Goal: Information Seeking & Learning: Learn about a topic

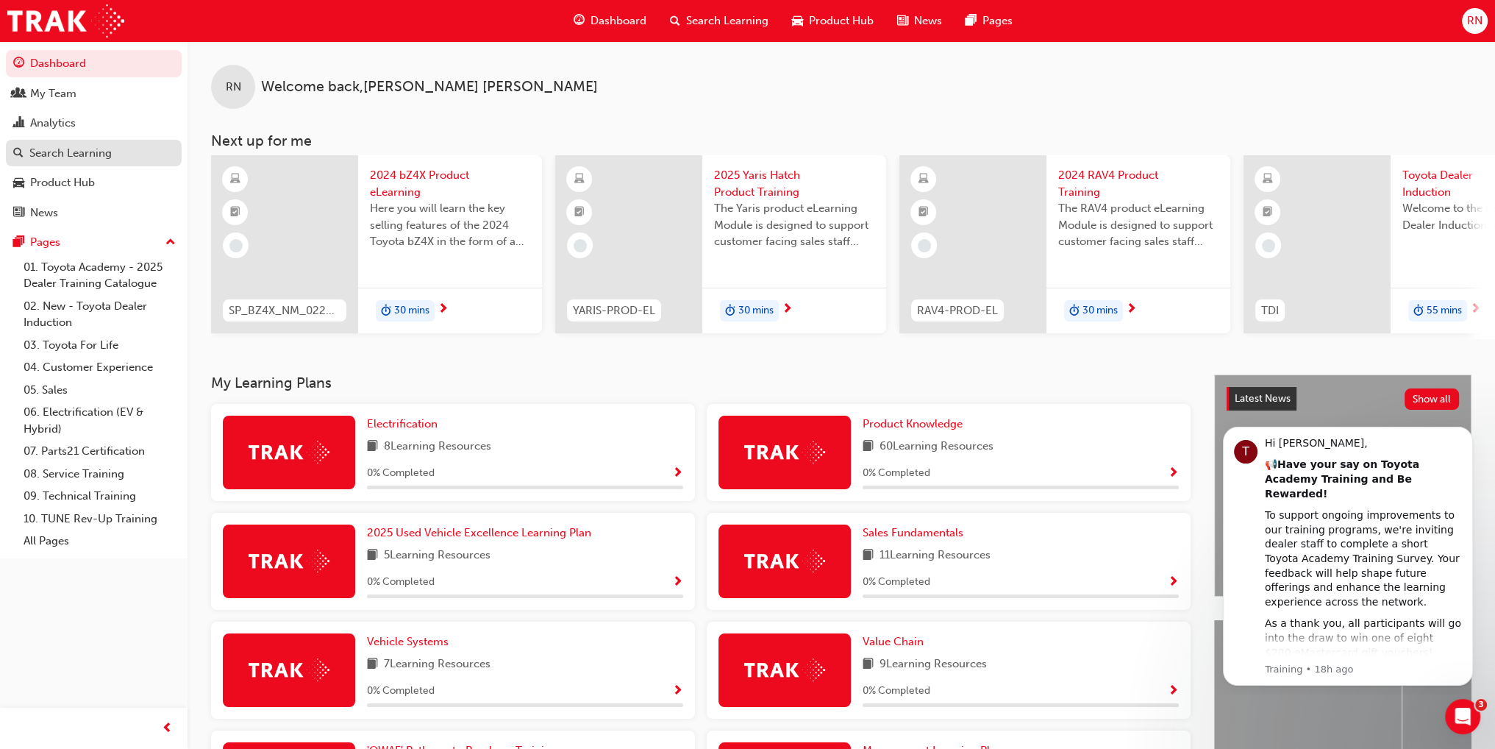
click at [91, 156] on div "Search Learning" at bounding box center [70, 153] width 82 height 17
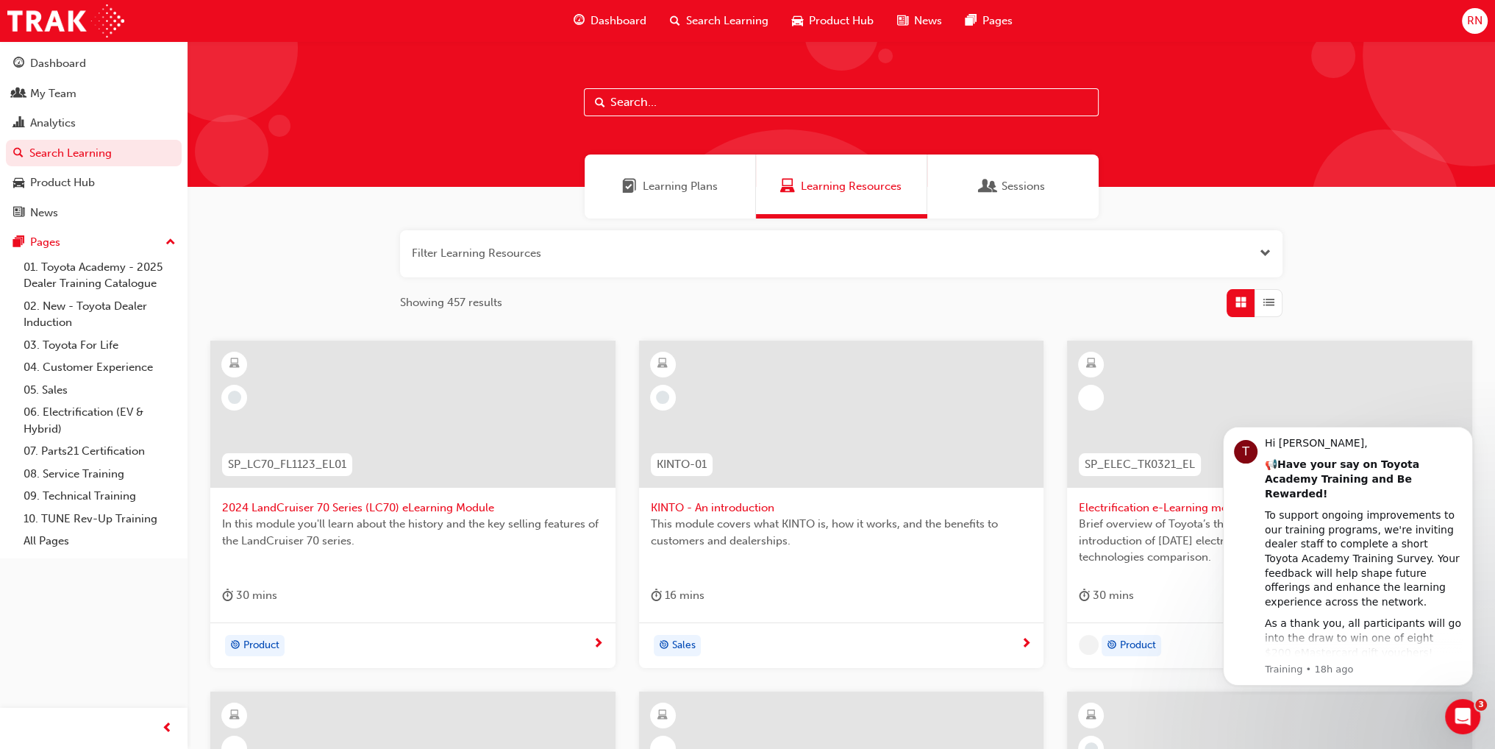
click at [738, 110] on input "text" at bounding box center [841, 102] width 515 height 28
type input "induction"
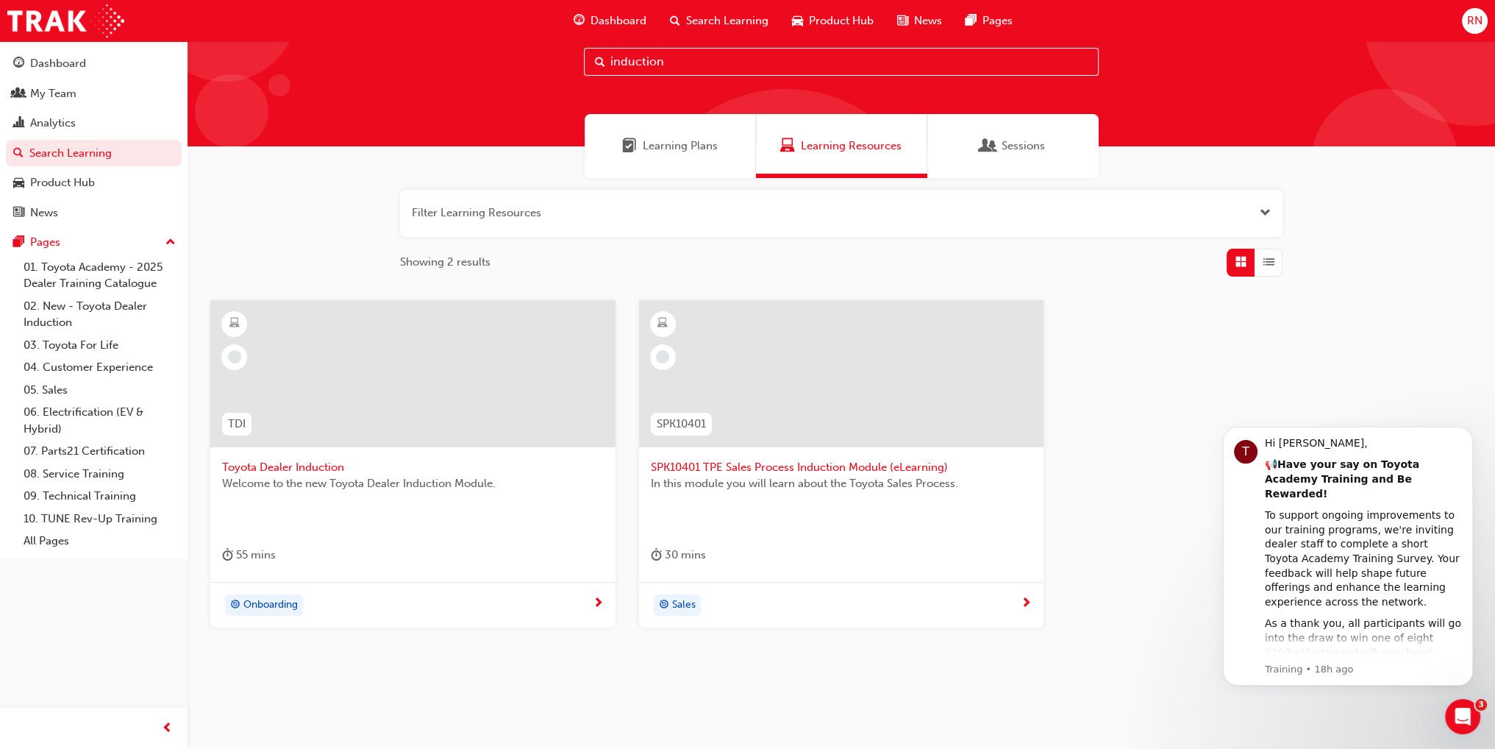
scroll to position [62, 0]
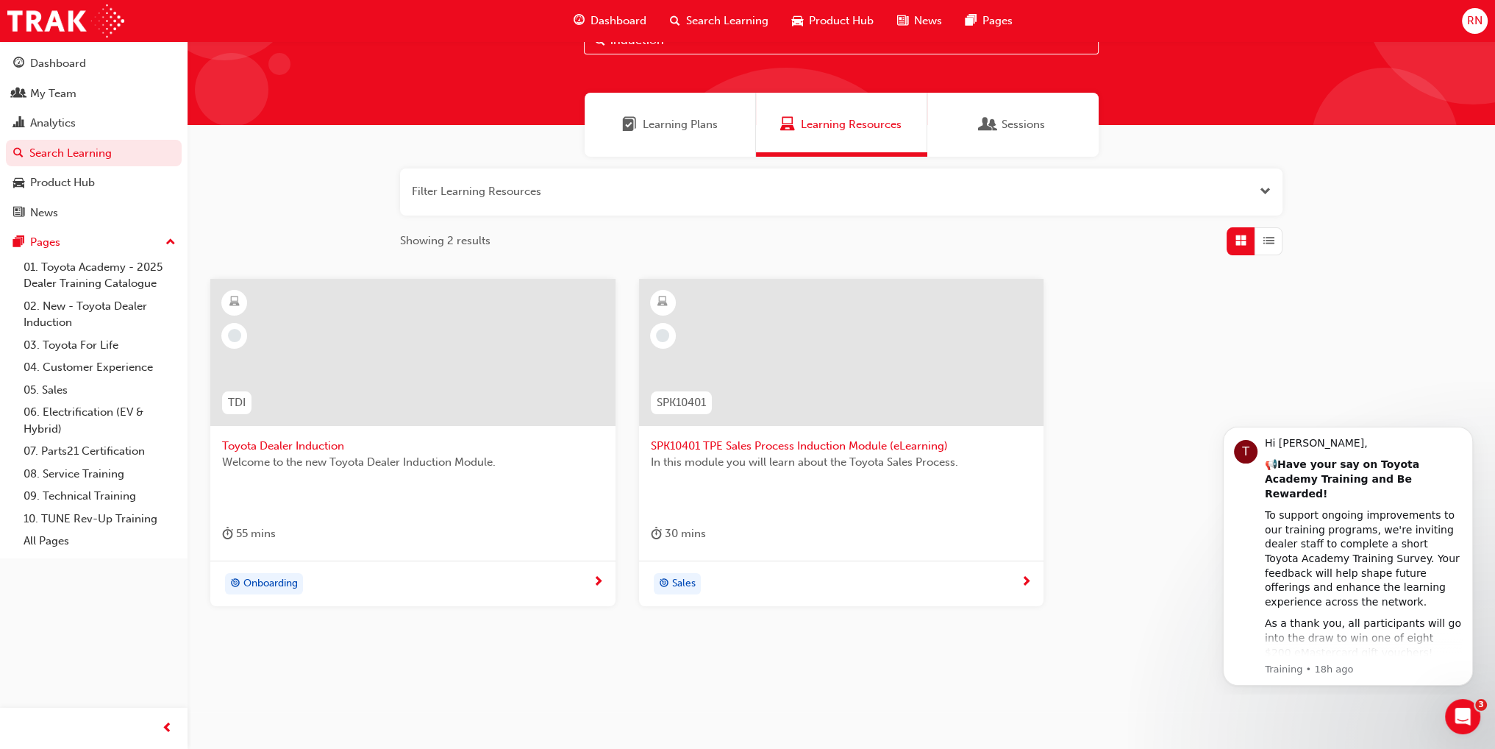
click at [408, 357] on div at bounding box center [412, 352] width 405 height 147
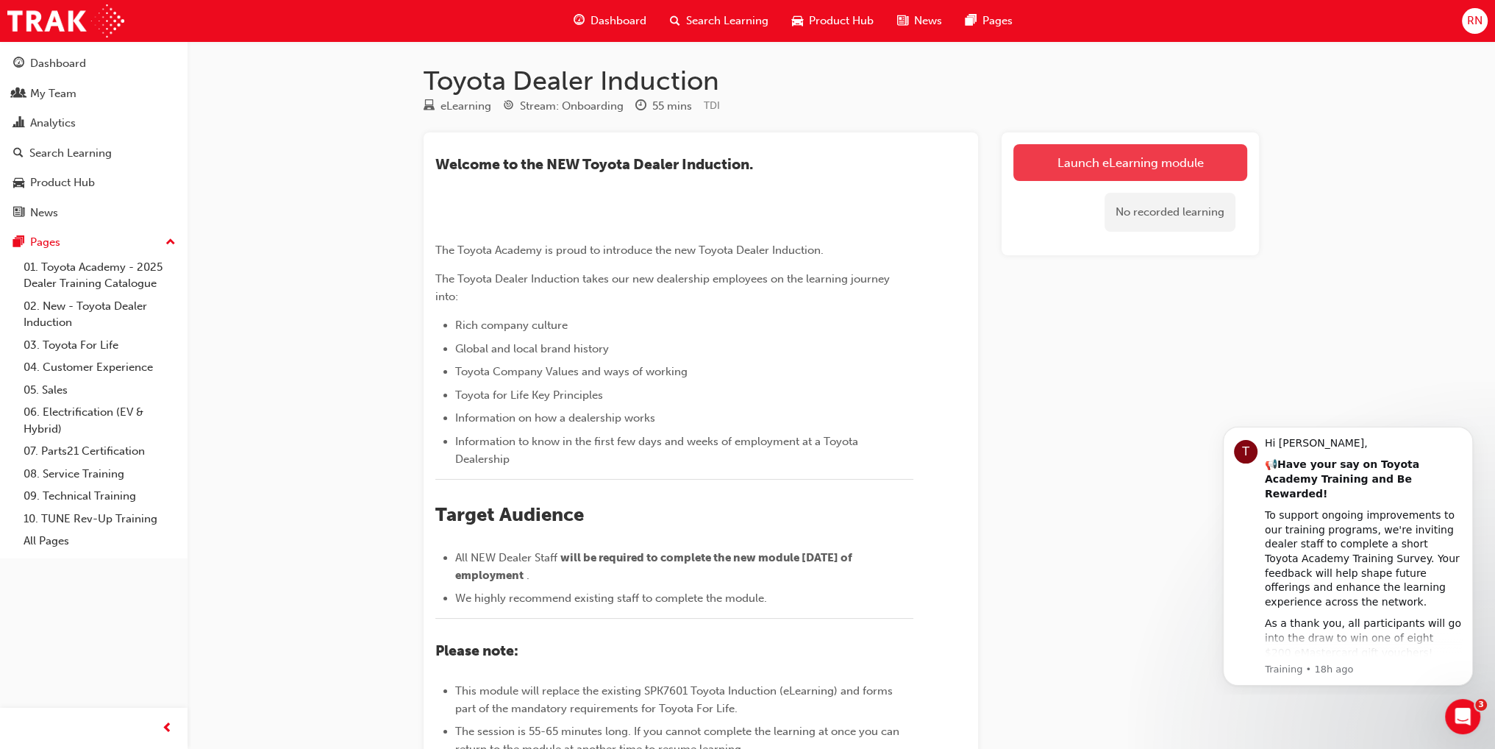
click at [1147, 165] on link "Launch eLearning module" at bounding box center [1130, 162] width 234 height 37
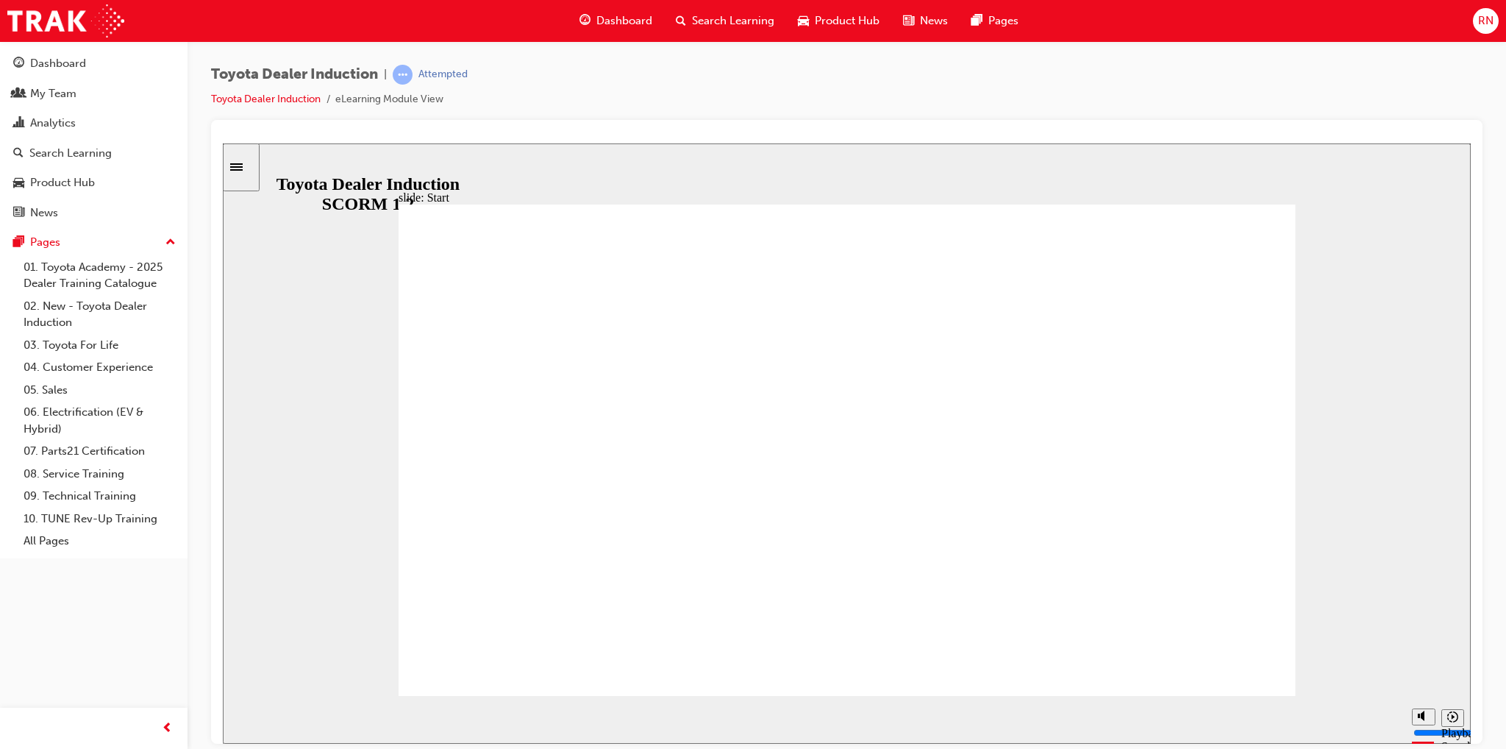
drag, startPoint x: 1177, startPoint y: 632, endPoint x: 1200, endPoint y: 638, distance: 23.5
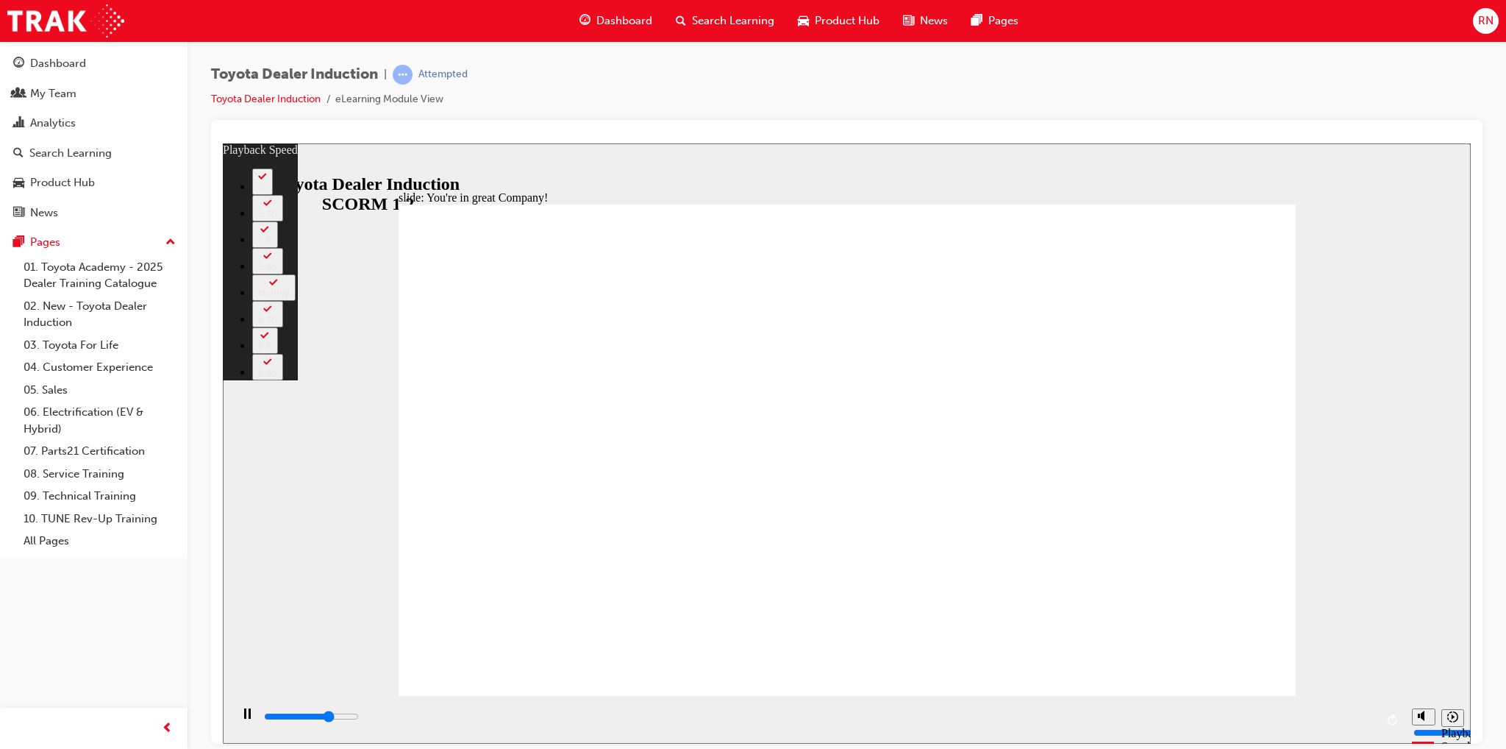
type input "5300"
type input "0"
type input "5500"
type input "0"
type input "5800"
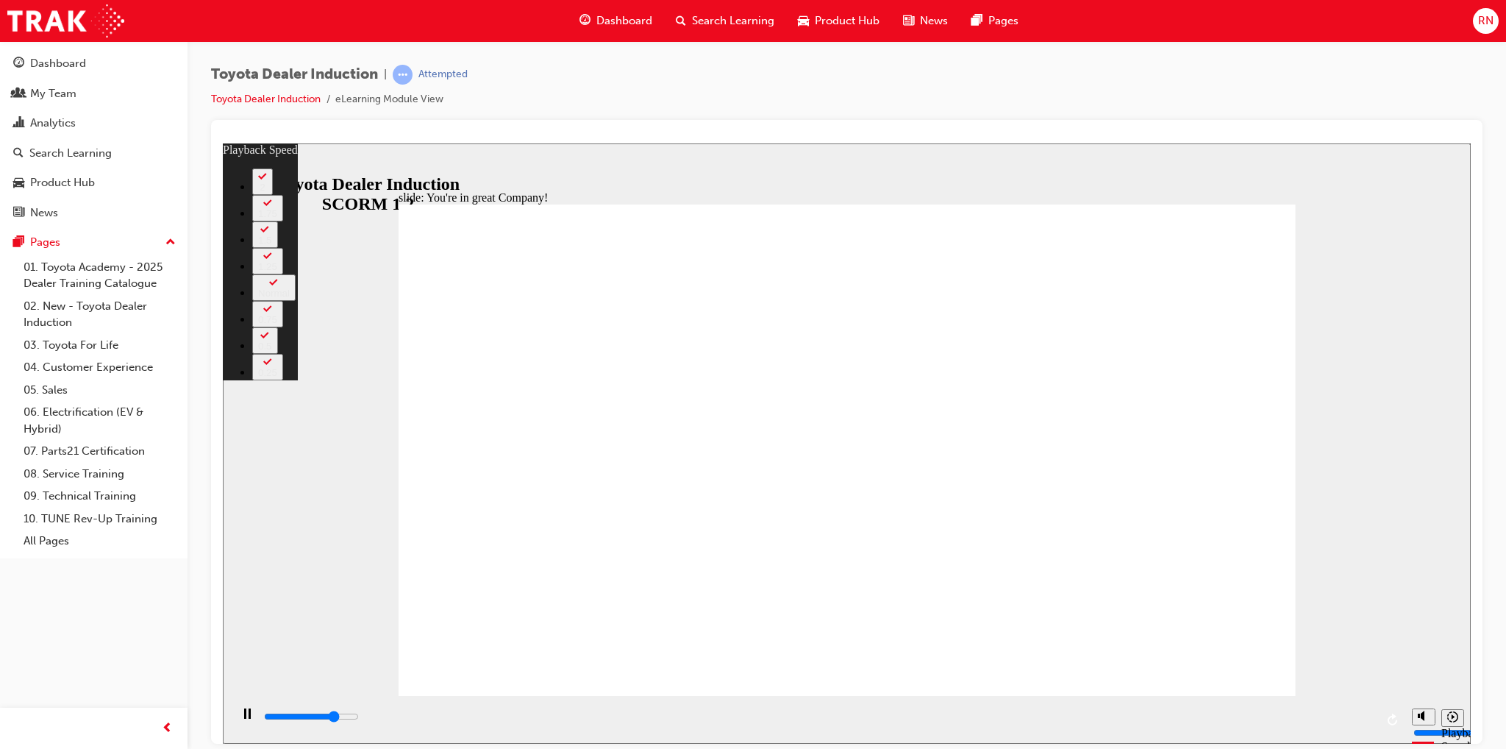
type input "1"
type input "6100"
type input "1"
type input "6300"
type input "1"
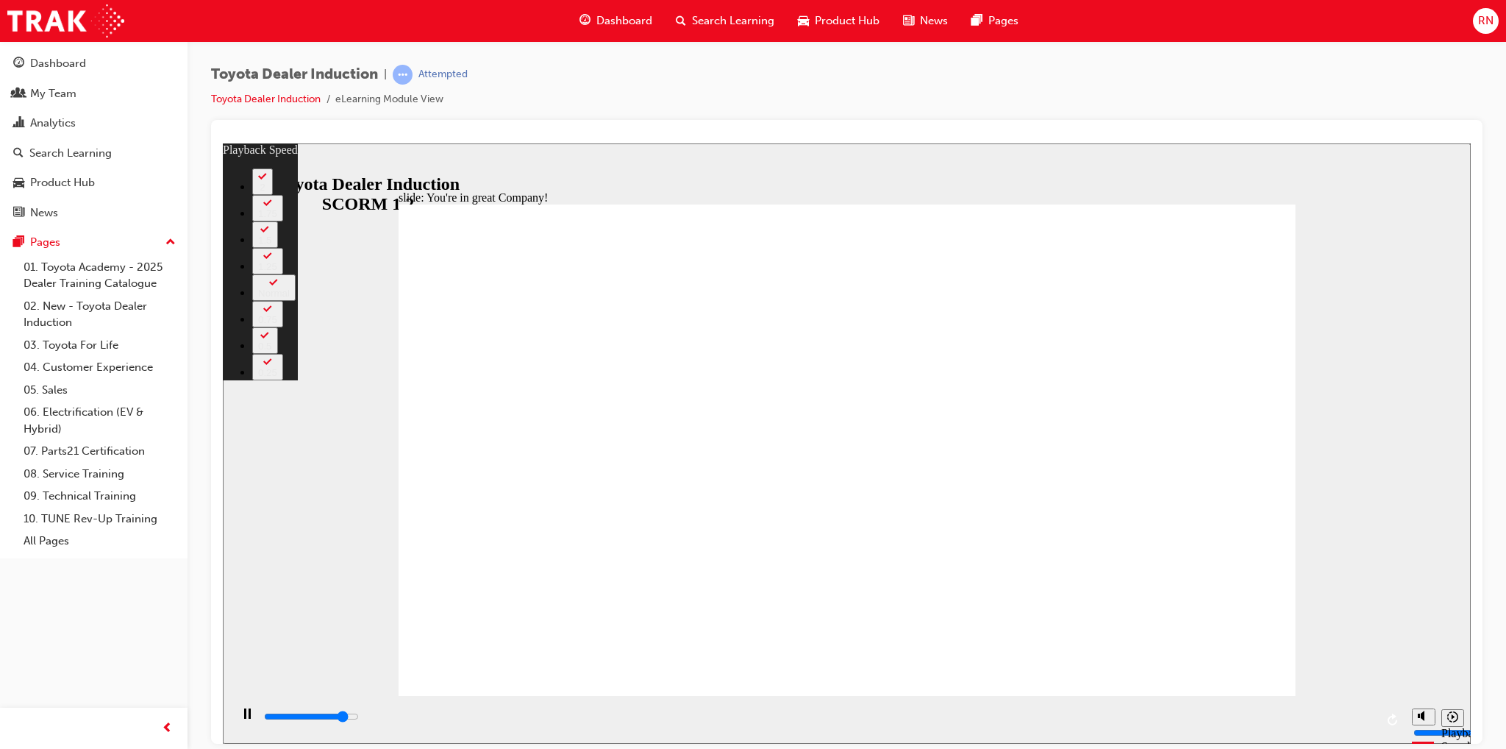
type input "6600"
type input "1"
type input "6800"
type input "2"
type input "7100"
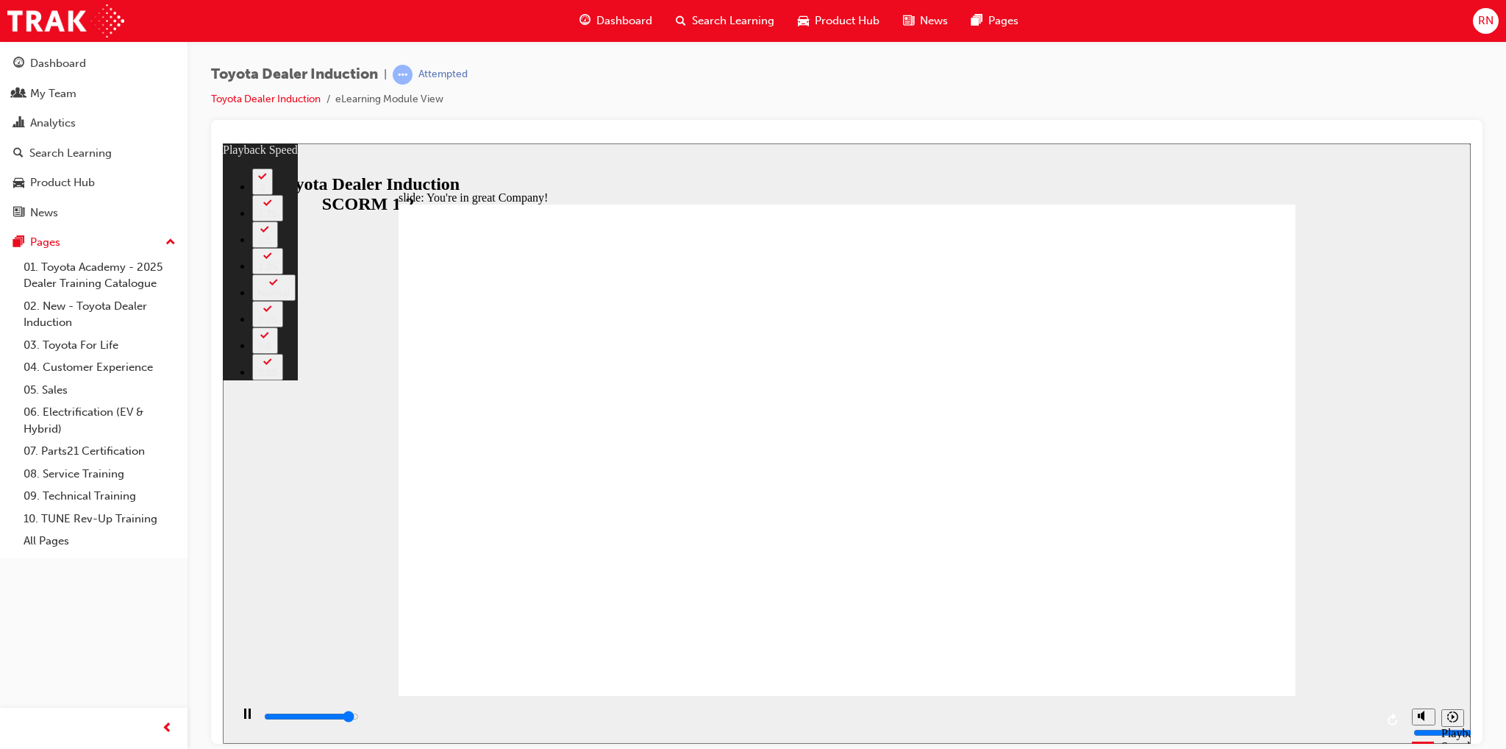
type input "2"
type input "7400"
type input "2"
type input "7500"
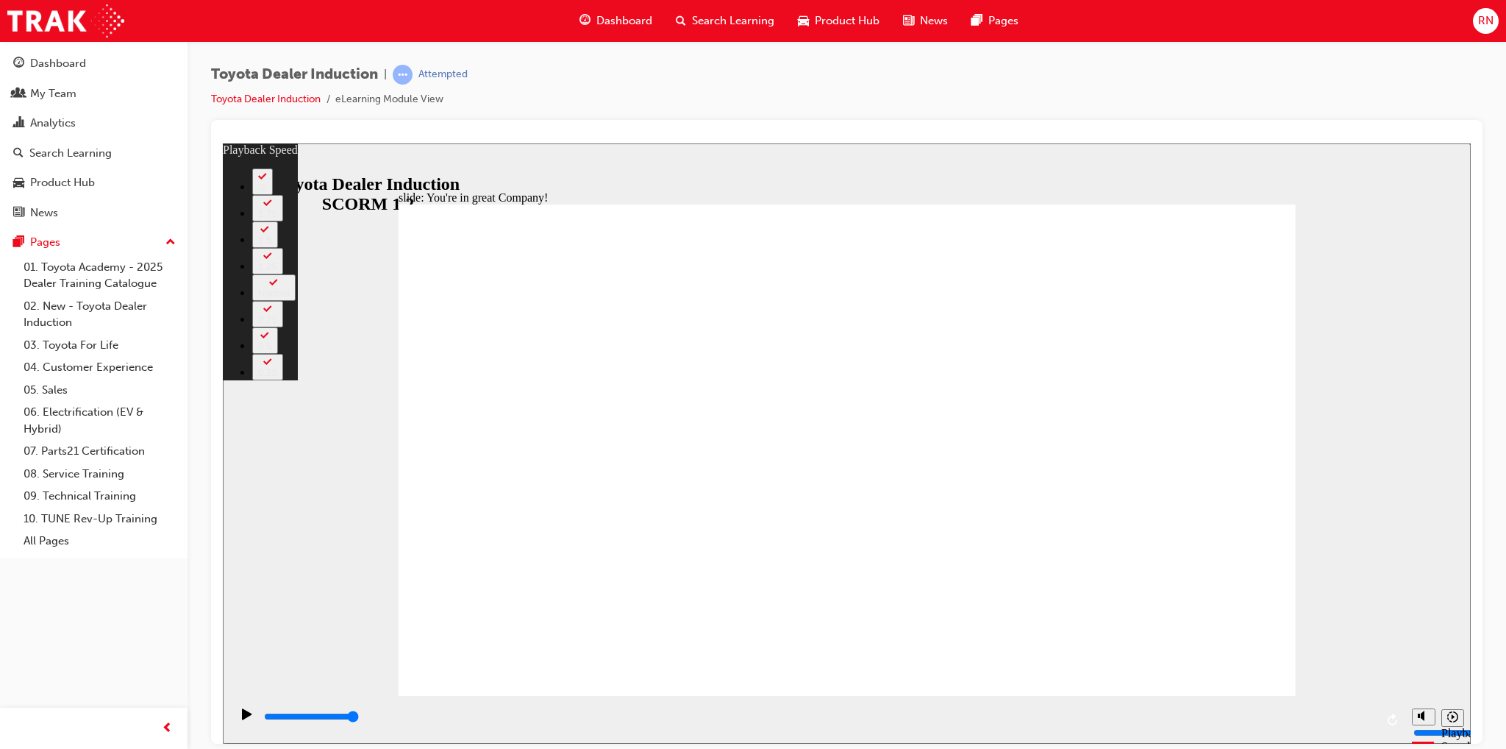
type input "156"
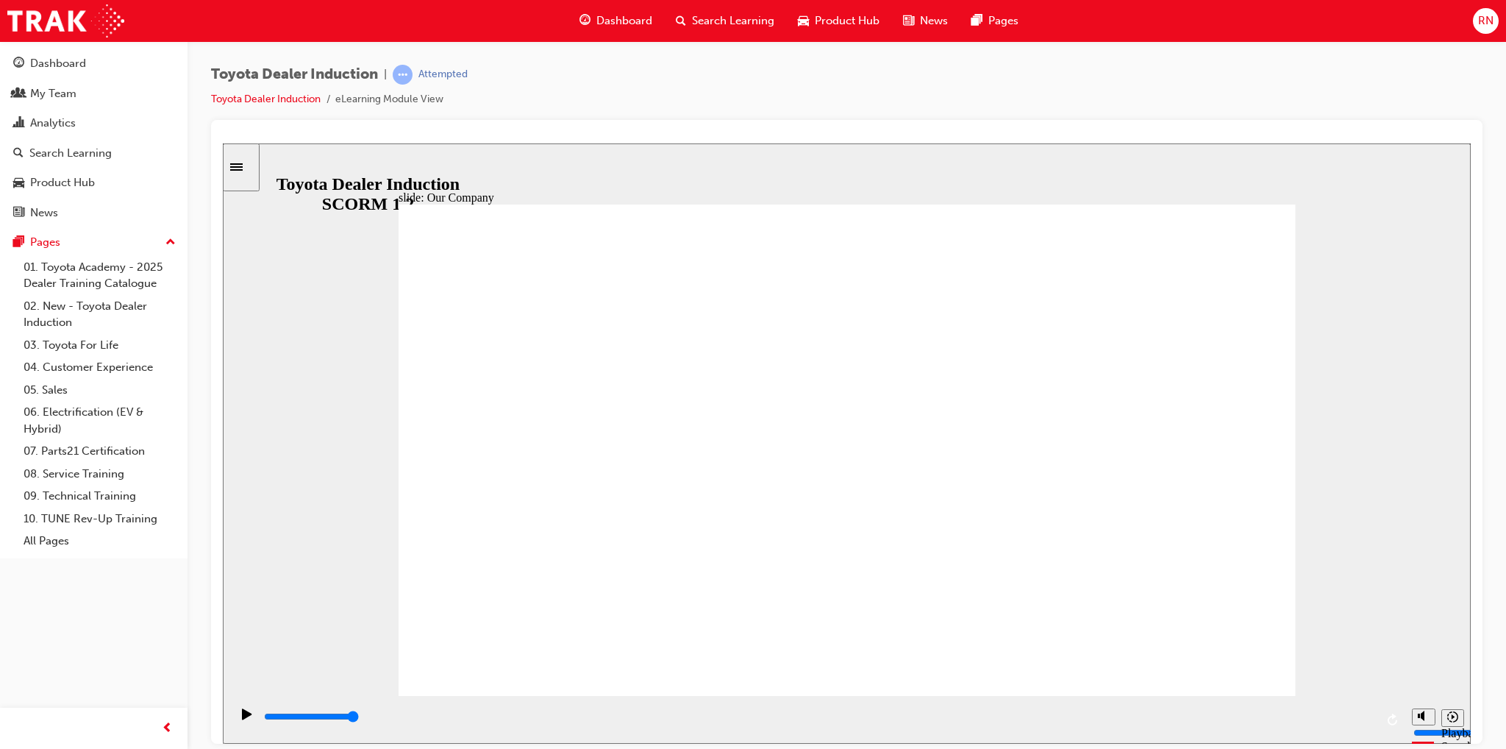
type input "8300"
drag, startPoint x: 840, startPoint y: 599, endPoint x: 1010, endPoint y: 606, distance: 170.0
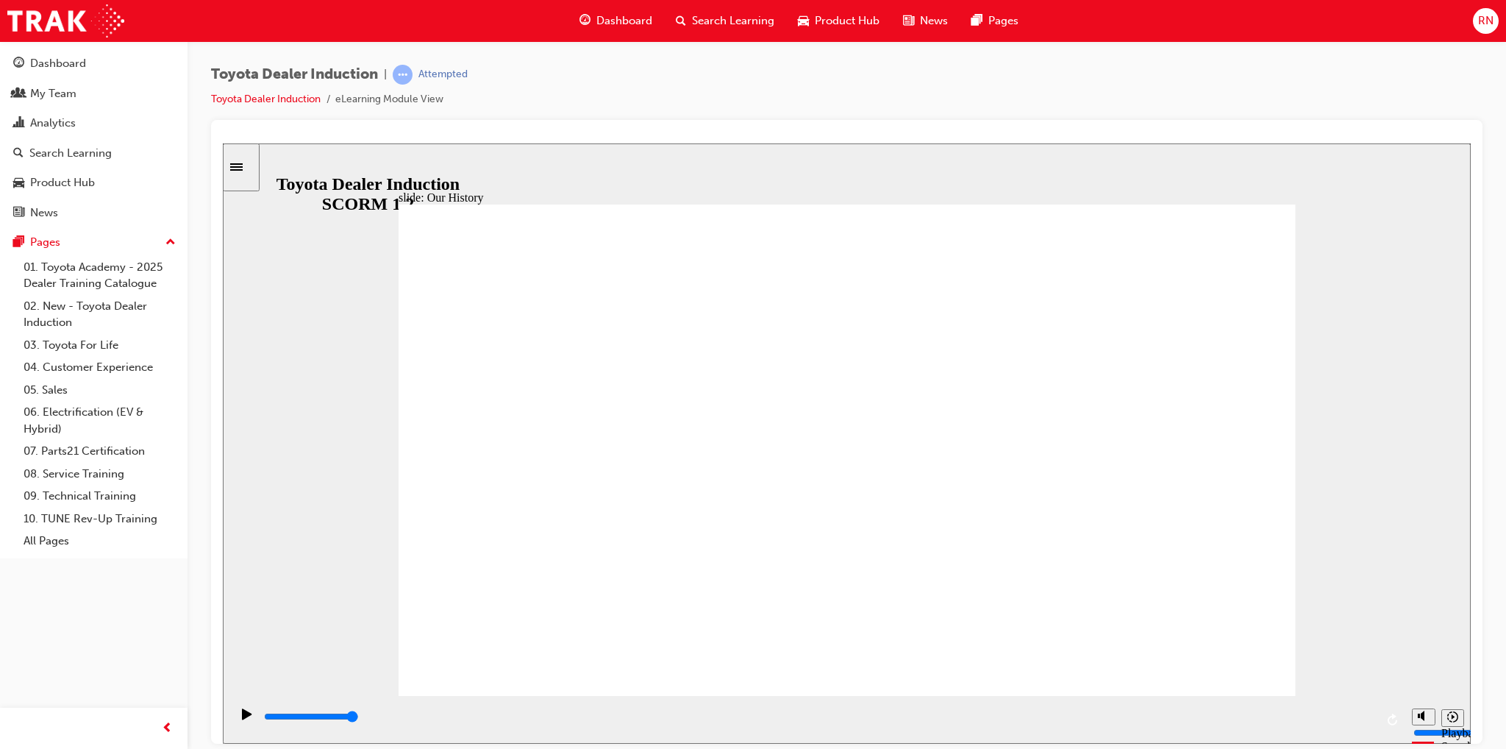
drag, startPoint x: 838, startPoint y: 597, endPoint x: 1013, endPoint y: 606, distance: 174.5
drag, startPoint x: 1094, startPoint y: 596, endPoint x: 925, endPoint y: 613, distance: 170.0
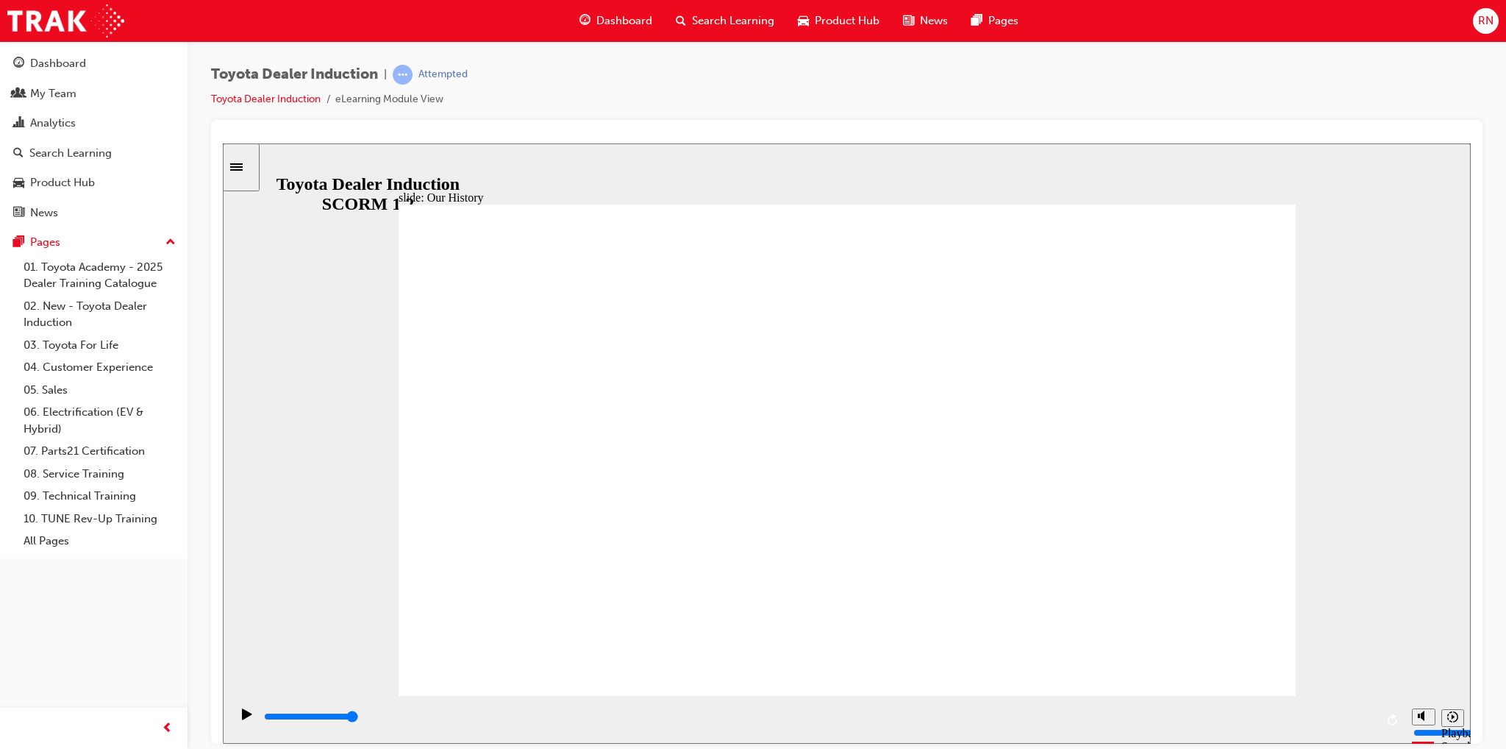
type input "3"
drag, startPoint x: 841, startPoint y: 599, endPoint x: 1100, endPoint y: 595, distance: 258.9
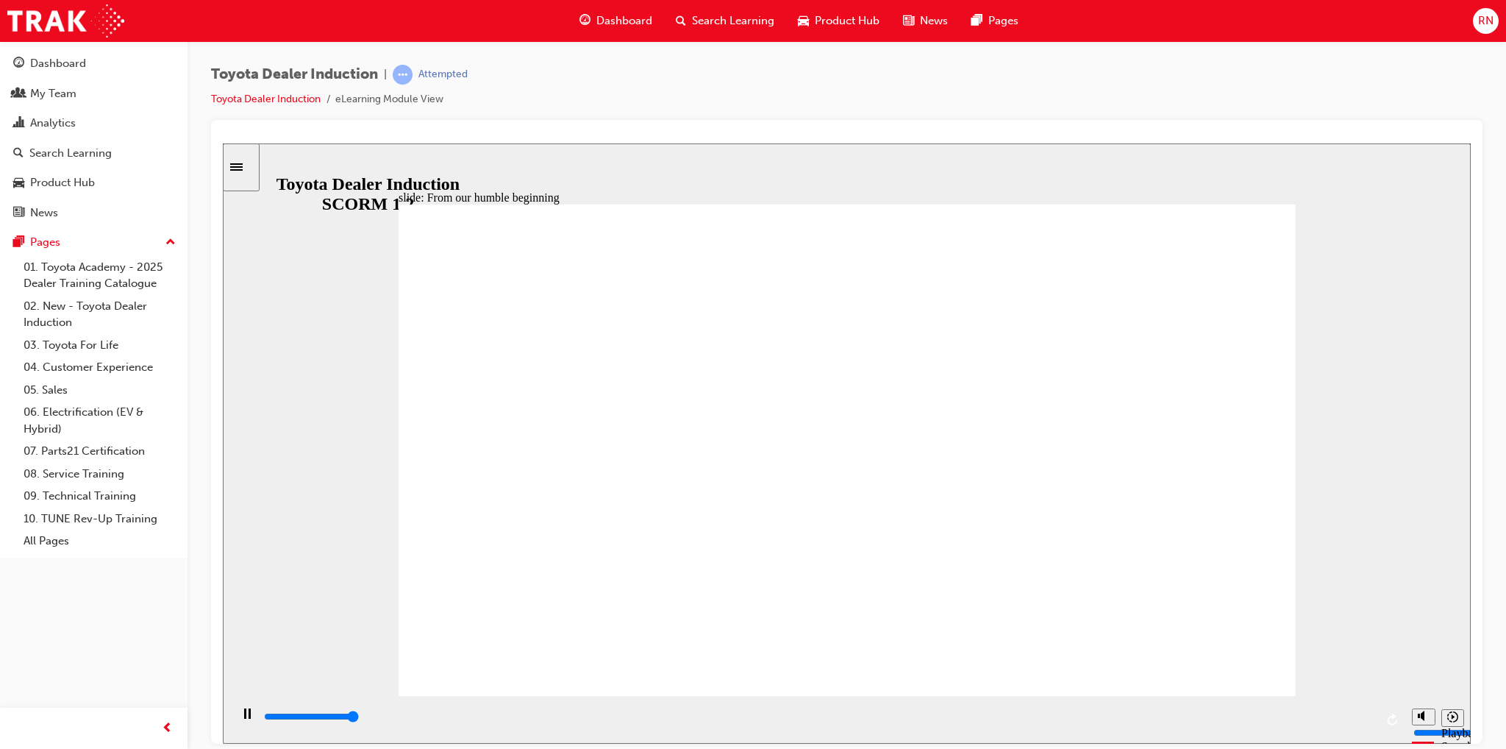
click at [359, 719] on input "slide progress" at bounding box center [311, 716] width 95 height 12
click at [1184, 724] on div "playback controls" at bounding box center [819, 716] width 1113 height 16
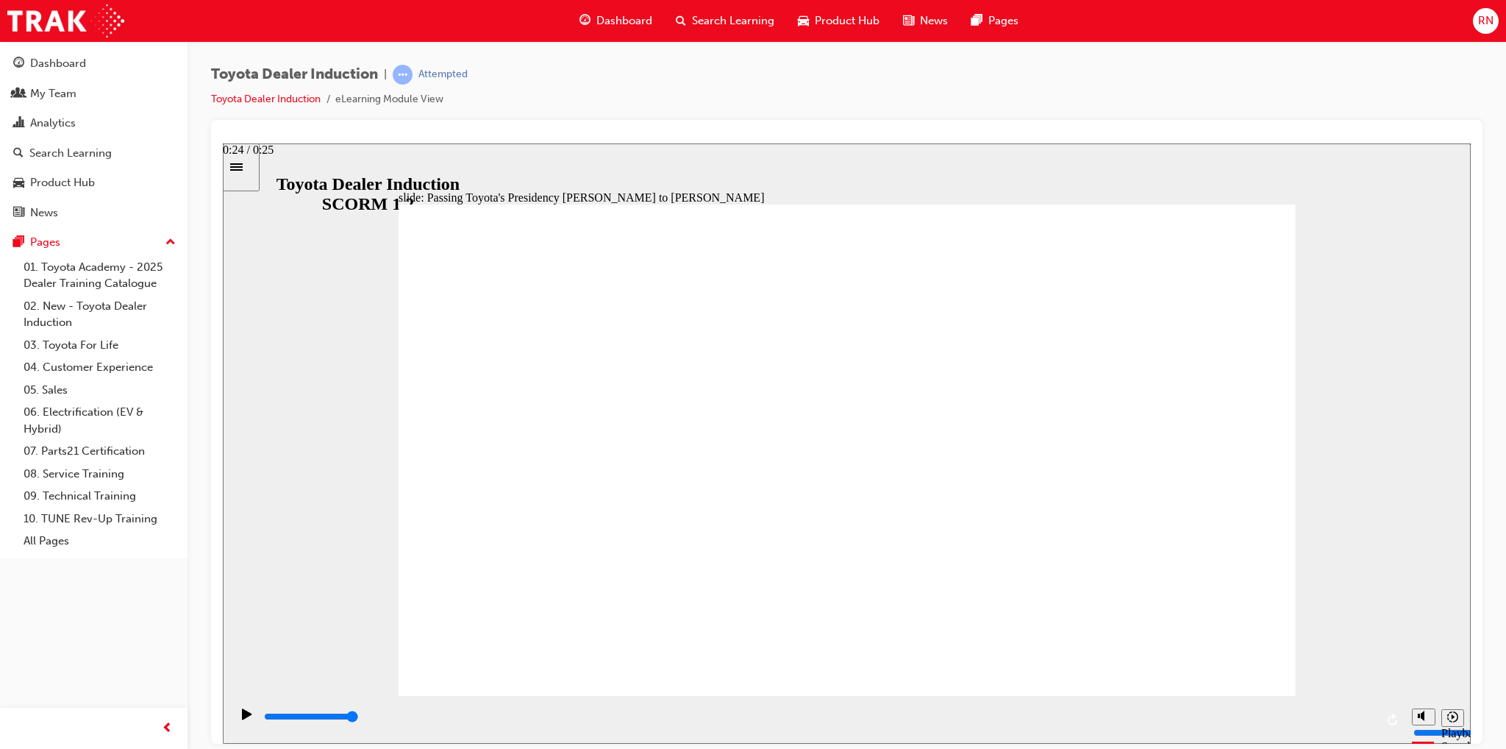
click at [359, 719] on input "slide progress" at bounding box center [311, 716] width 95 height 12
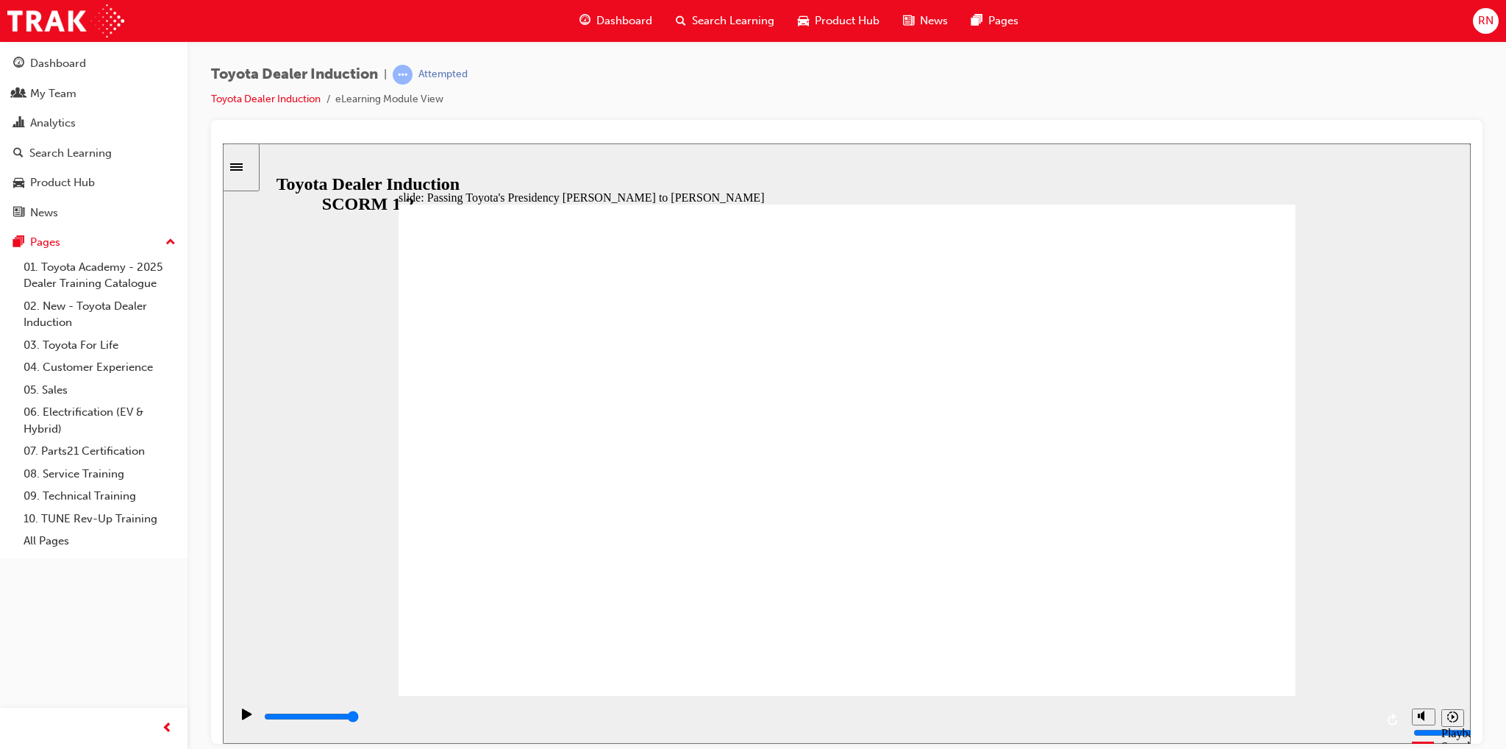
type input "5000"
radio input "true"
type input "3600"
radio input "true"
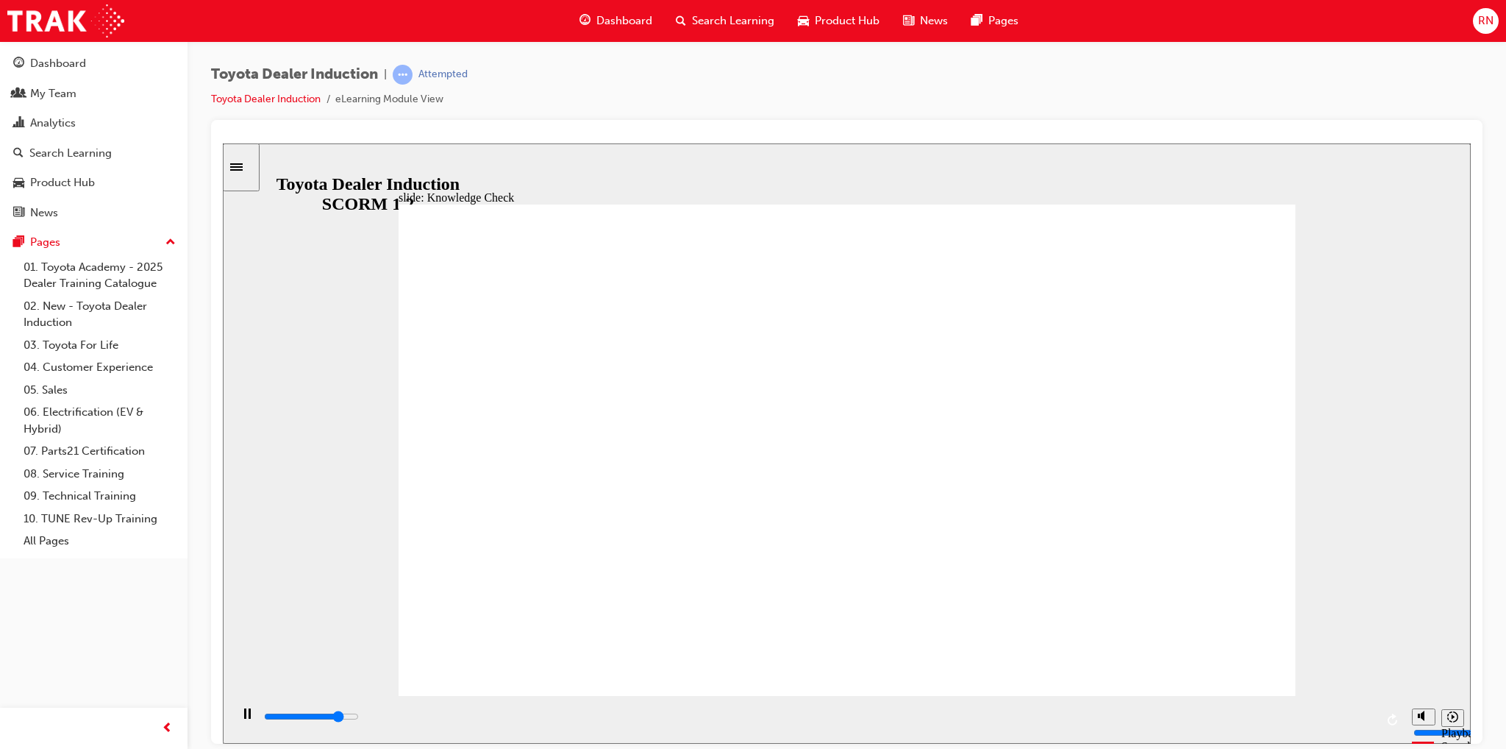
click at [1174, 724] on div "playback controls" at bounding box center [819, 716] width 1113 height 16
click at [1324, 720] on div "playback controls" at bounding box center [819, 716] width 1113 height 16
click at [1336, 720] on div "playback controls" at bounding box center [819, 716] width 1113 height 16
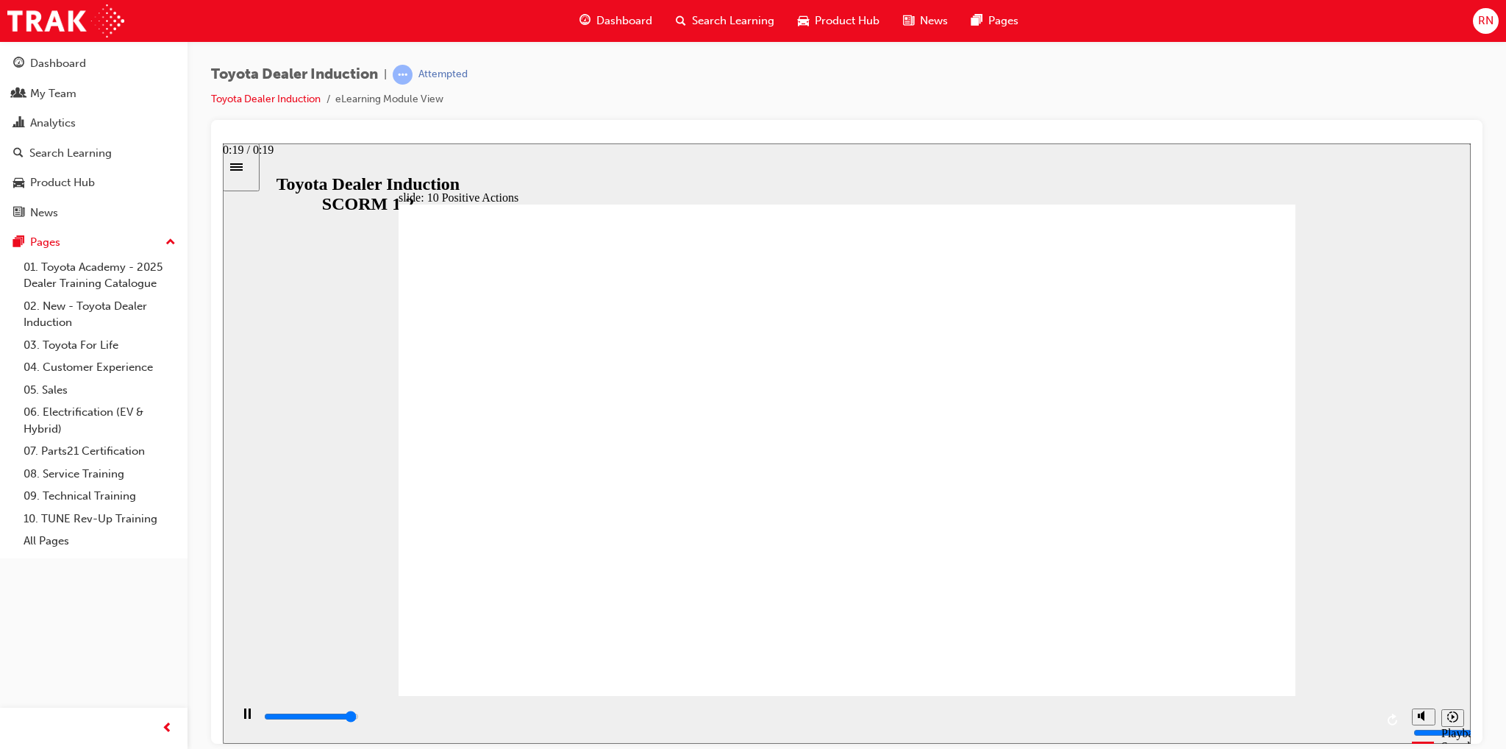
click at [1344, 716] on div "playback controls" at bounding box center [819, 716] width 1113 height 16
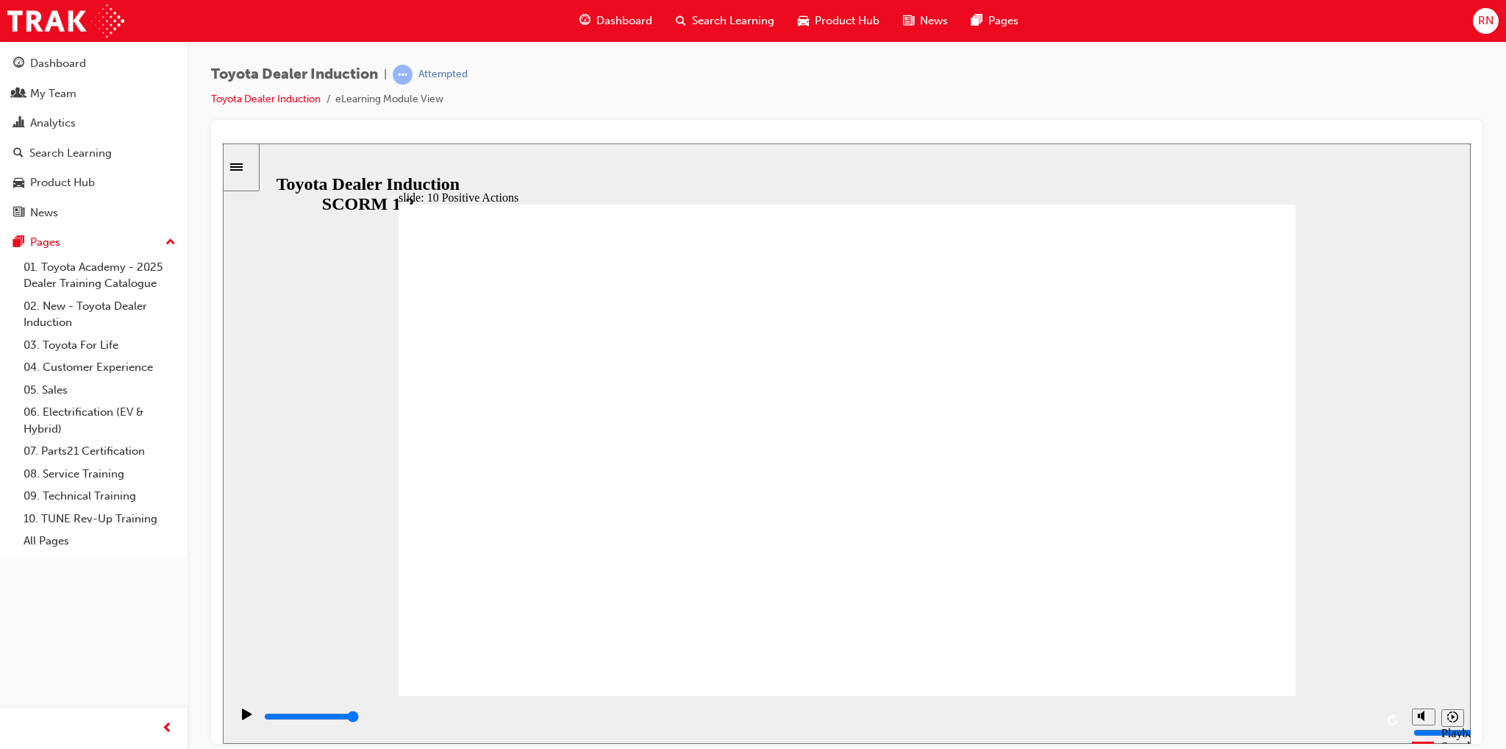
click at [359, 718] on input "slide progress" at bounding box center [311, 716] width 95 height 12
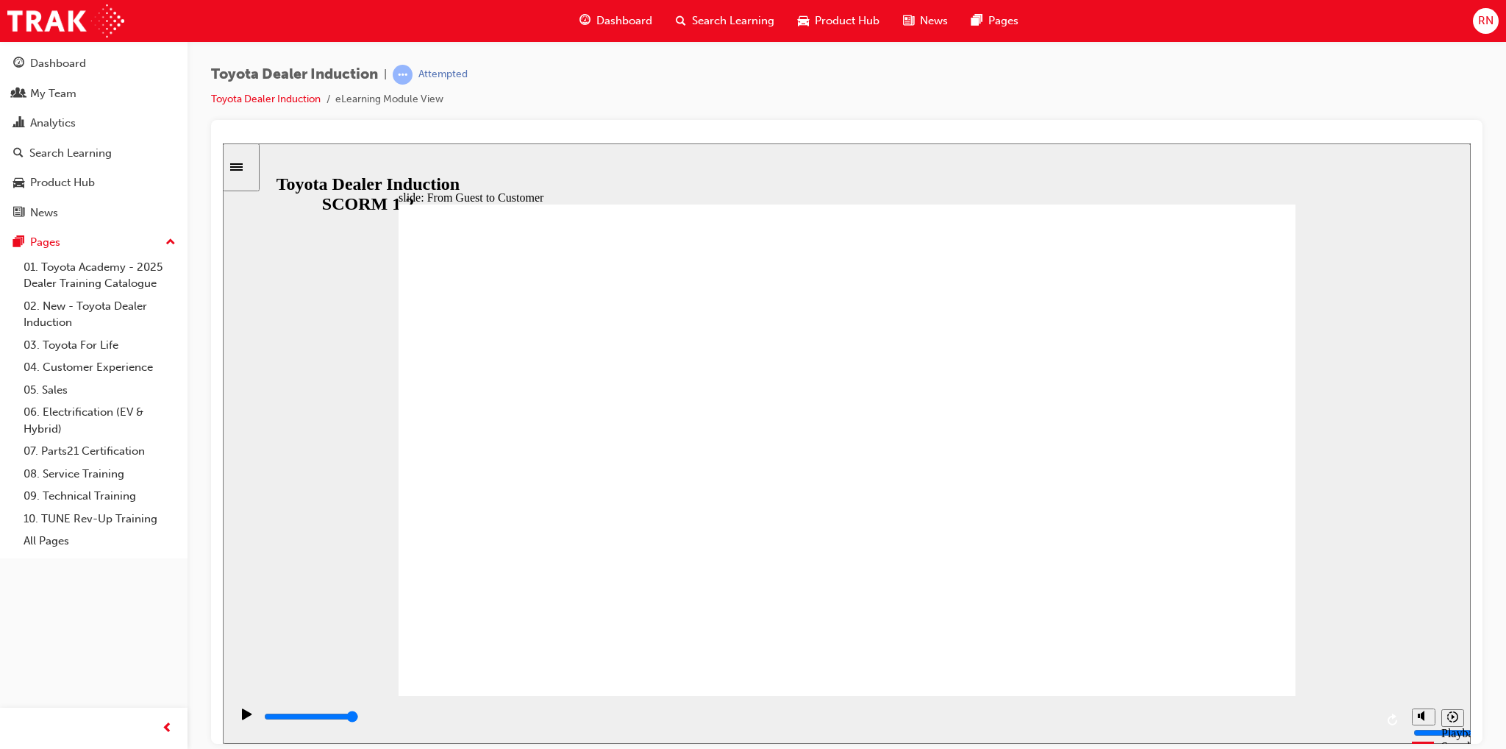
click at [242, 716] on icon "Play (Ctrl+Alt+P)" at bounding box center [247, 712] width 10 height 11
click at [247, 718] on icon "Play (Ctrl+Alt+P)" at bounding box center [247, 713] width 10 height 12
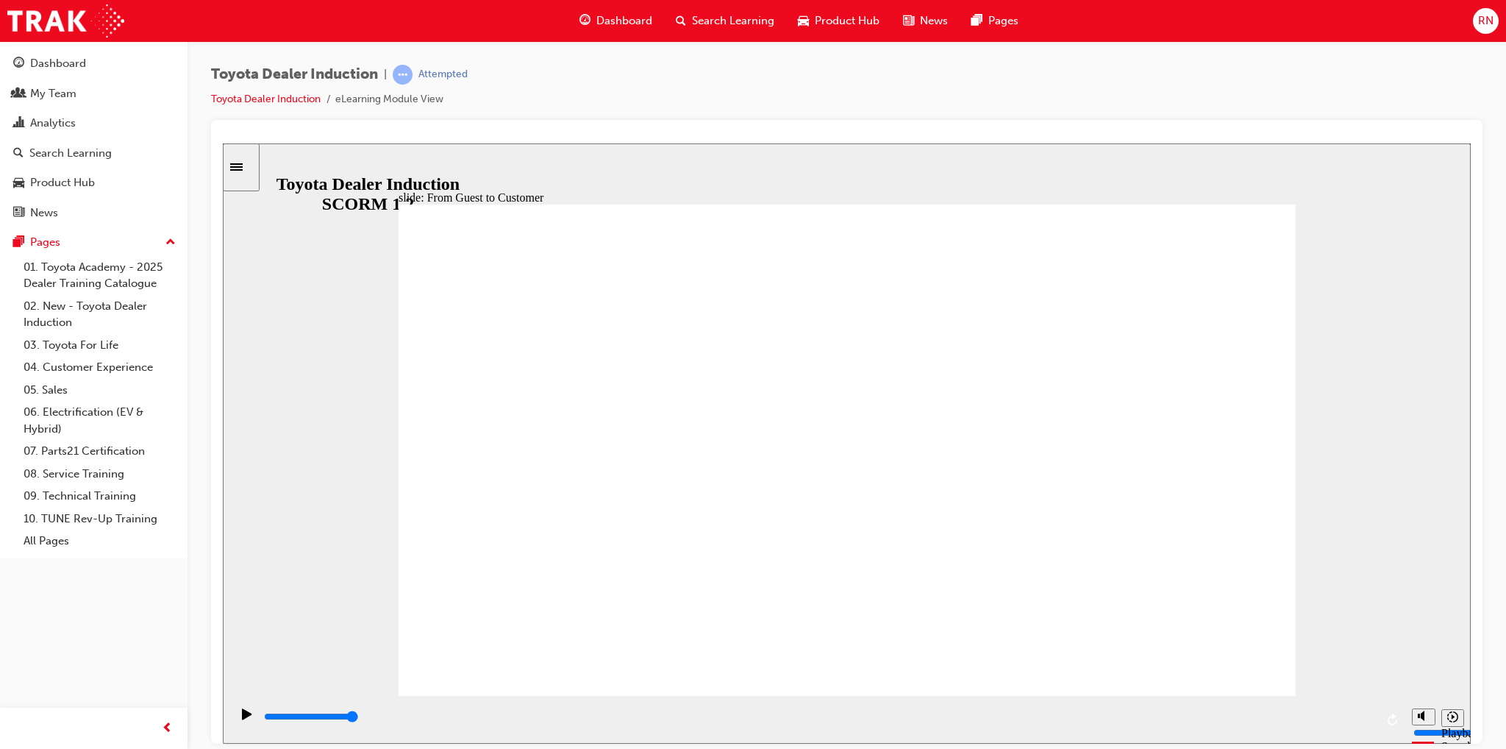
click at [243, 719] on icon "Play (Ctrl+Alt+P)" at bounding box center [247, 713] width 10 height 12
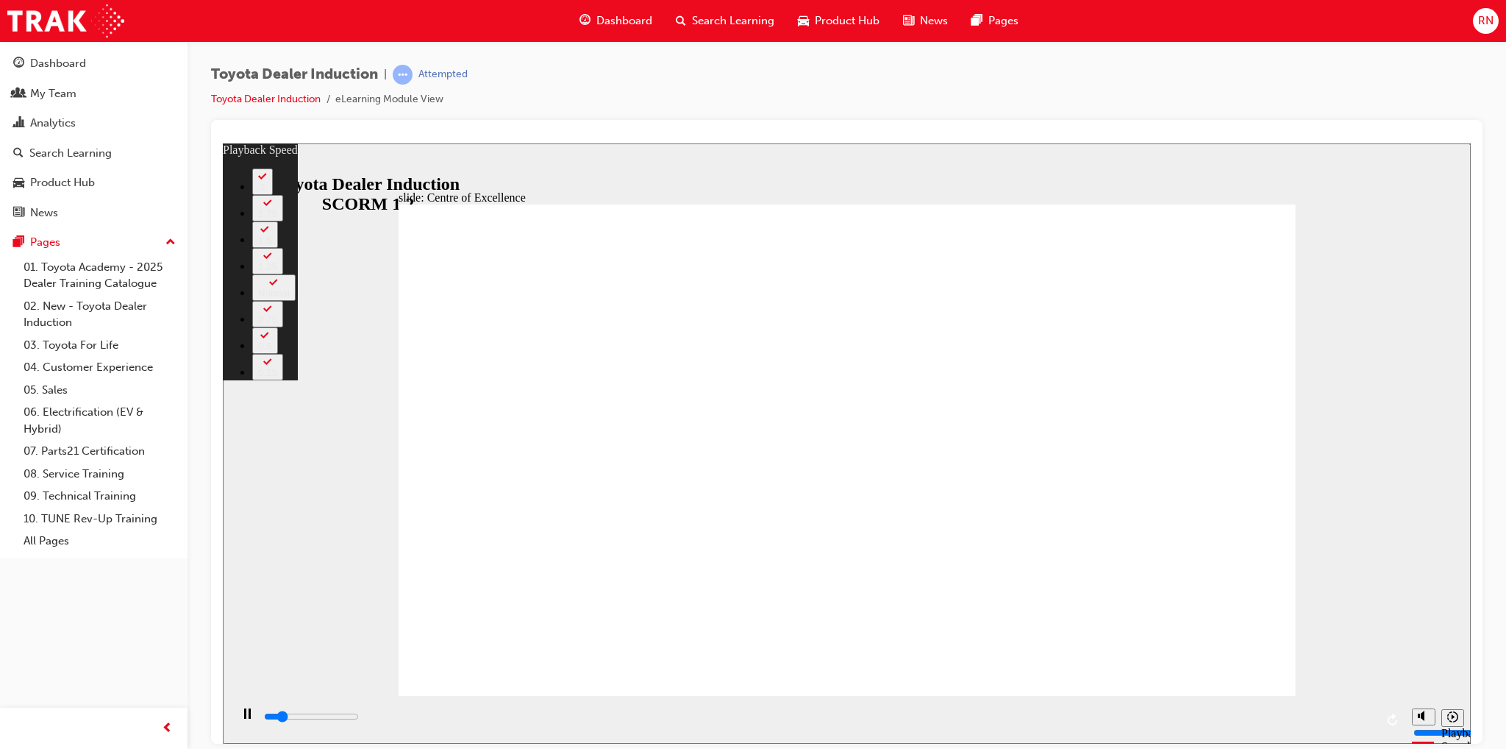
type input "2300"
type input "0"
type input "2600"
type input "0"
type input "2900"
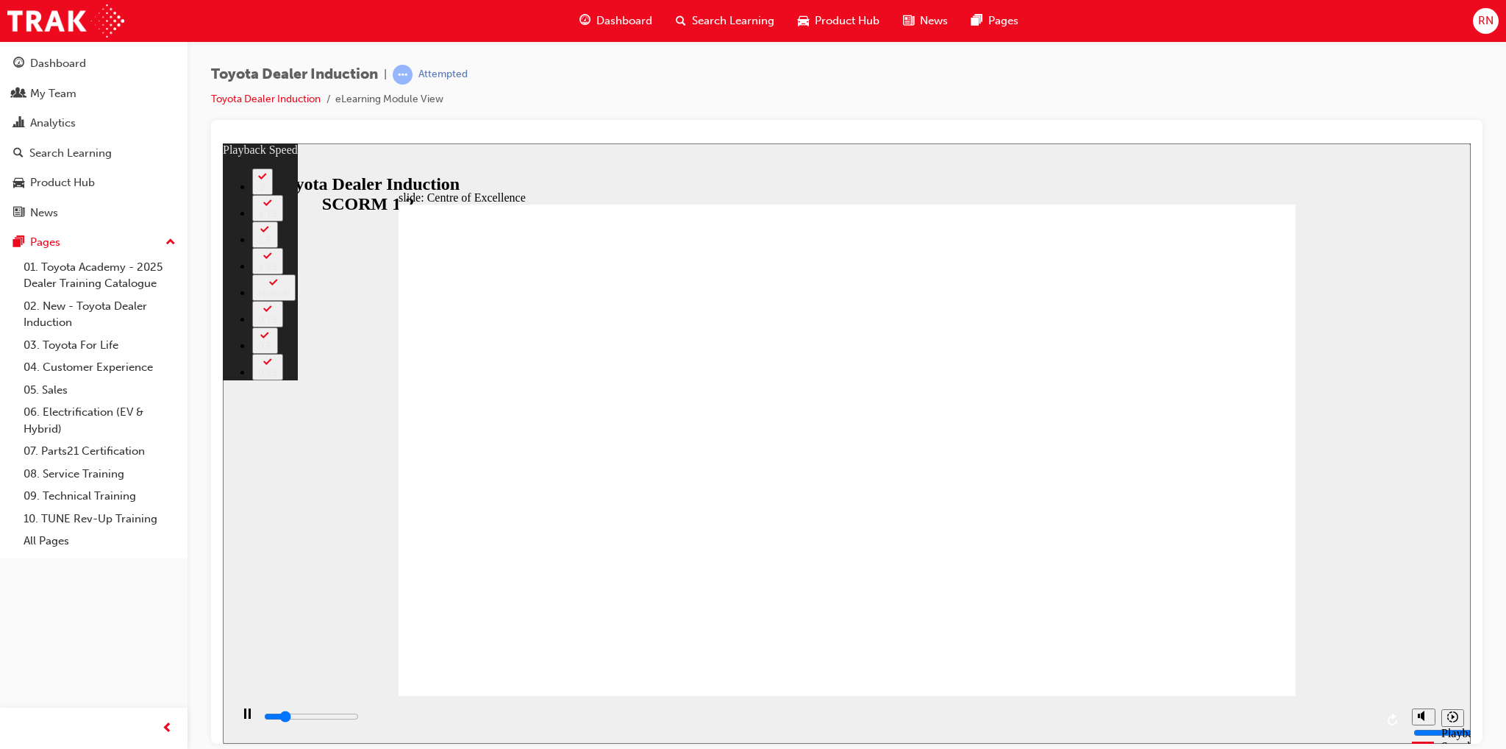
type input "1"
type input "3100"
type input "1"
type input "3400"
type input "1"
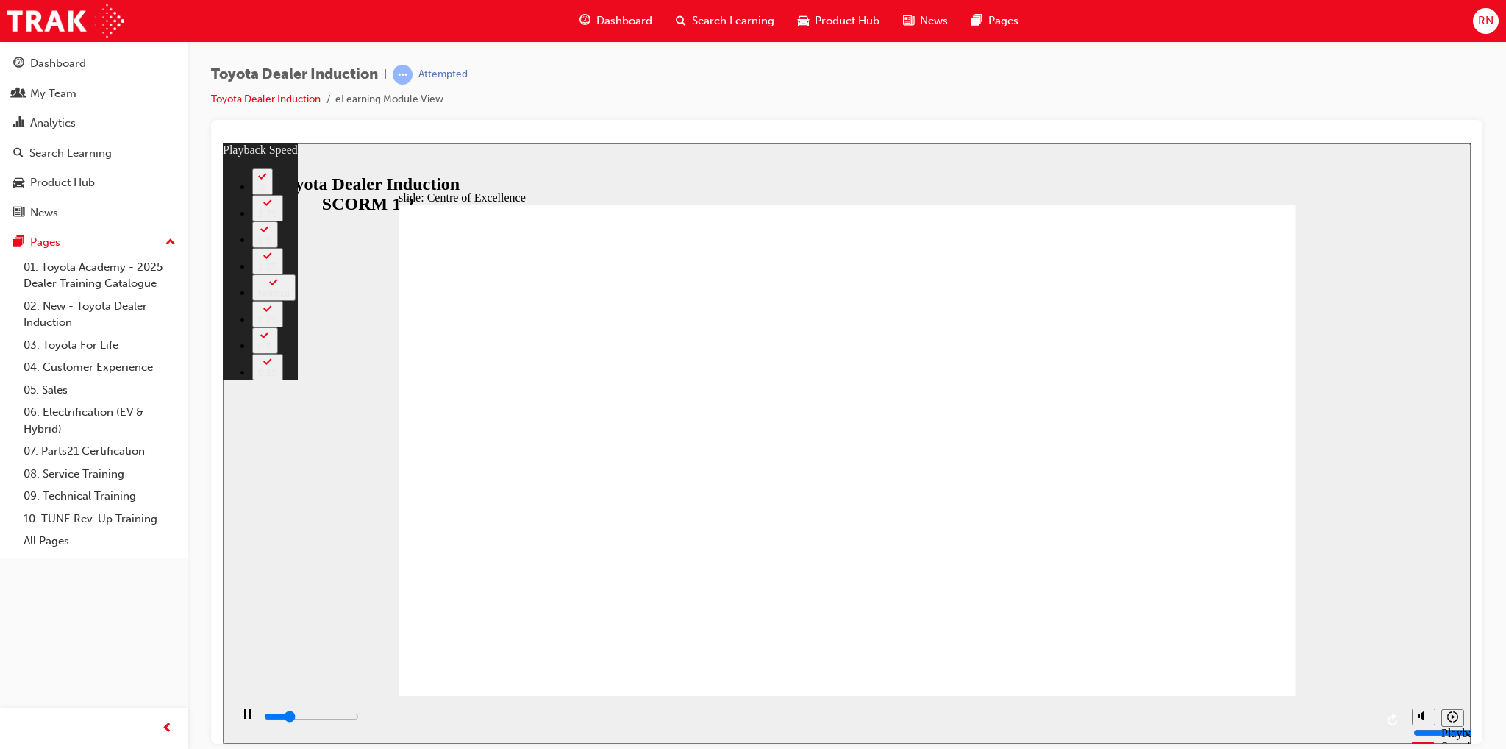
type input "3600"
type input "1"
type input "3900"
type input "2"
type input "4200"
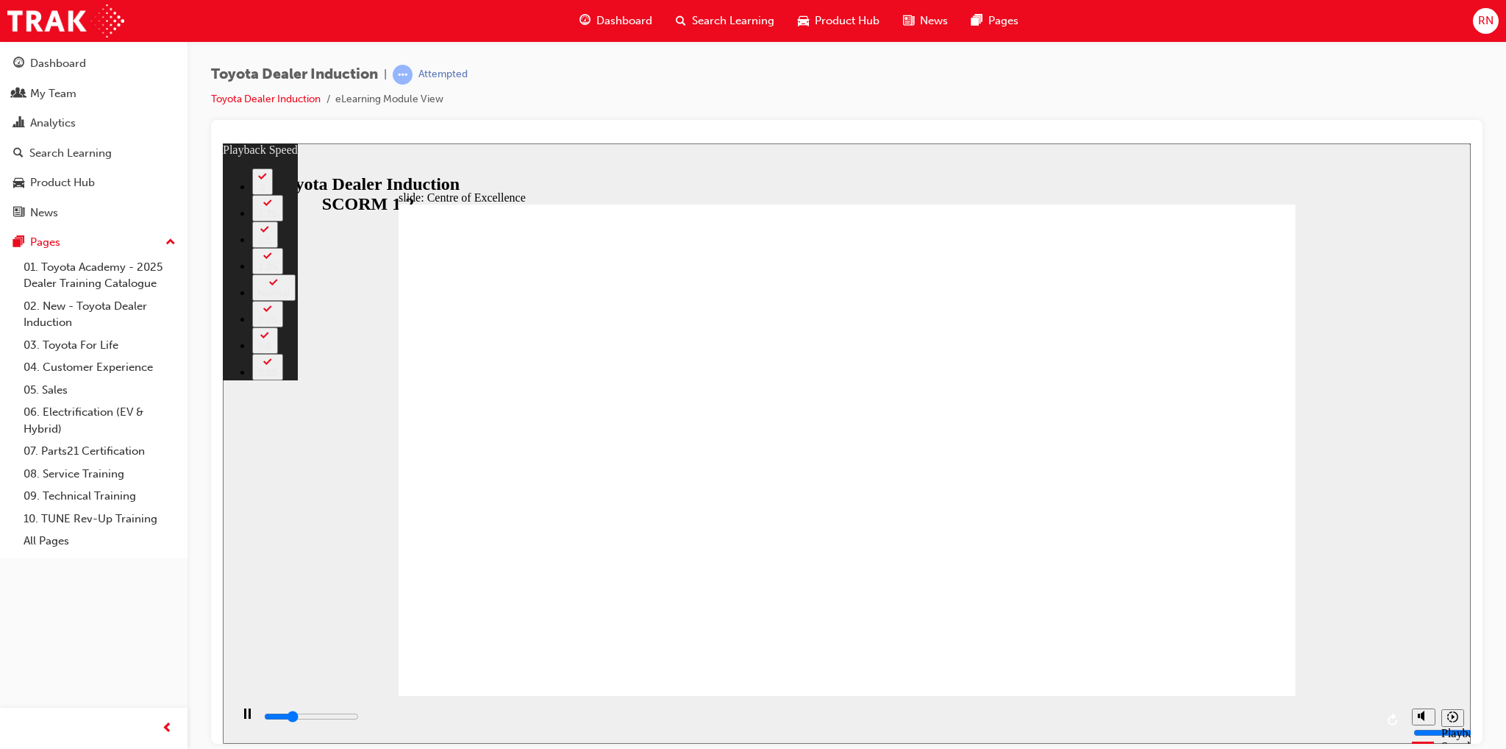
type input "2"
type input "4400"
type input "2"
type input "4700"
type input "245"
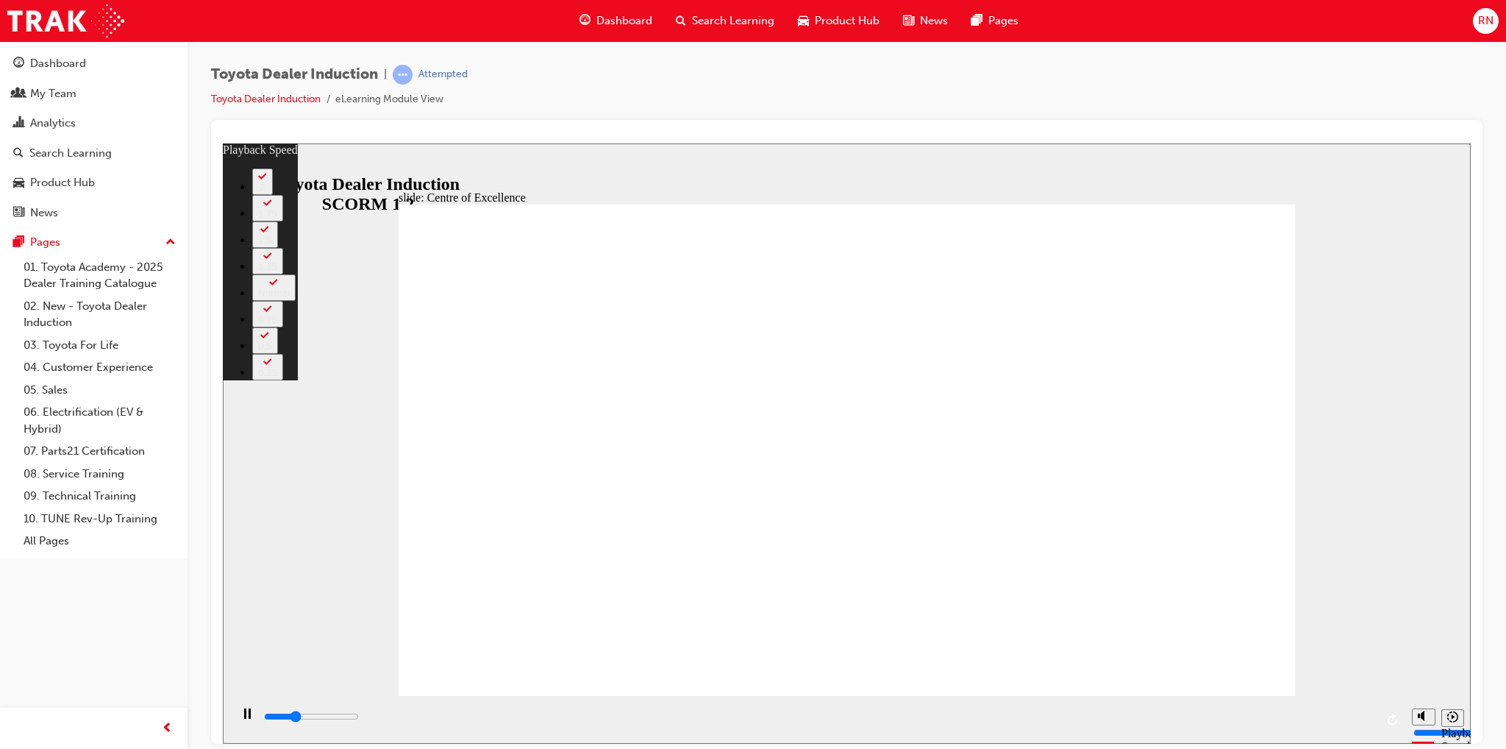
type input "4700"
type input "245"
type input "4900"
type input "245"
type input "4900"
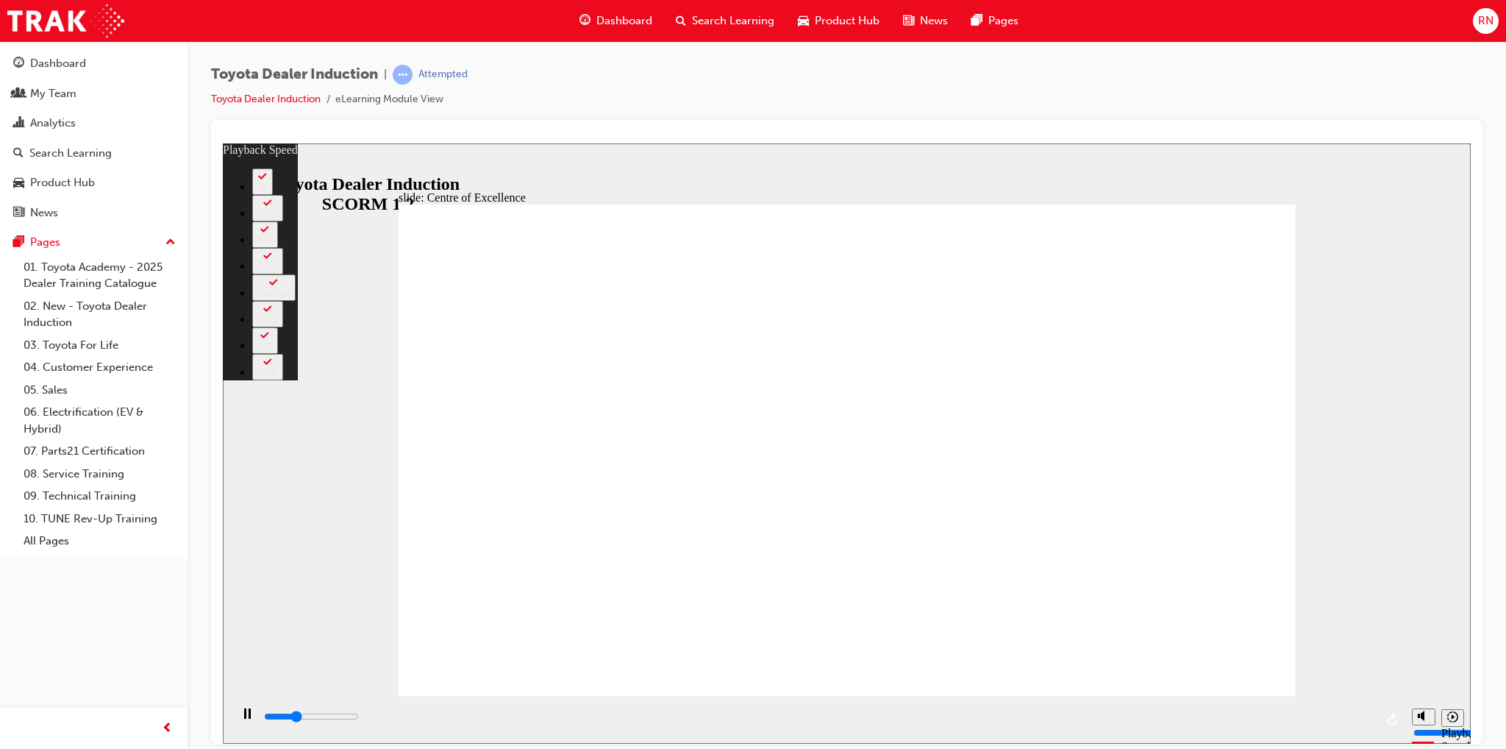
type input "246"
type input "5000"
type input "246"
type input "5300"
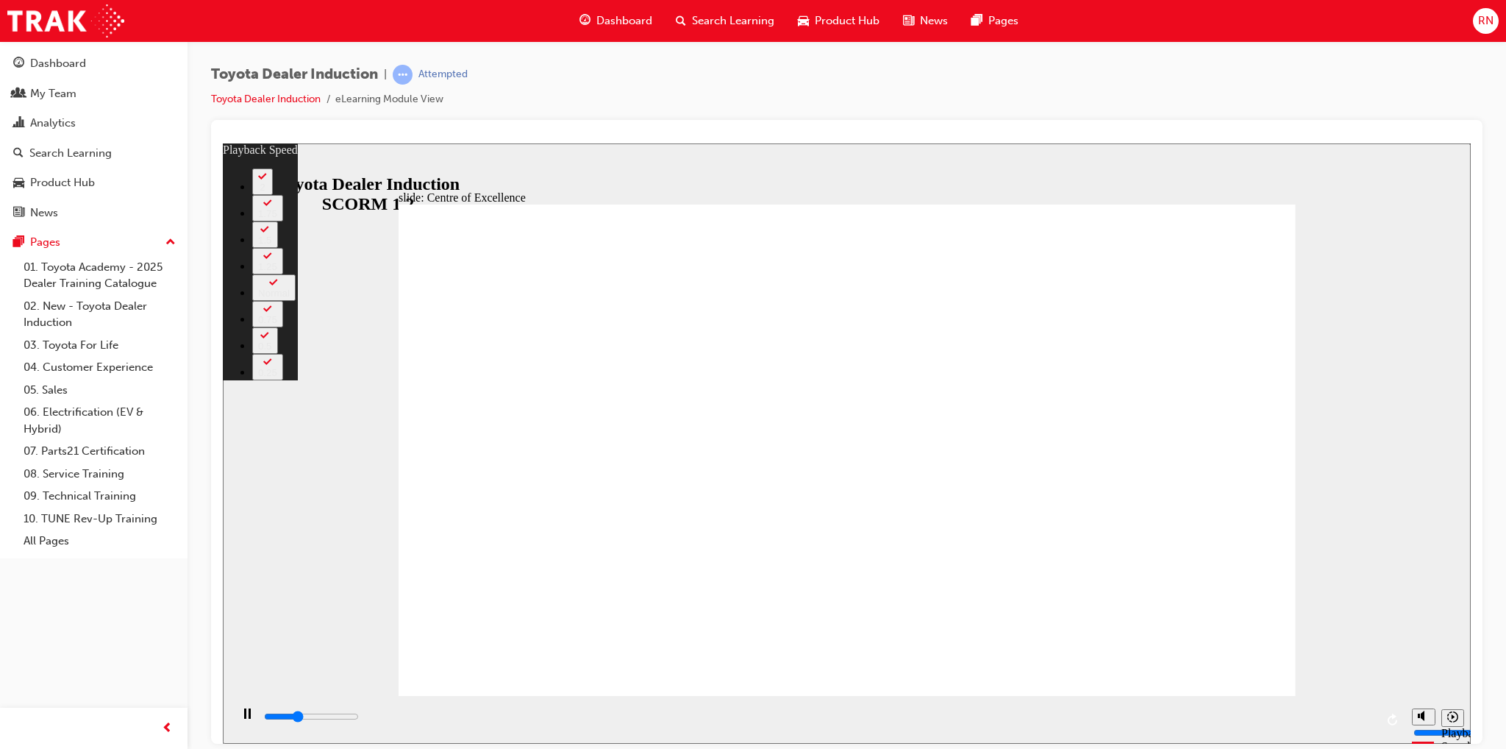
type input "246"
type input "5500"
type input "246"
type input "5800"
type input "246"
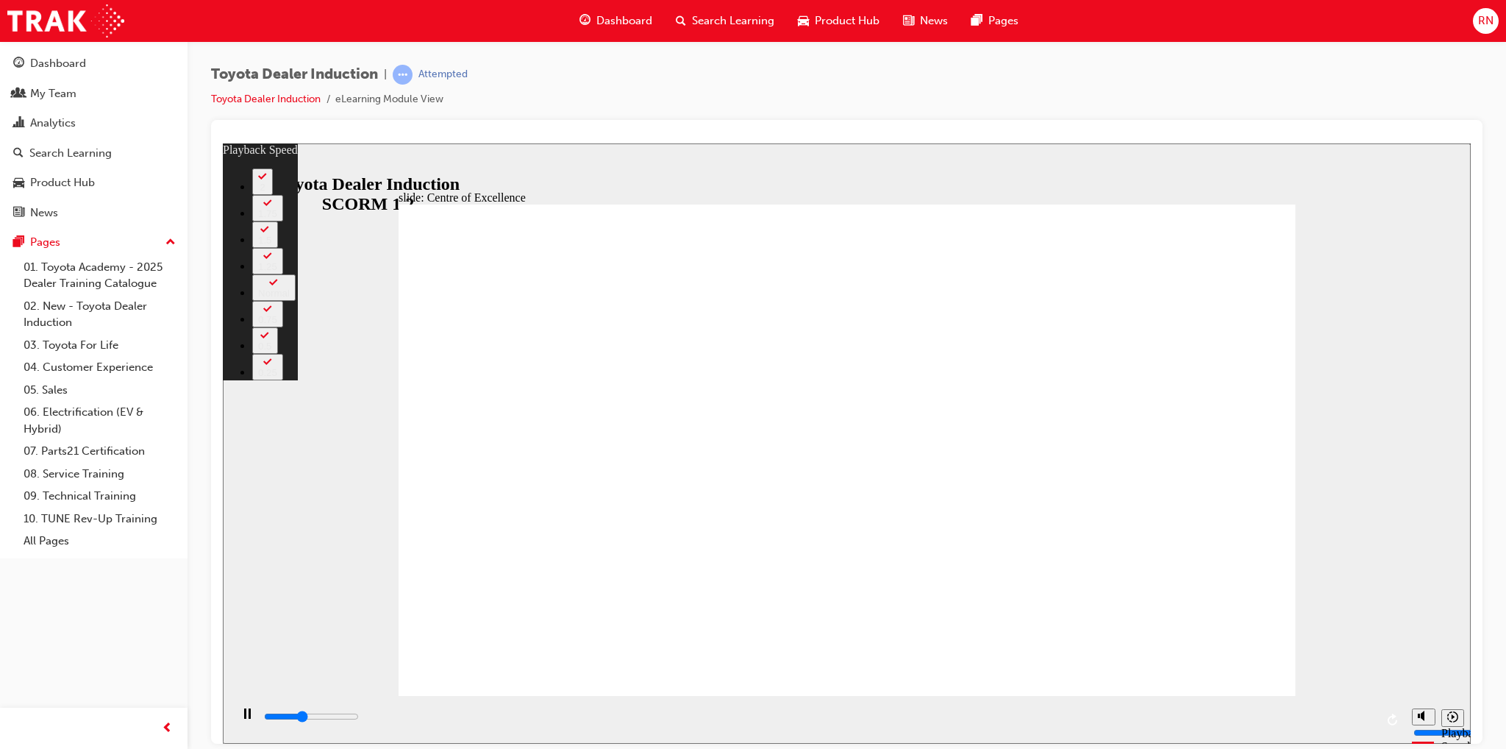
type input "6100"
type input "247"
type input "6300"
type input "247"
type input "6600"
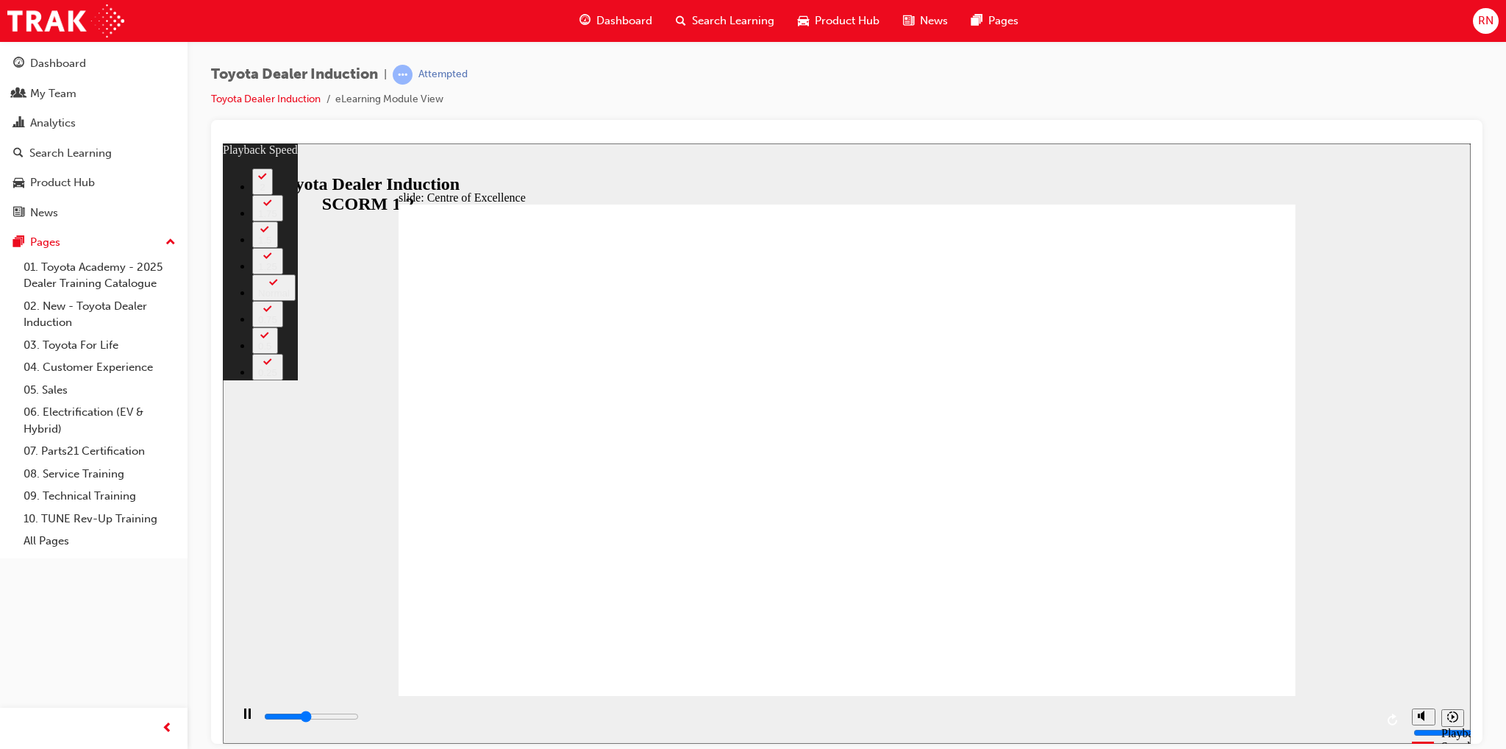
type input "247"
type input "6800"
type input "247"
type input "7100"
type input "248"
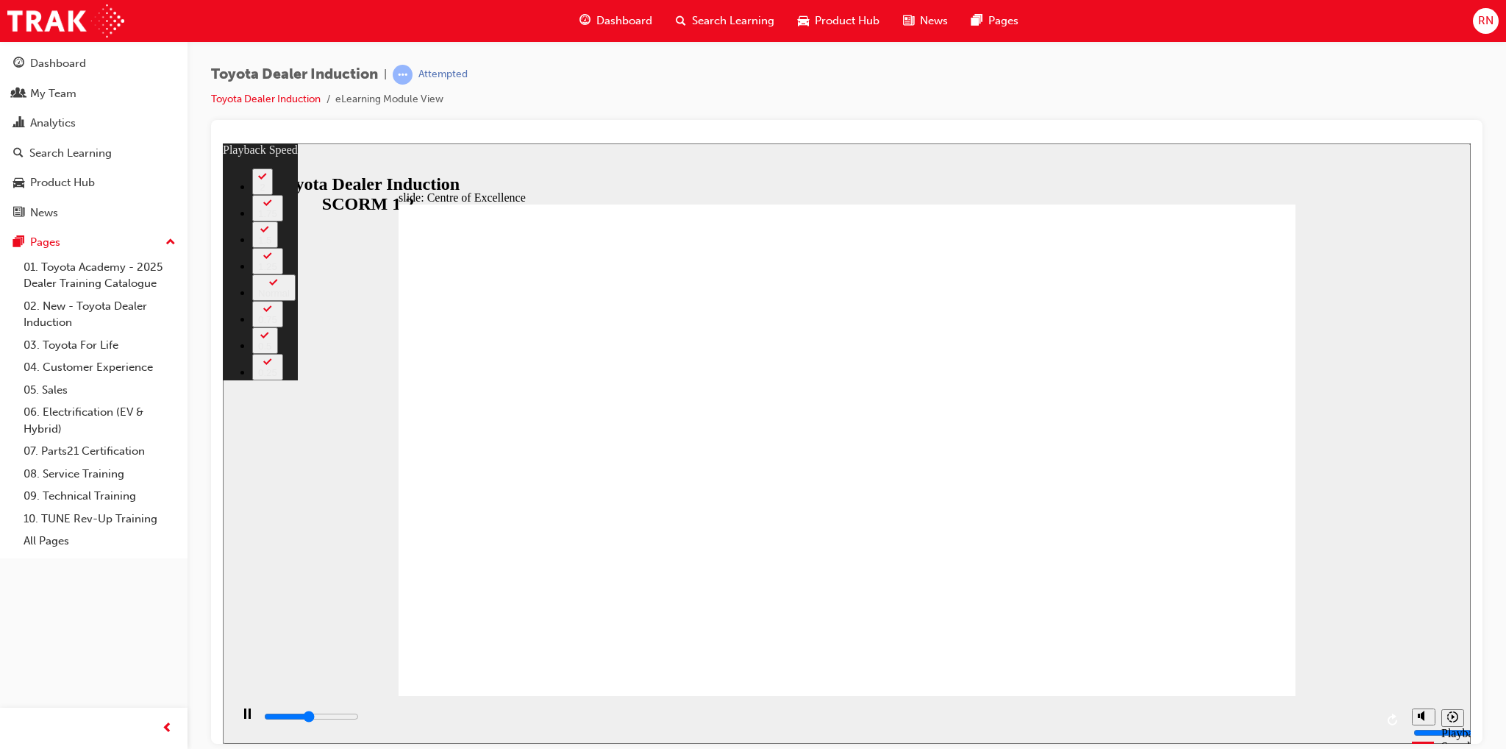
type input "7200"
type input "248"
type input "8500"
type input "248"
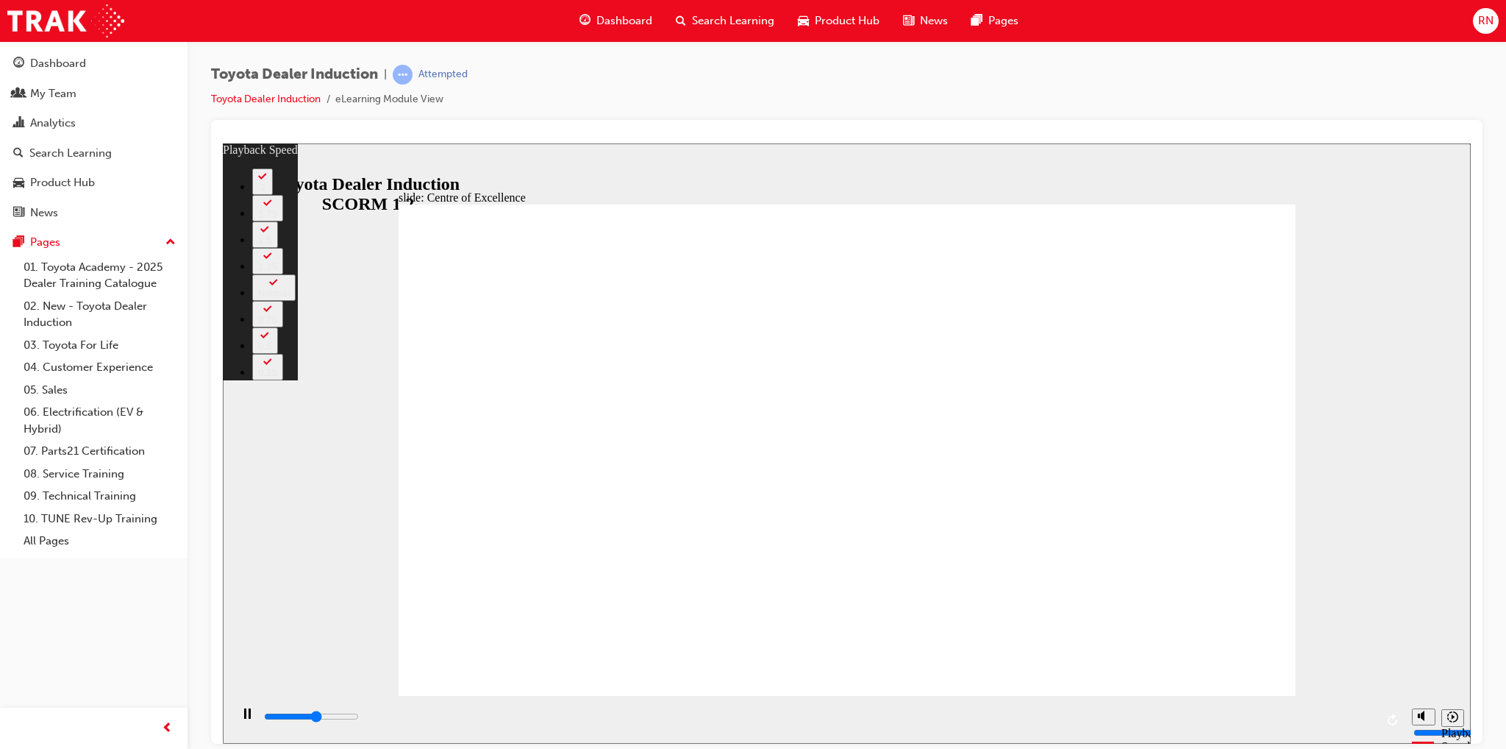
type input "8500"
type input "248"
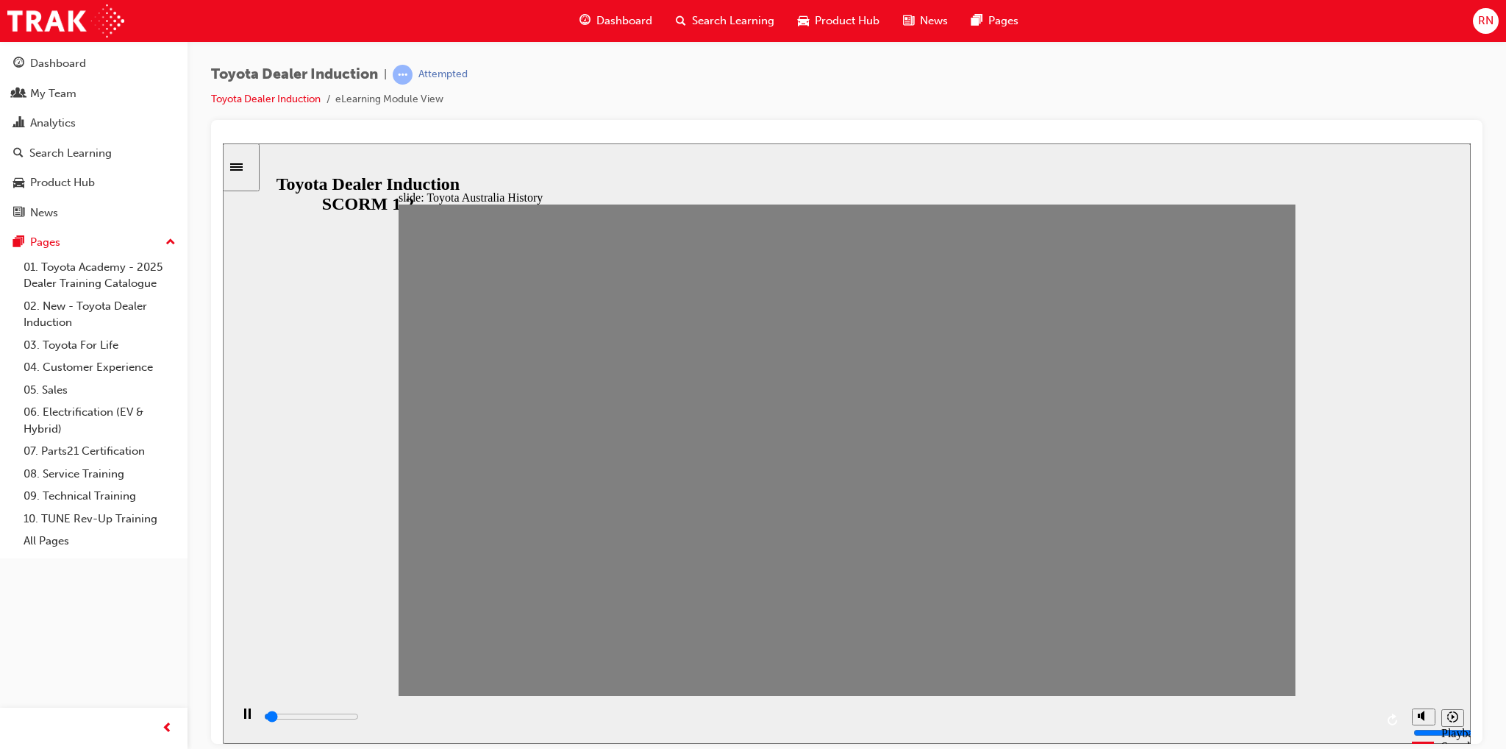
drag, startPoint x: 427, startPoint y: 463, endPoint x: 1300, endPoint y: 457, distance: 873.7
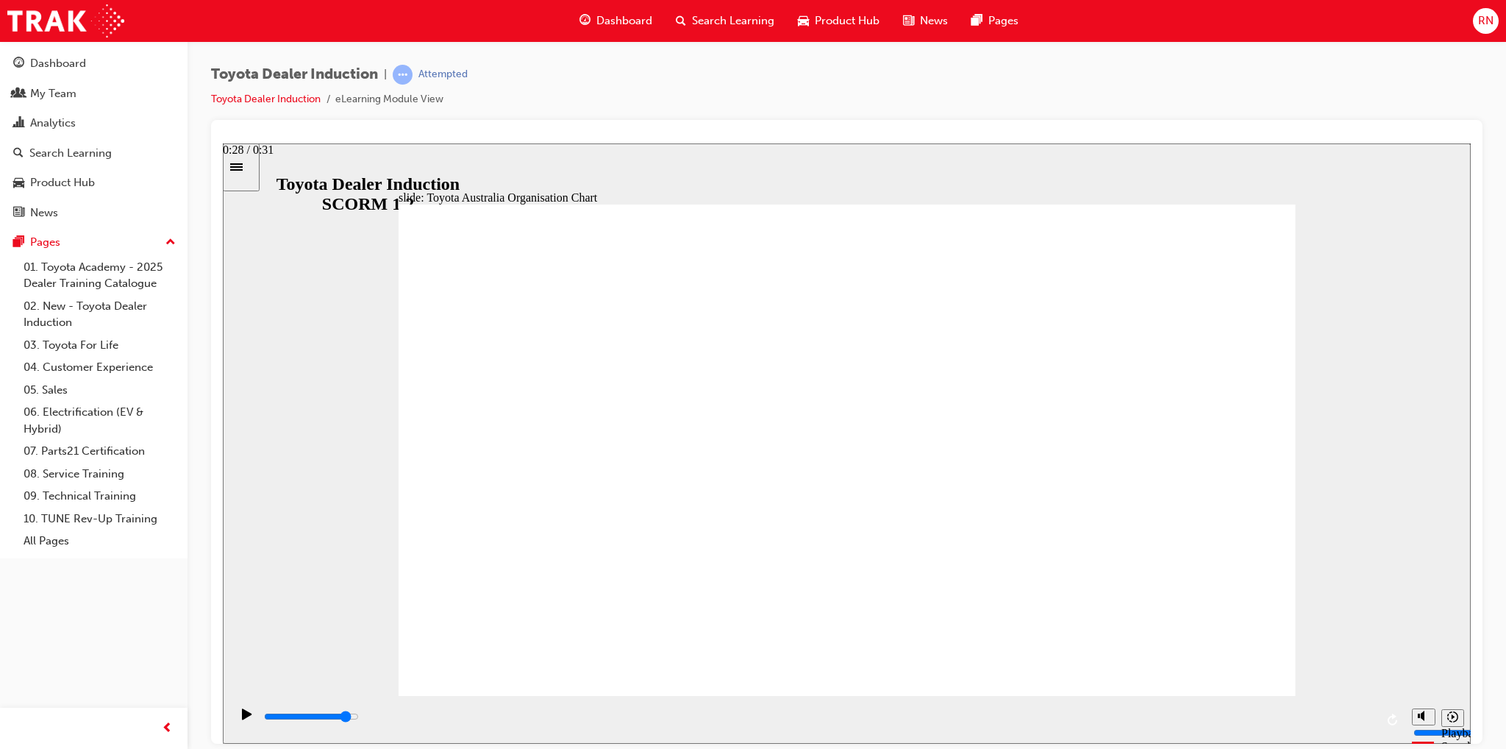
click at [1272, 717] on div "playback controls" at bounding box center [819, 716] width 1113 height 16
click at [1337, 714] on div "playback controls" at bounding box center [819, 716] width 1113 height 16
click at [1365, 714] on div "playback controls" at bounding box center [819, 716] width 1113 height 16
type input "3400"
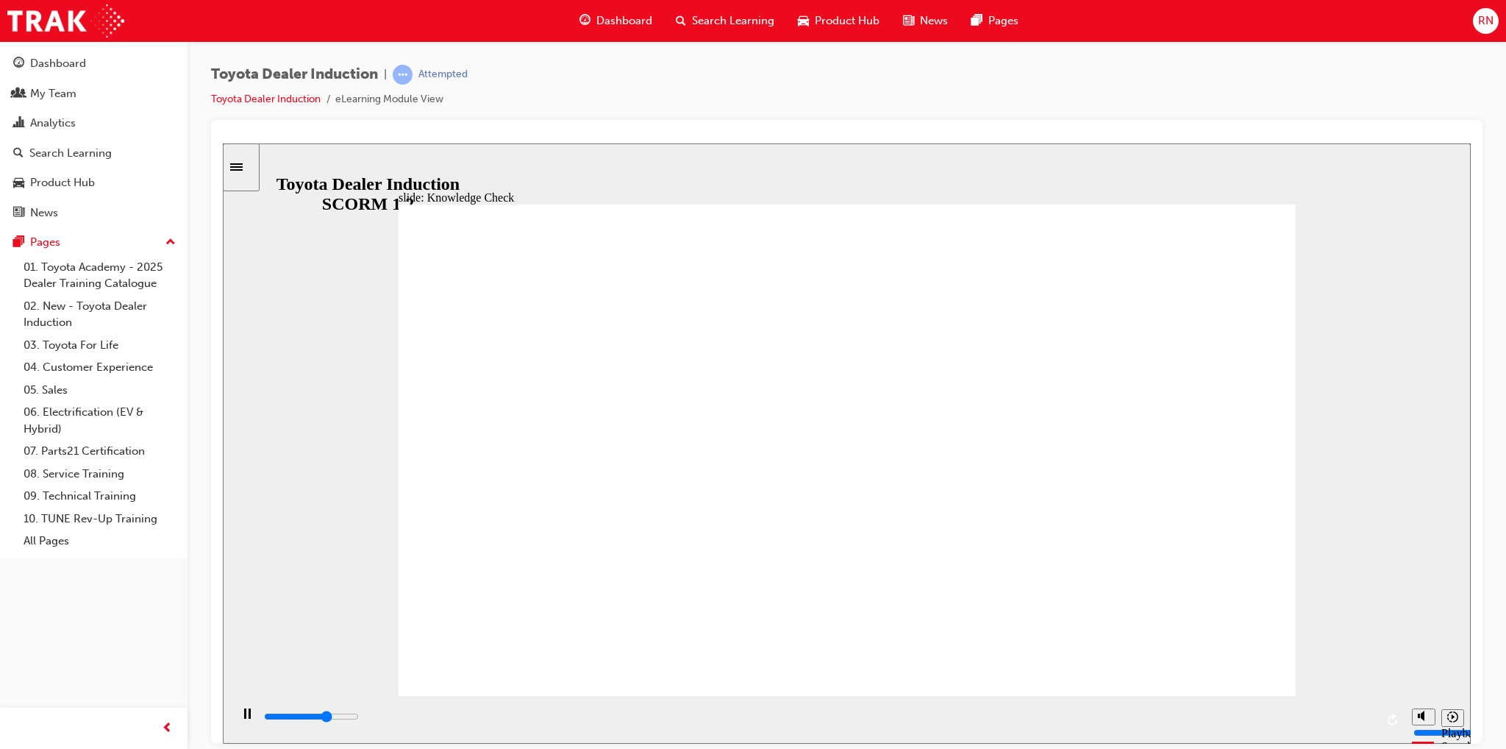
radio input "true"
type input "3900"
radio input "true"
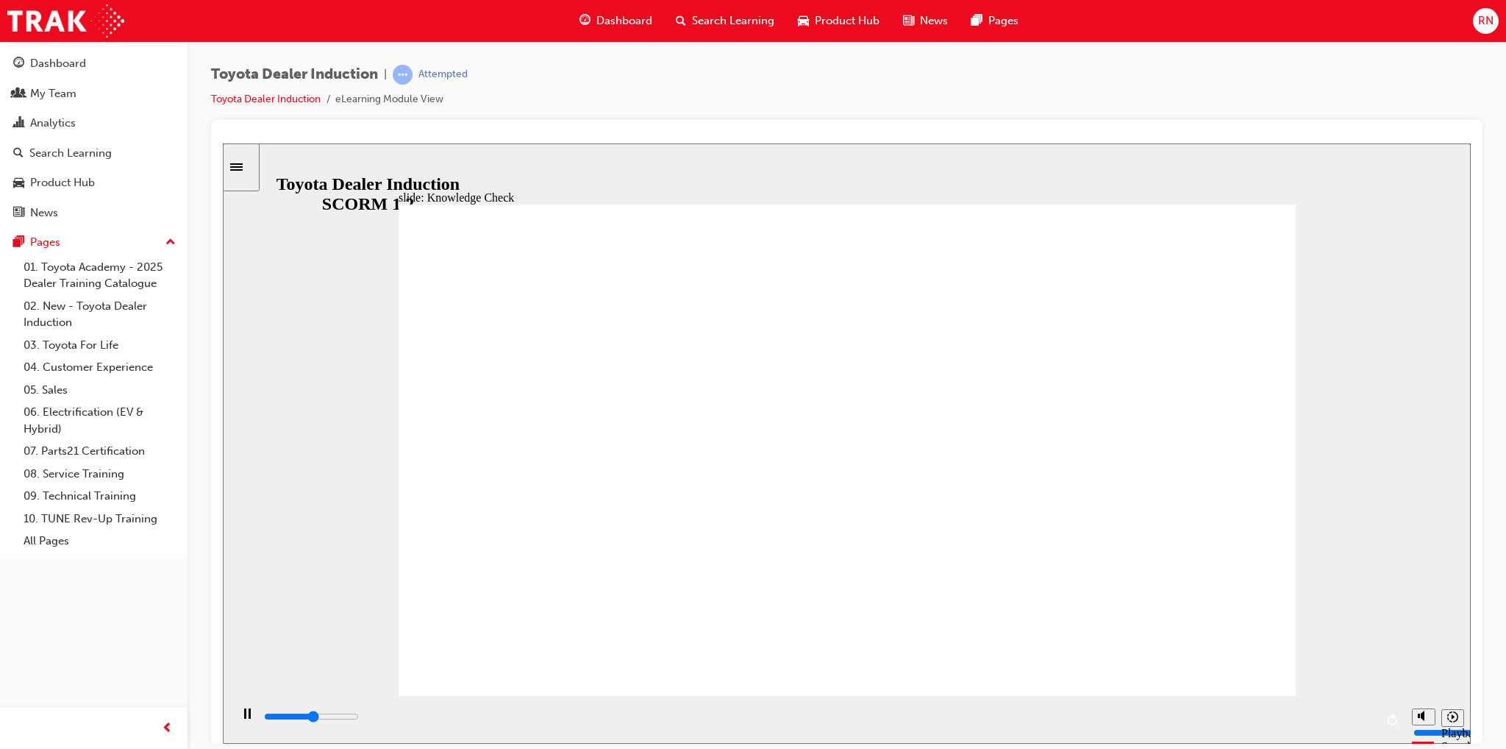
type input "2600"
radio input "true"
click at [1325, 723] on div "playback controls" at bounding box center [819, 716] width 1113 height 16
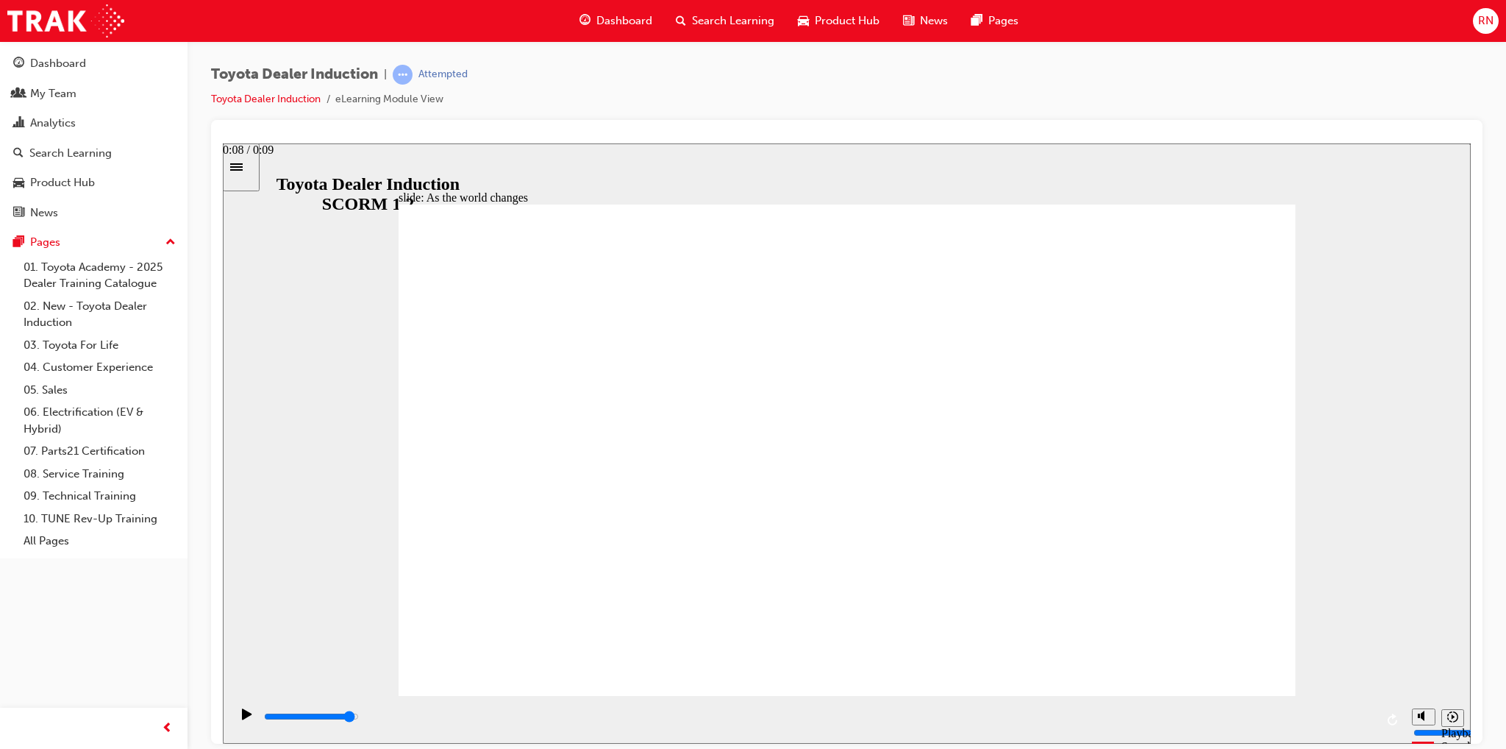
click at [1336, 721] on div "playback controls" at bounding box center [819, 716] width 1113 height 16
type input "9000"
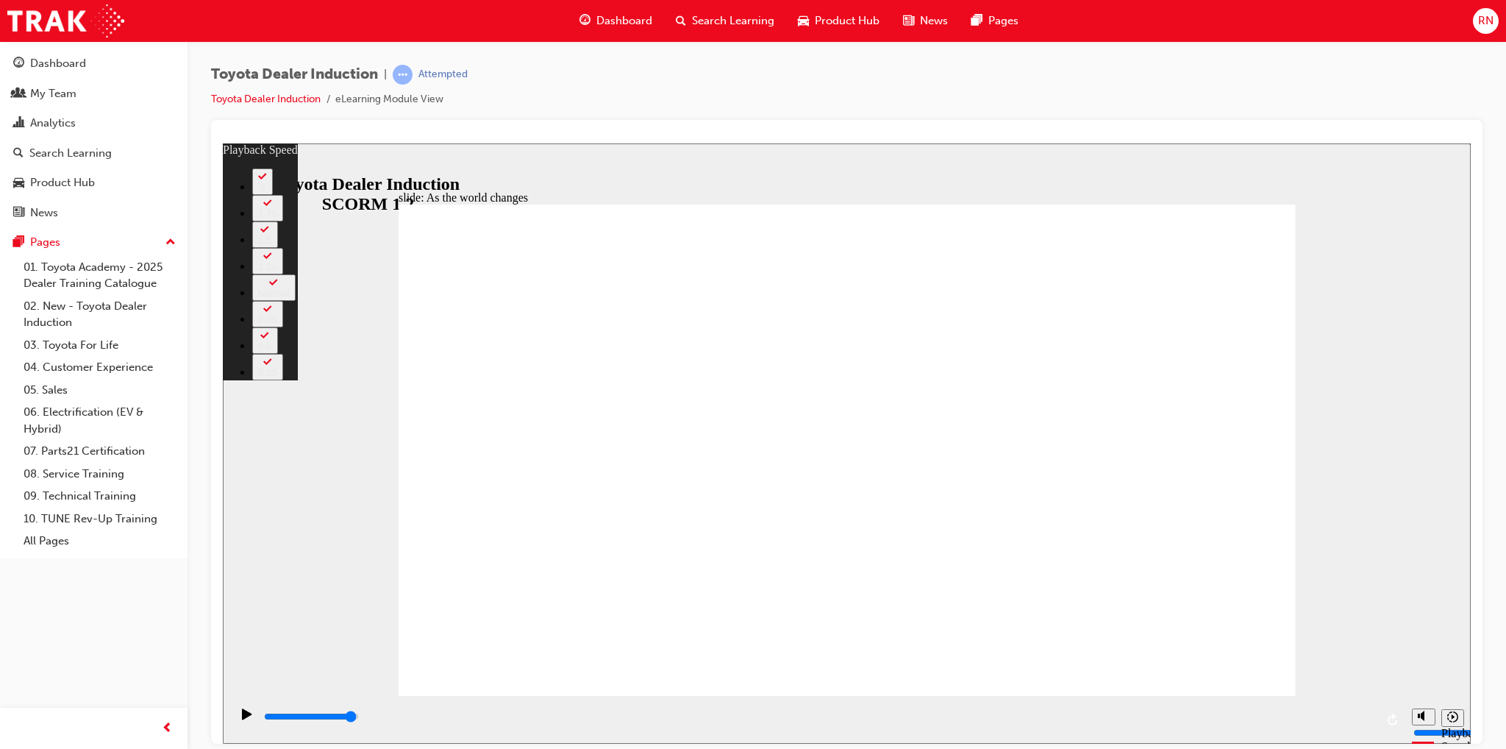
drag, startPoint x: 1280, startPoint y: 663, endPoint x: 1291, endPoint y: 665, distance: 11.1
type input "128"
drag, startPoint x: 1233, startPoint y: 638, endPoint x: 1230, endPoint y: 655, distance: 17.8
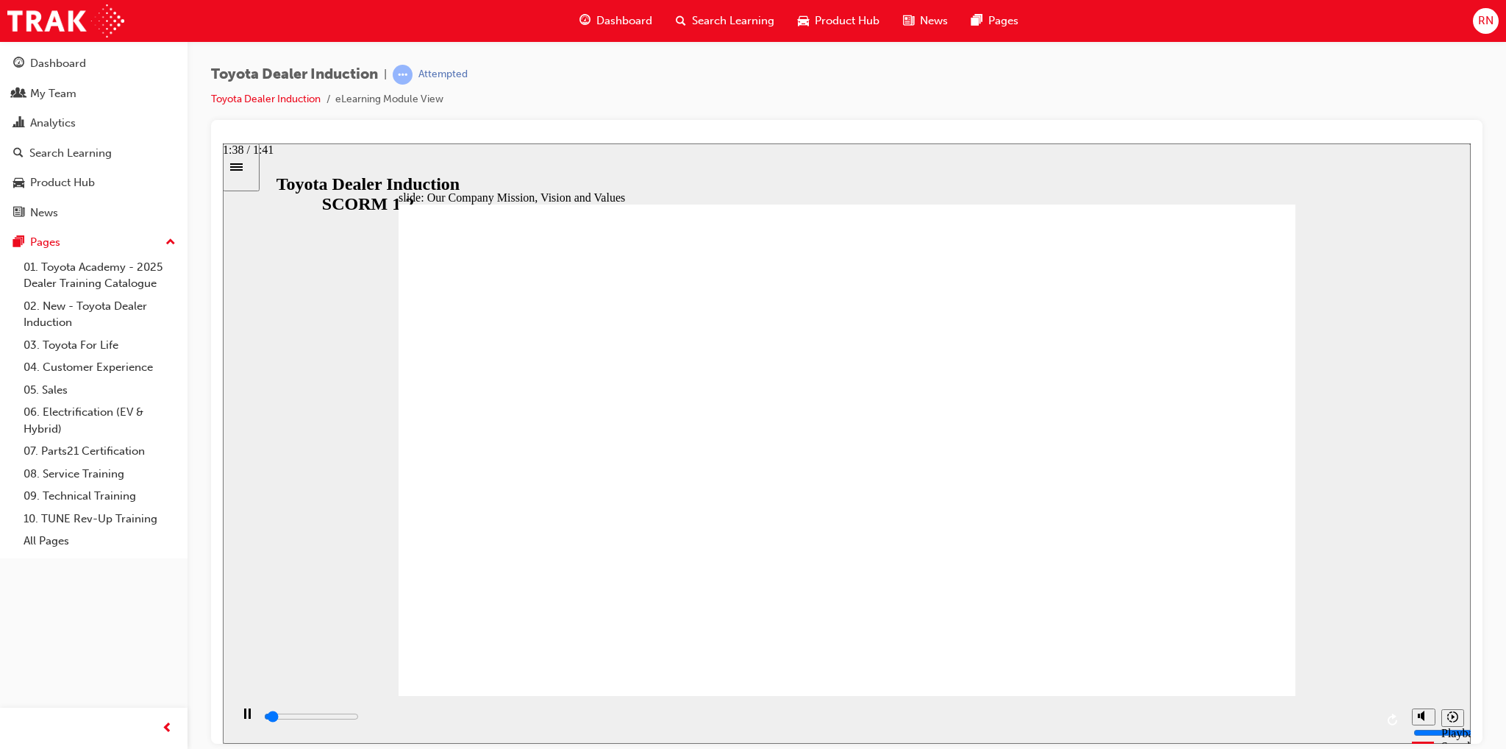
click at [359, 719] on input "slide progress" at bounding box center [311, 716] width 95 height 12
click at [359, 717] on input "slide progress" at bounding box center [311, 716] width 95 height 12
drag, startPoint x: 1360, startPoint y: 716, endPoint x: 1376, endPoint y: 715, distance: 16.2
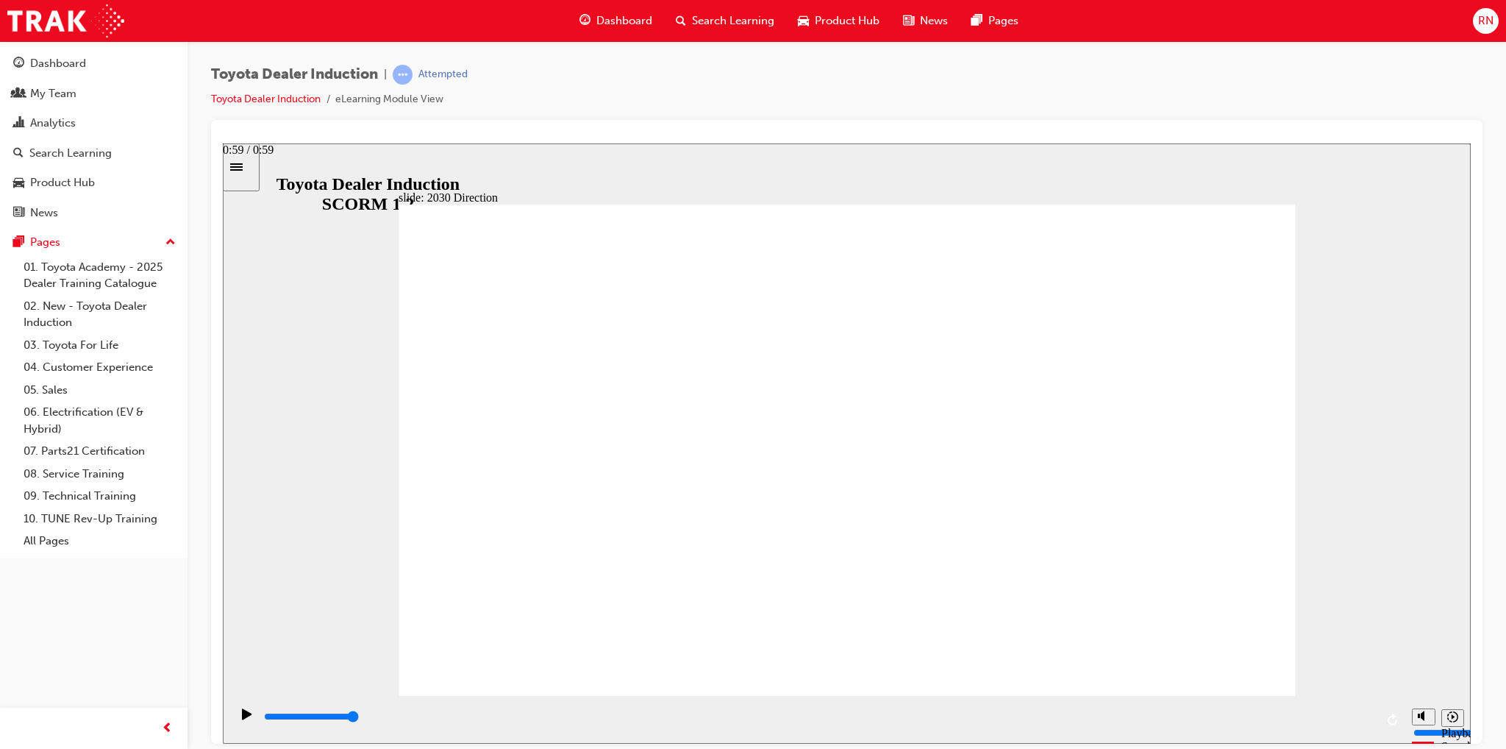
click at [1375, 715] on div "playback controls" at bounding box center [819, 716] width 1113 height 16
type input "5000"
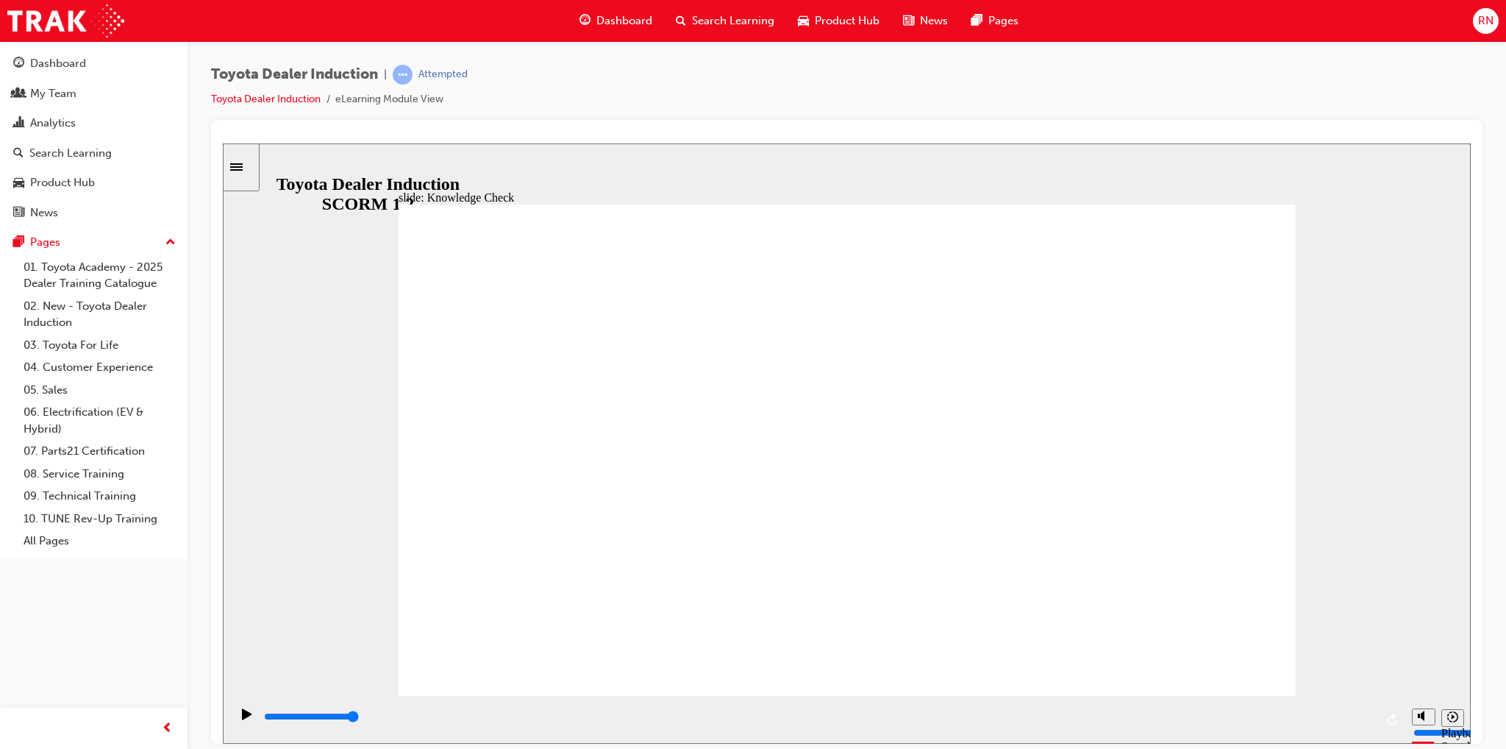
type input "h"
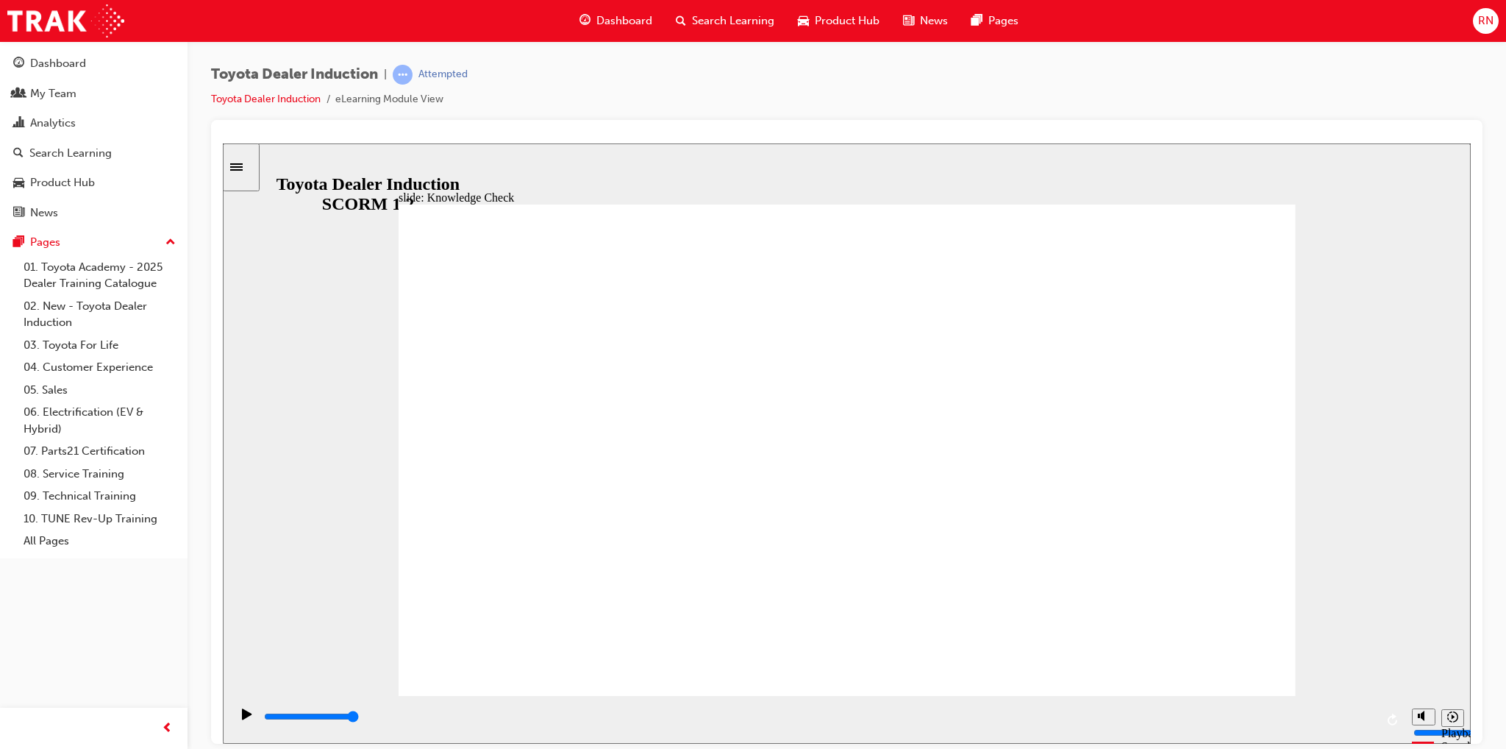
type input "h"
type input "3100"
type input "h"
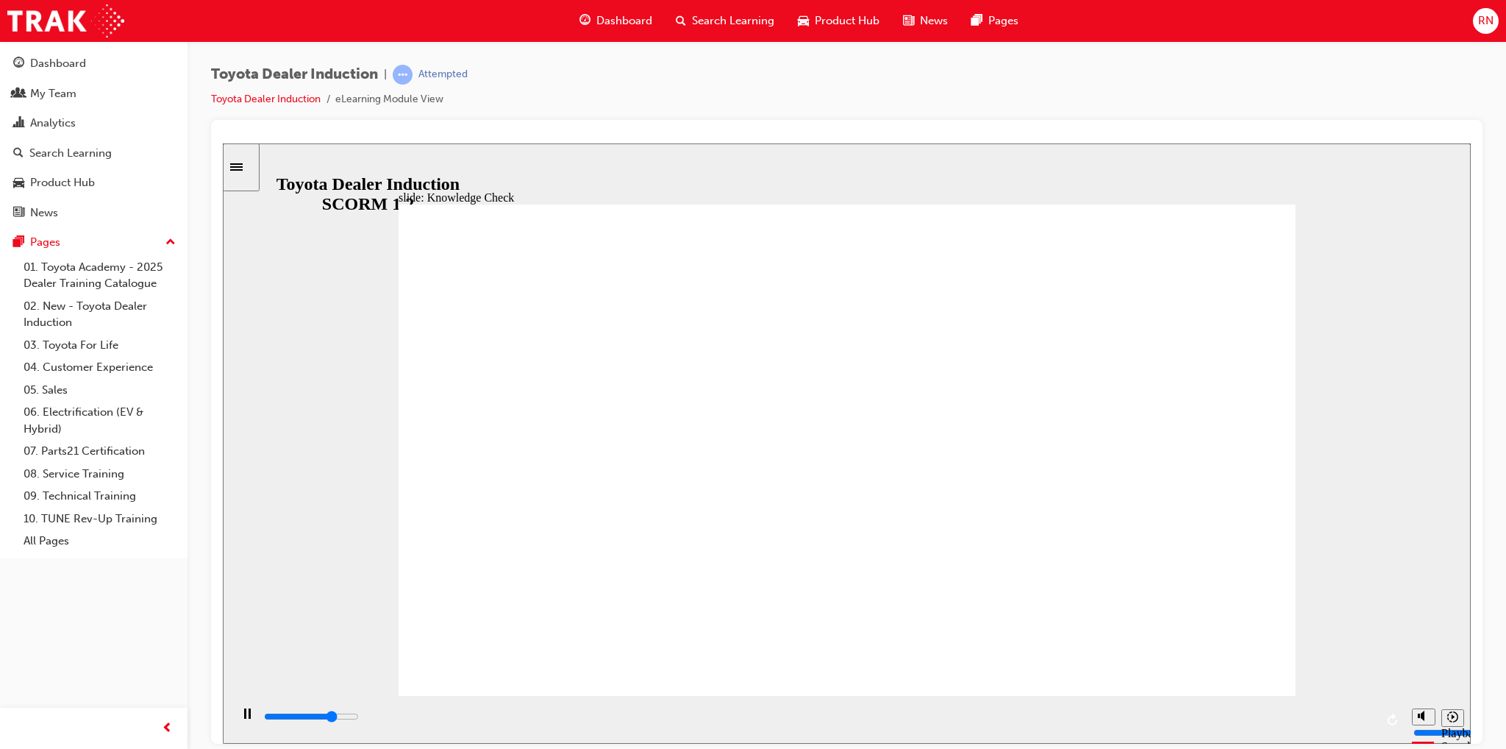
type input "3700"
type input "h"
type input "4300"
type input "h"
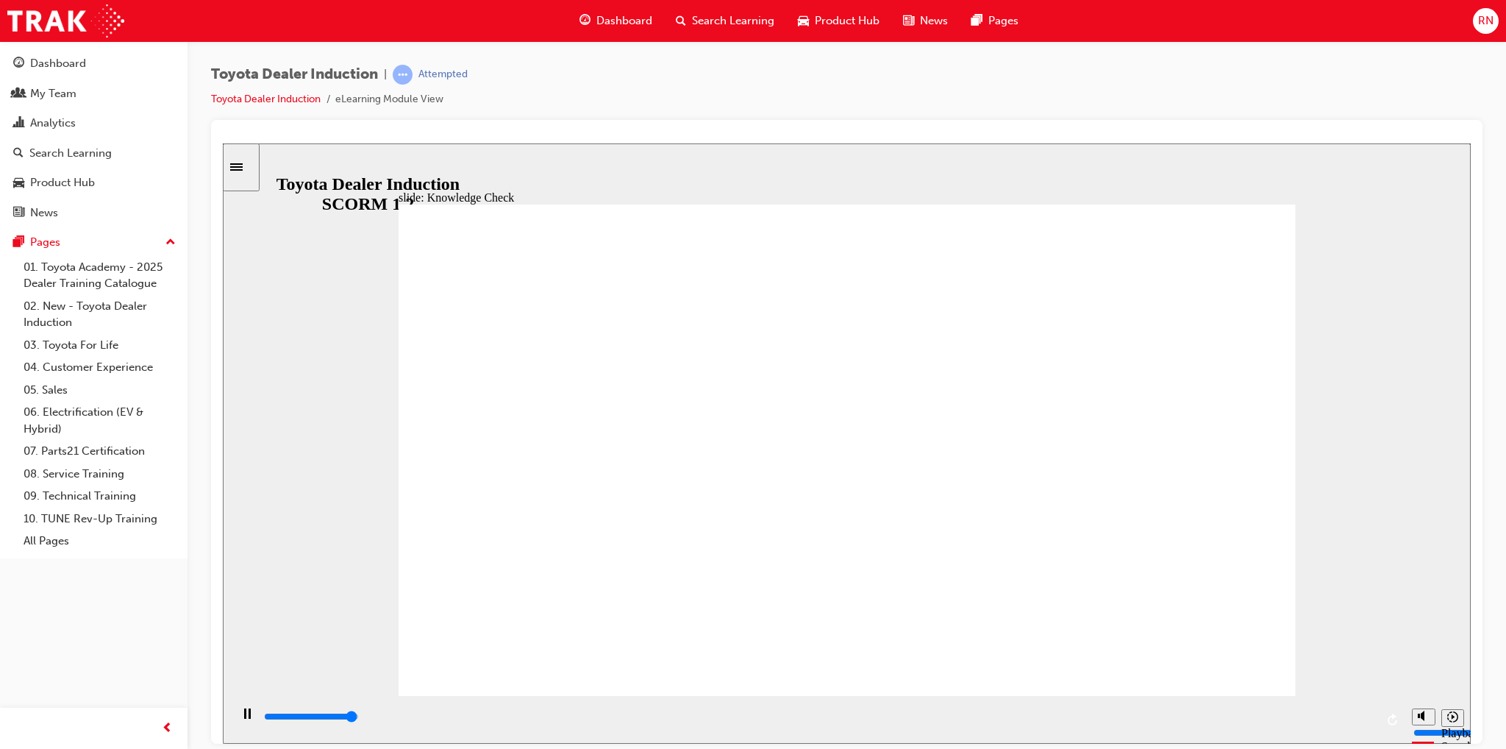
type input "4900"
type input "h"
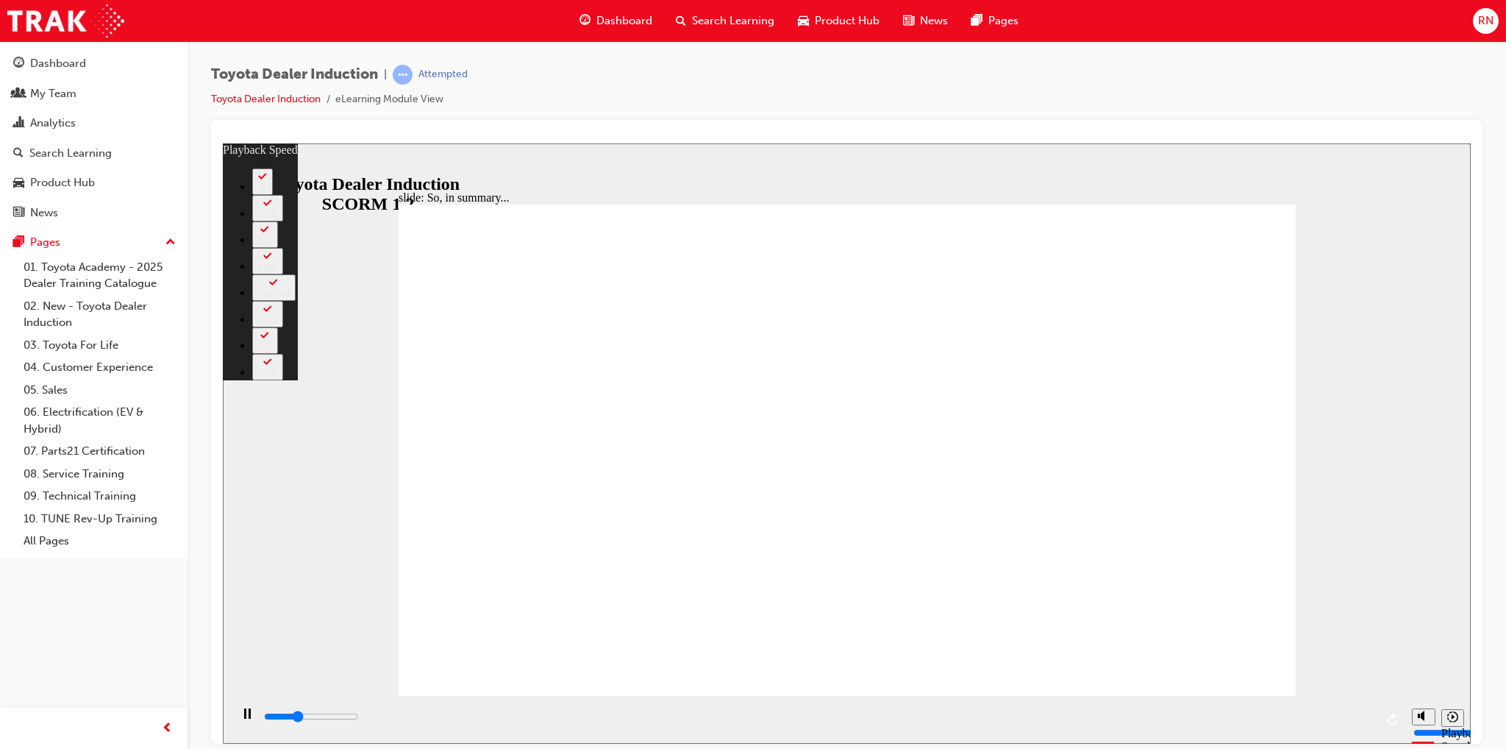
type input "2200"
type input "0"
type input "2500"
type input "0"
type input "2700"
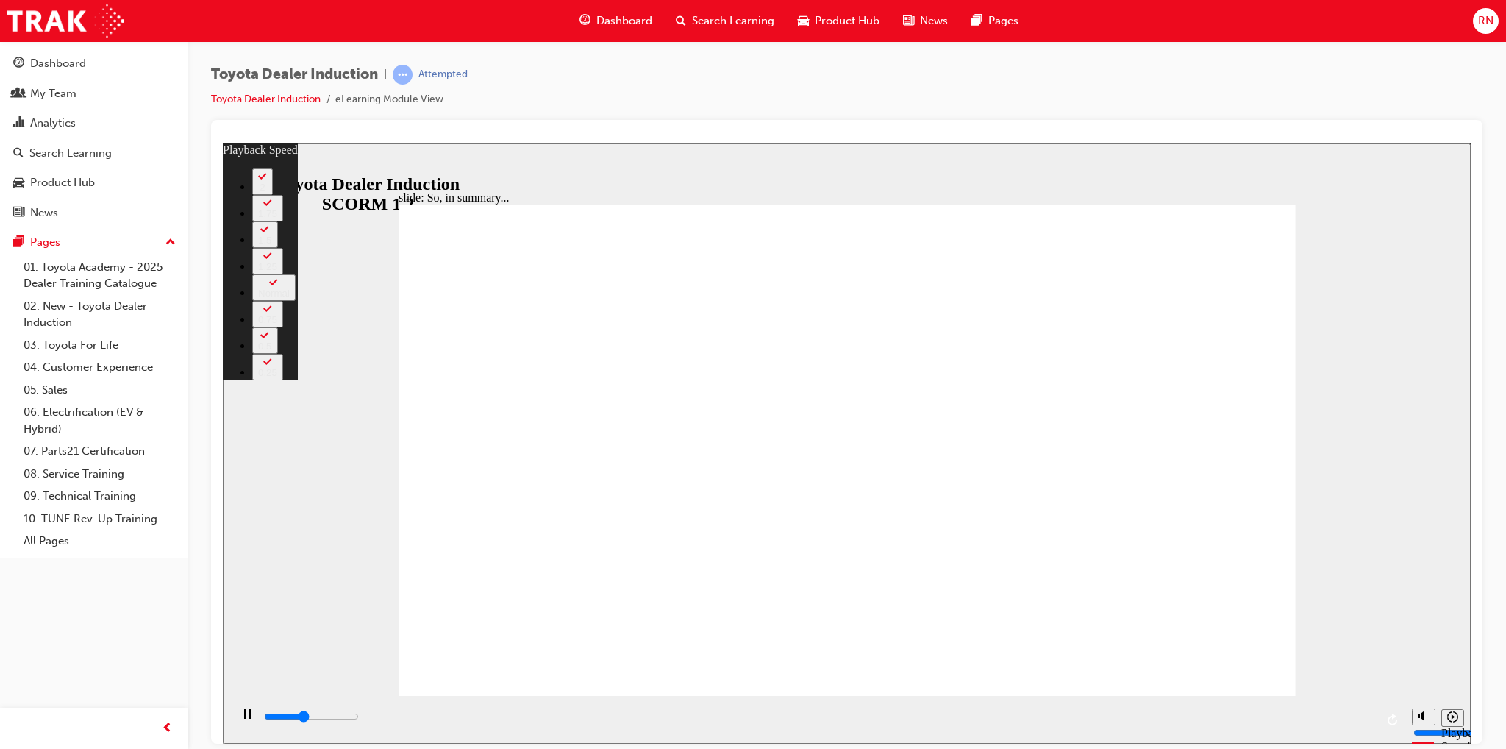
type input "1"
type input "3000"
type input "1"
type input "3300"
type input "1"
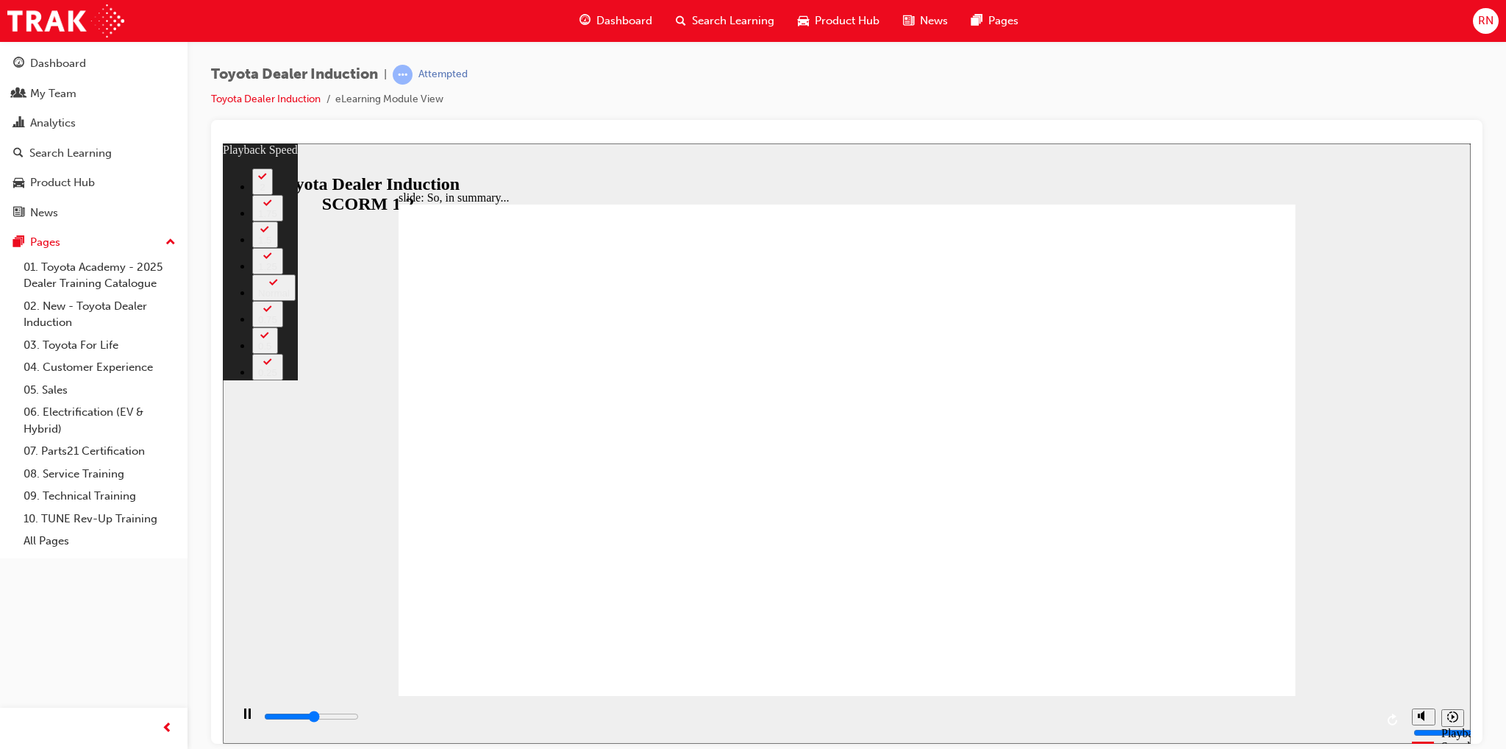
type input "3500"
type input "1"
type input "3800"
type input "2"
type input "4100"
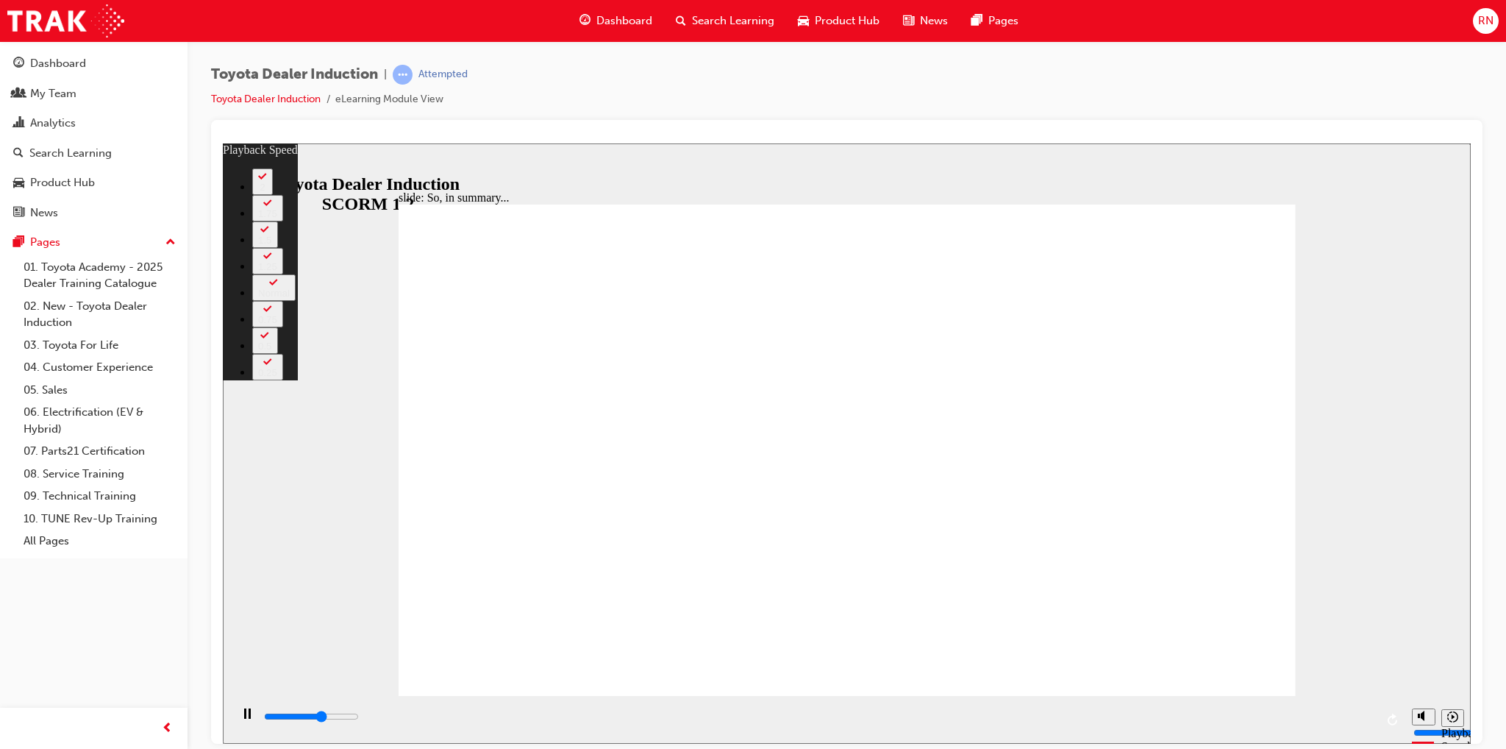
type input "2"
type input "4300"
type input "2"
type input "4600"
type input "2"
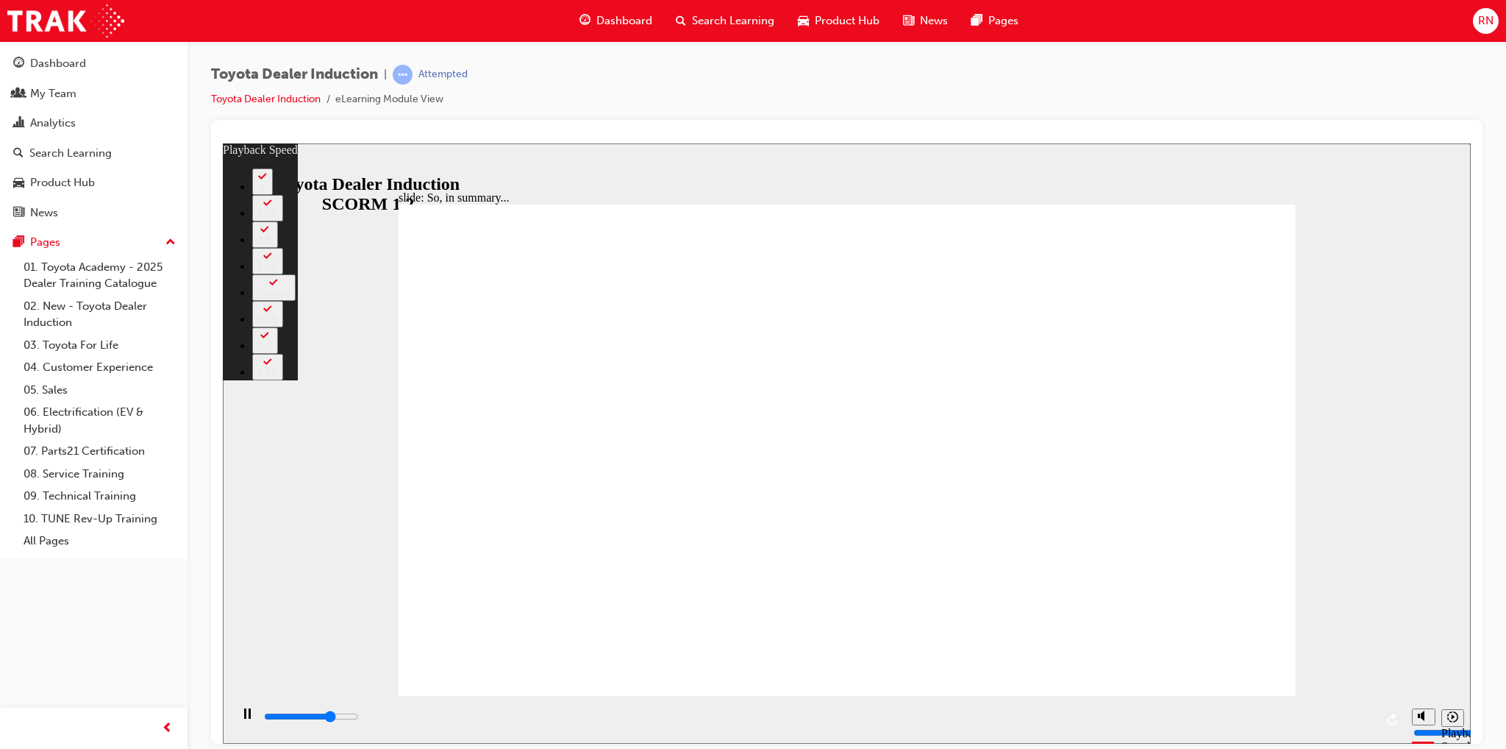
type input "4900"
type input "3"
type input "5100"
type input "3"
type input "5400"
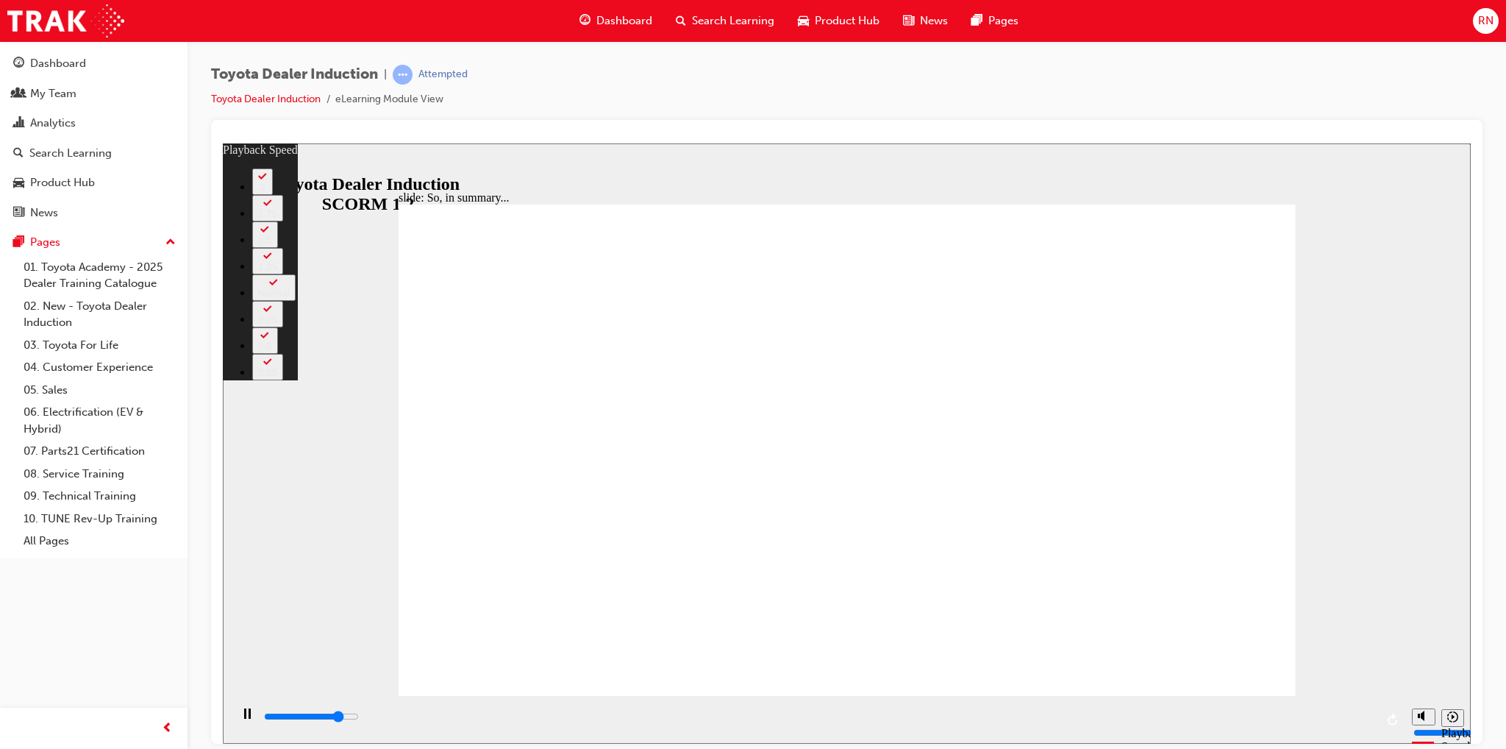
type input "3"
type input "5700"
type input "3"
type input "5900"
type input "4"
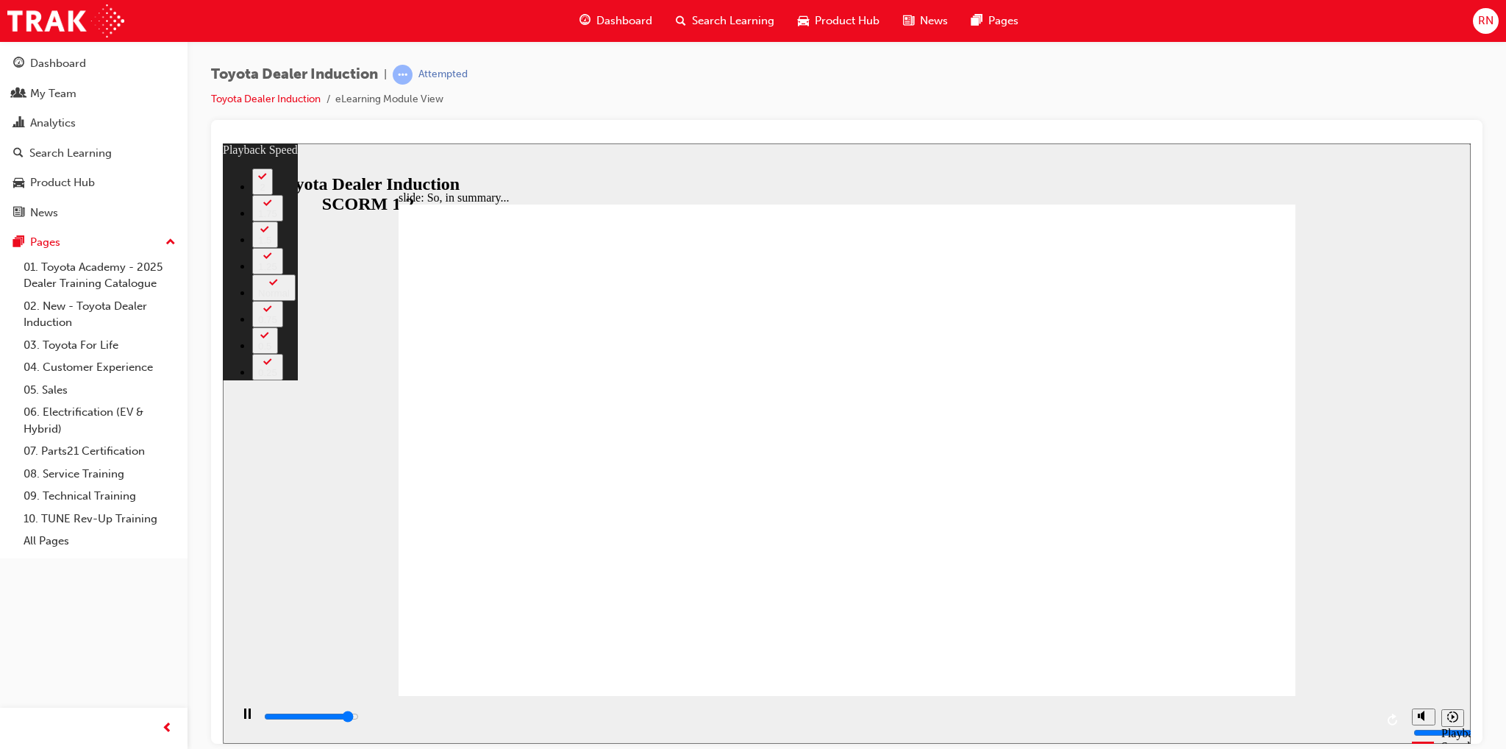
type input "6200"
type input "4"
type input "6500"
type input "4"
type input "6500"
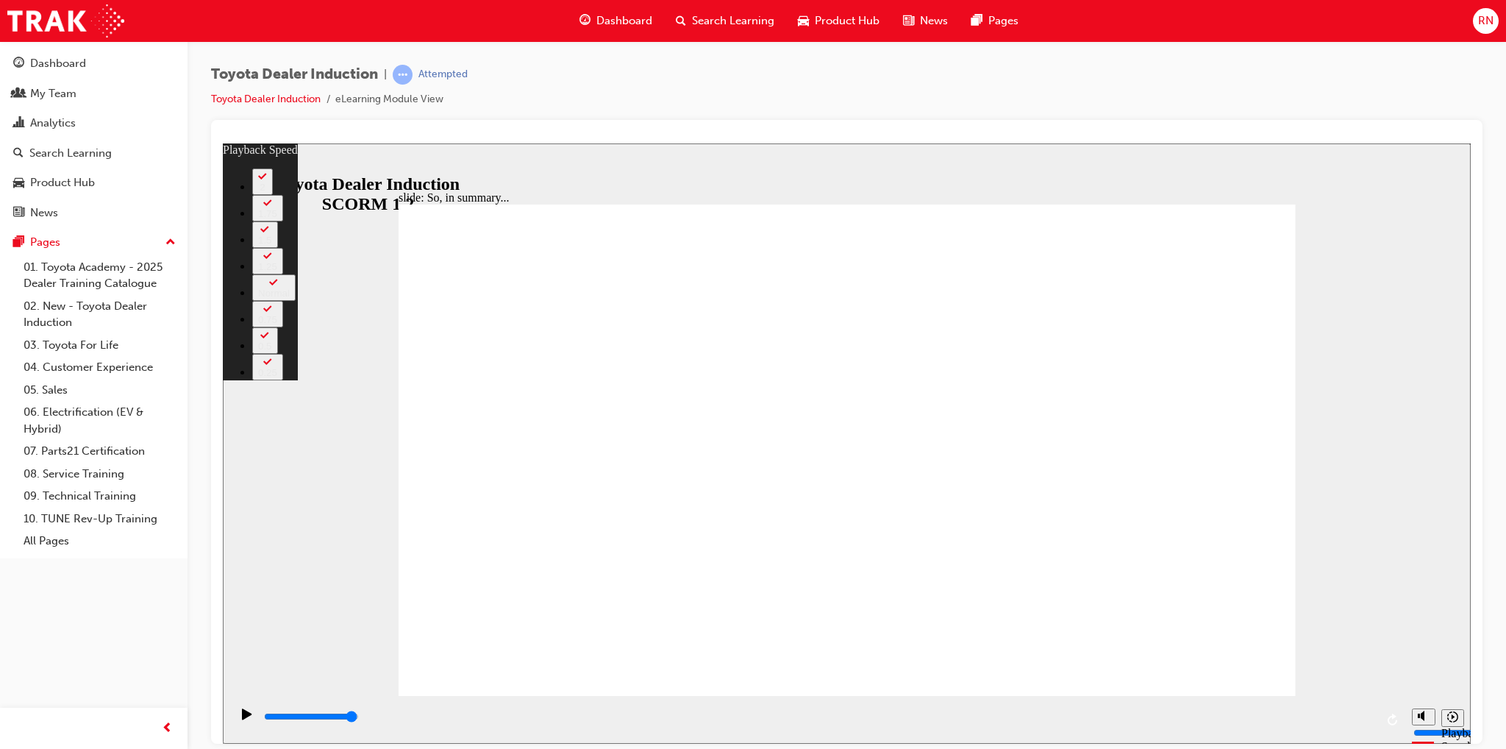
drag, startPoint x: 1288, startPoint y: 666, endPoint x: 1299, endPoint y: 666, distance: 11.0
click at [1299, 666] on div "slide: So, in summary... Rectangle 3 playback speed 2 1.75 1.5 1.25 Normal 0.75…" at bounding box center [847, 443] width 1248 height 600
type input "128"
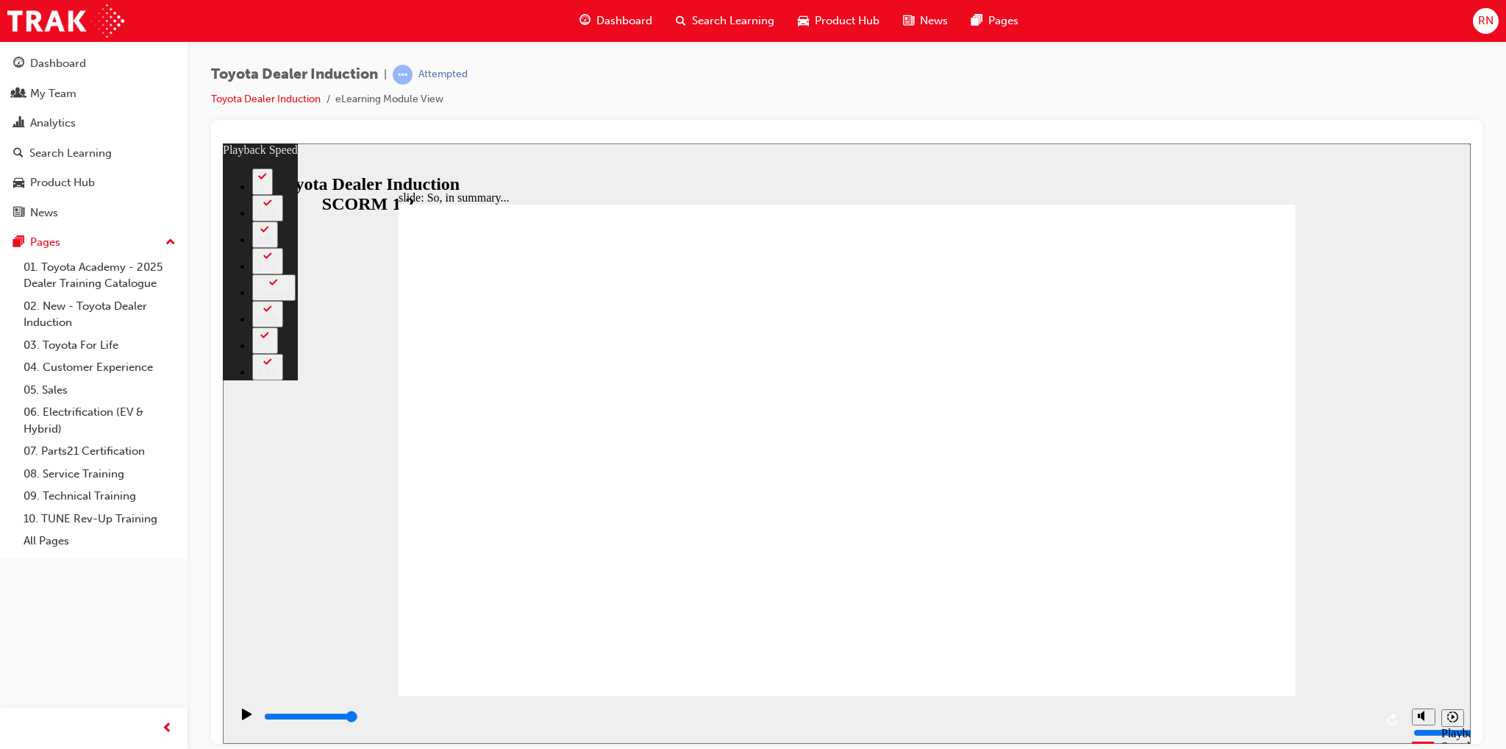
drag, startPoint x: 1203, startPoint y: 635, endPoint x: 1210, endPoint y: 644, distance: 11.0
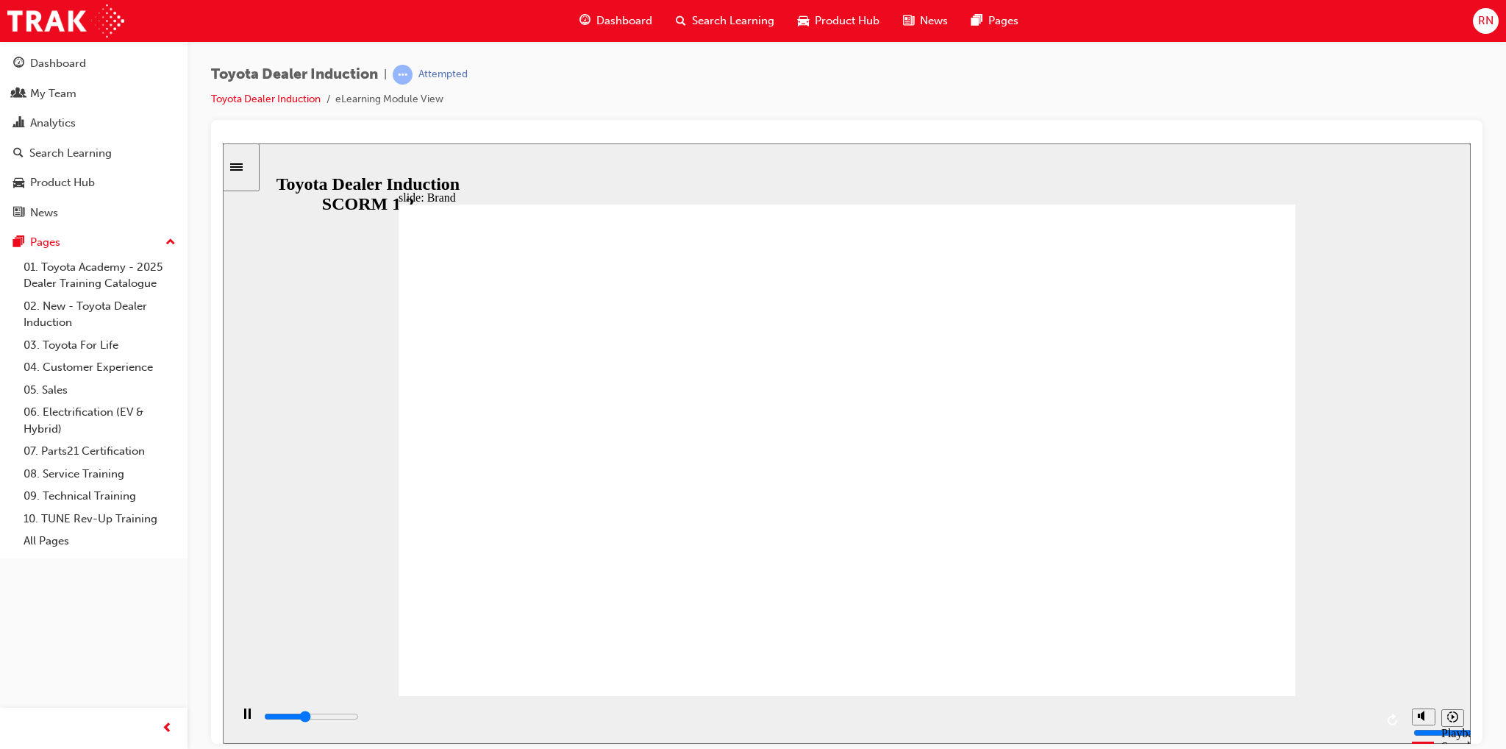
click at [359, 718] on input "slide progress" at bounding box center [311, 716] width 95 height 12
click at [1366, 717] on div "playback controls" at bounding box center [819, 716] width 1113 height 16
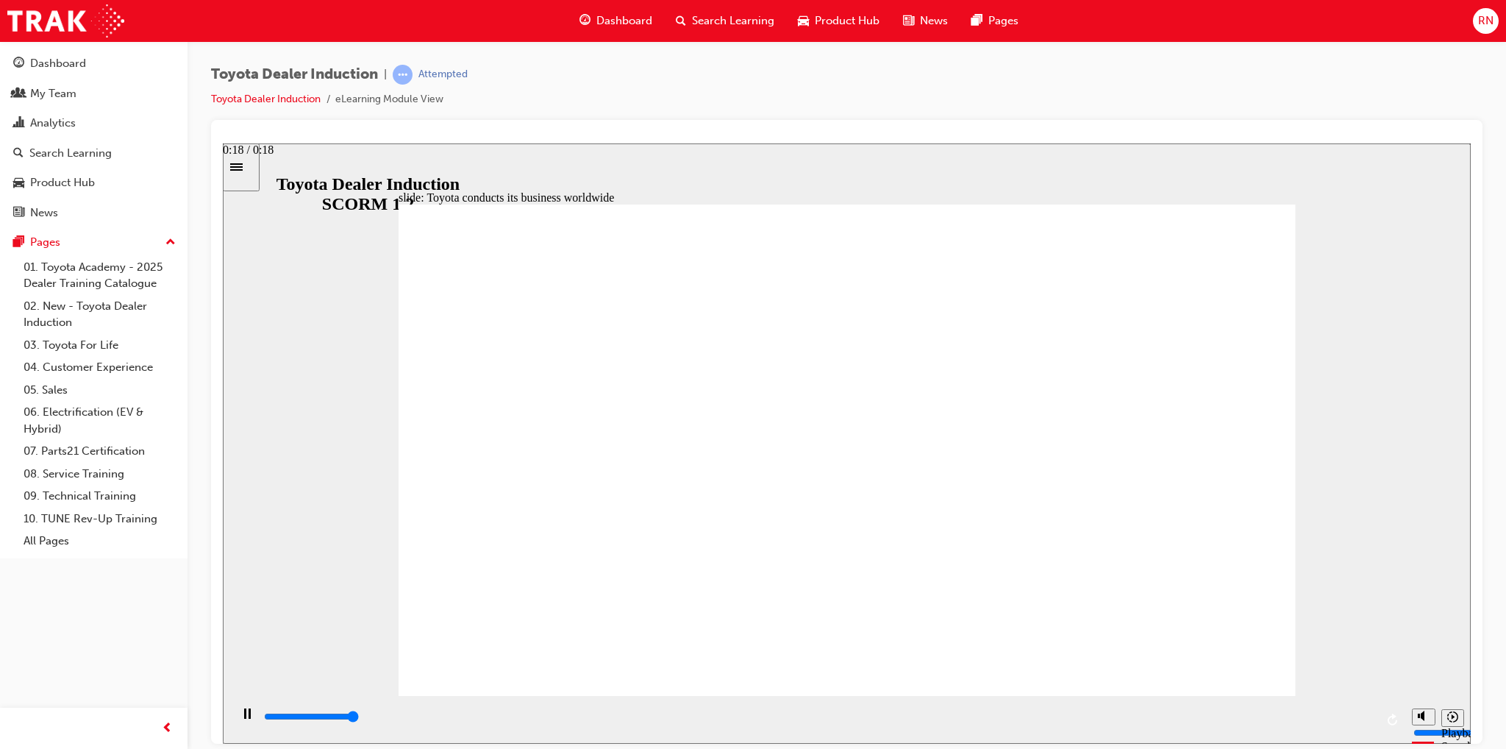
click at [1373, 716] on div "playback controls" at bounding box center [819, 716] width 1113 height 16
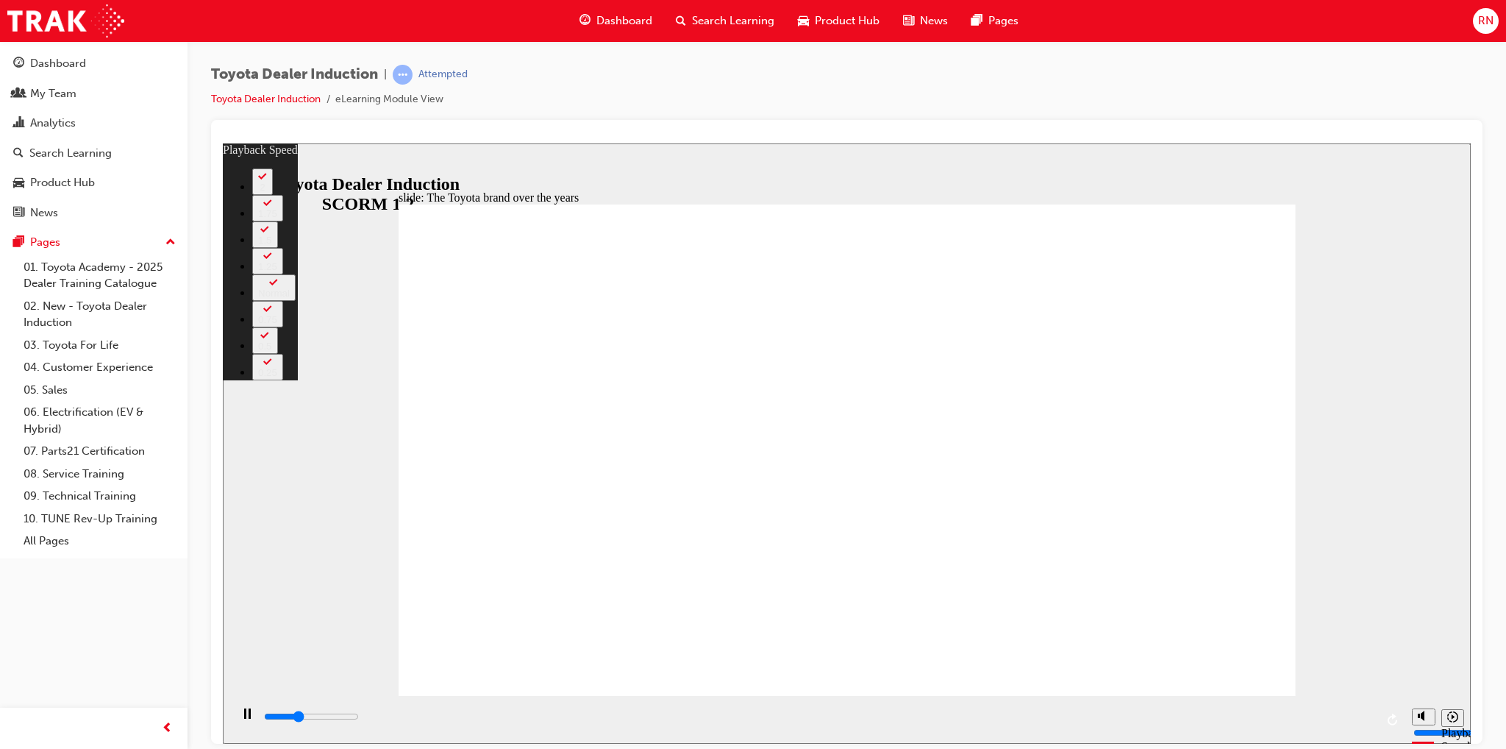
type input "2900"
type input "0"
type input "3100"
type input "1"
type input "3400"
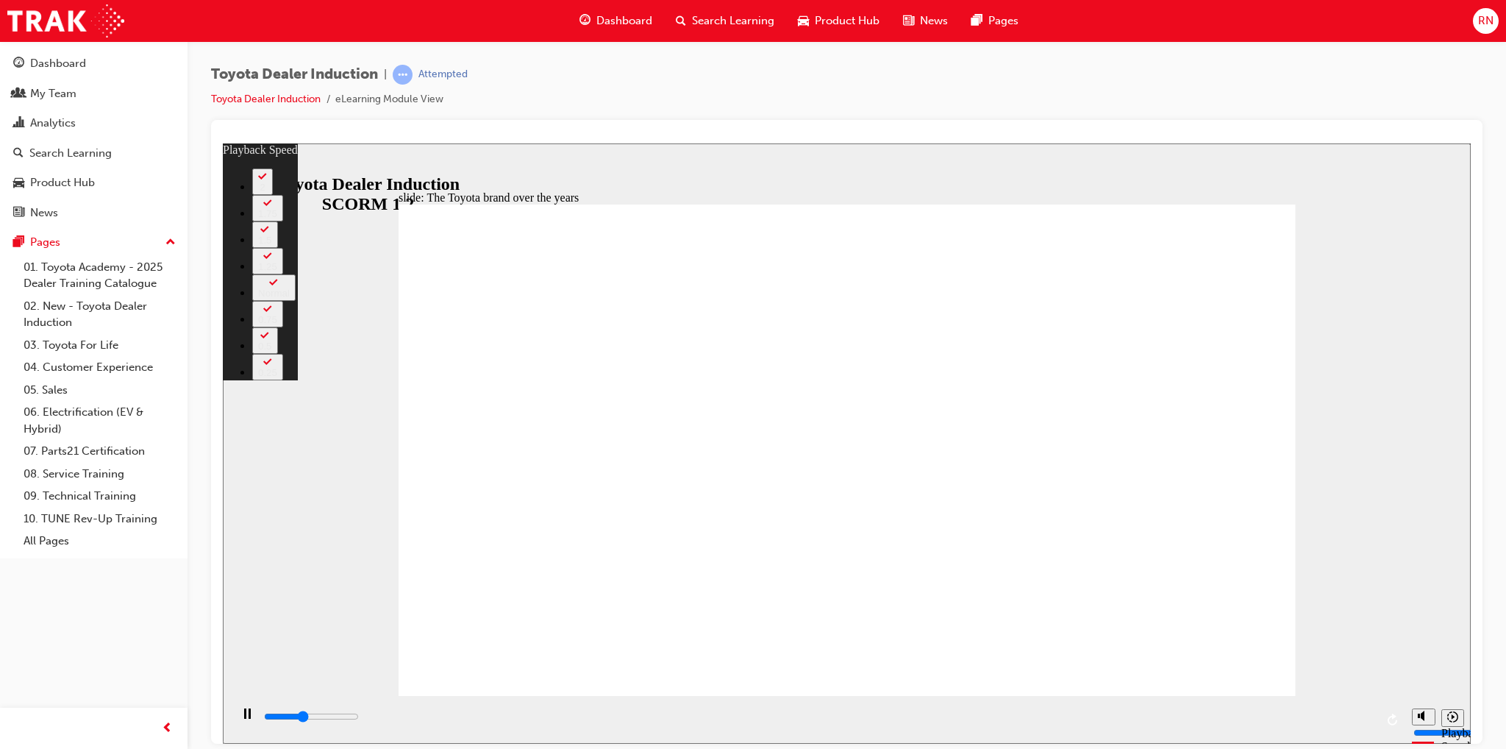
type input "1"
type input "3500"
type input "1"
type input "3700"
type input "1"
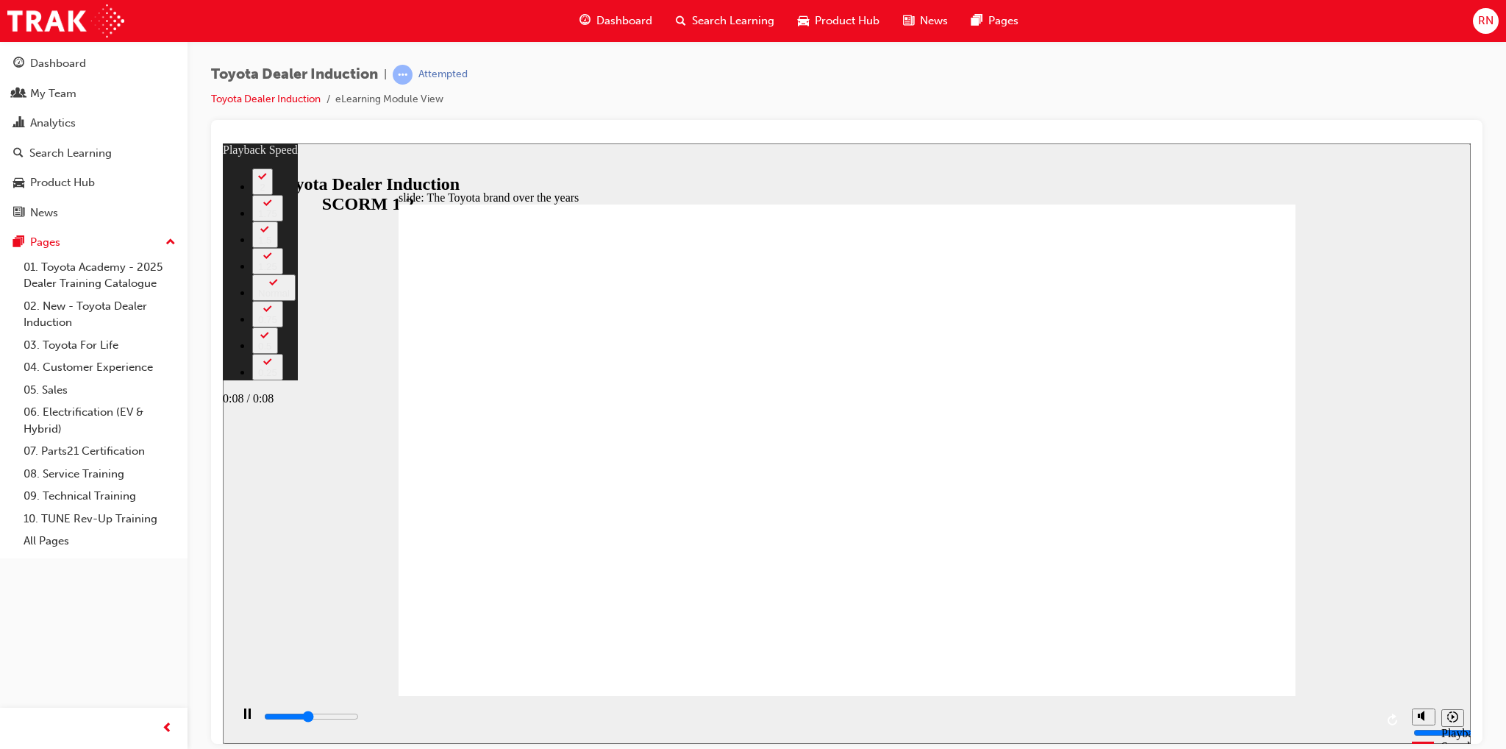
type input "3900"
type input "1"
type input "8400"
type input "2"
click at [1363, 721] on div "playback controls" at bounding box center [819, 716] width 1113 height 16
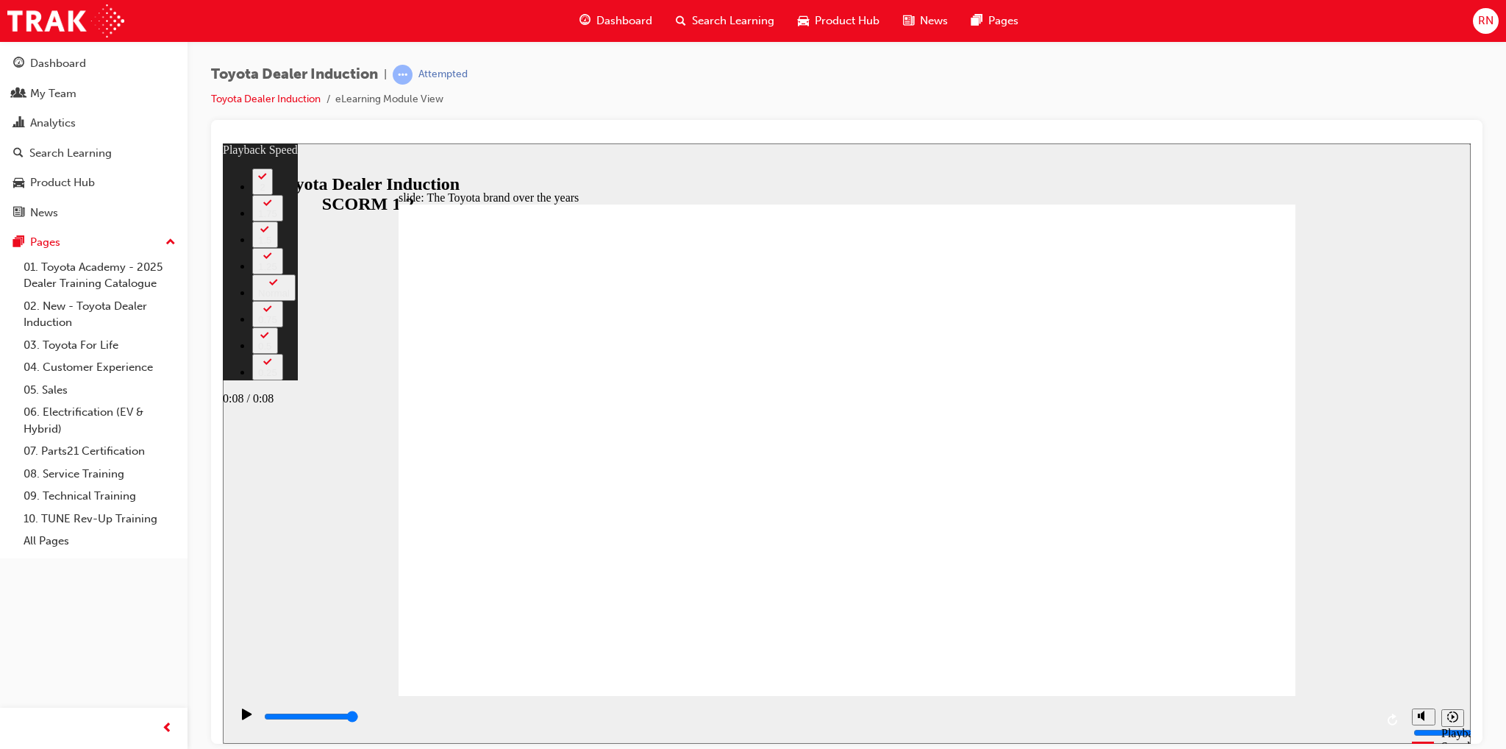
type input "8400"
drag, startPoint x: 1283, startPoint y: 665, endPoint x: 1300, endPoint y: 668, distance: 17.2
click at [1296, 666] on div "slide: The Toyota brand over the years Rectangle 2 playback speed 2 1.75 1.5 1.…" at bounding box center [847, 443] width 1248 height 600
type input "165"
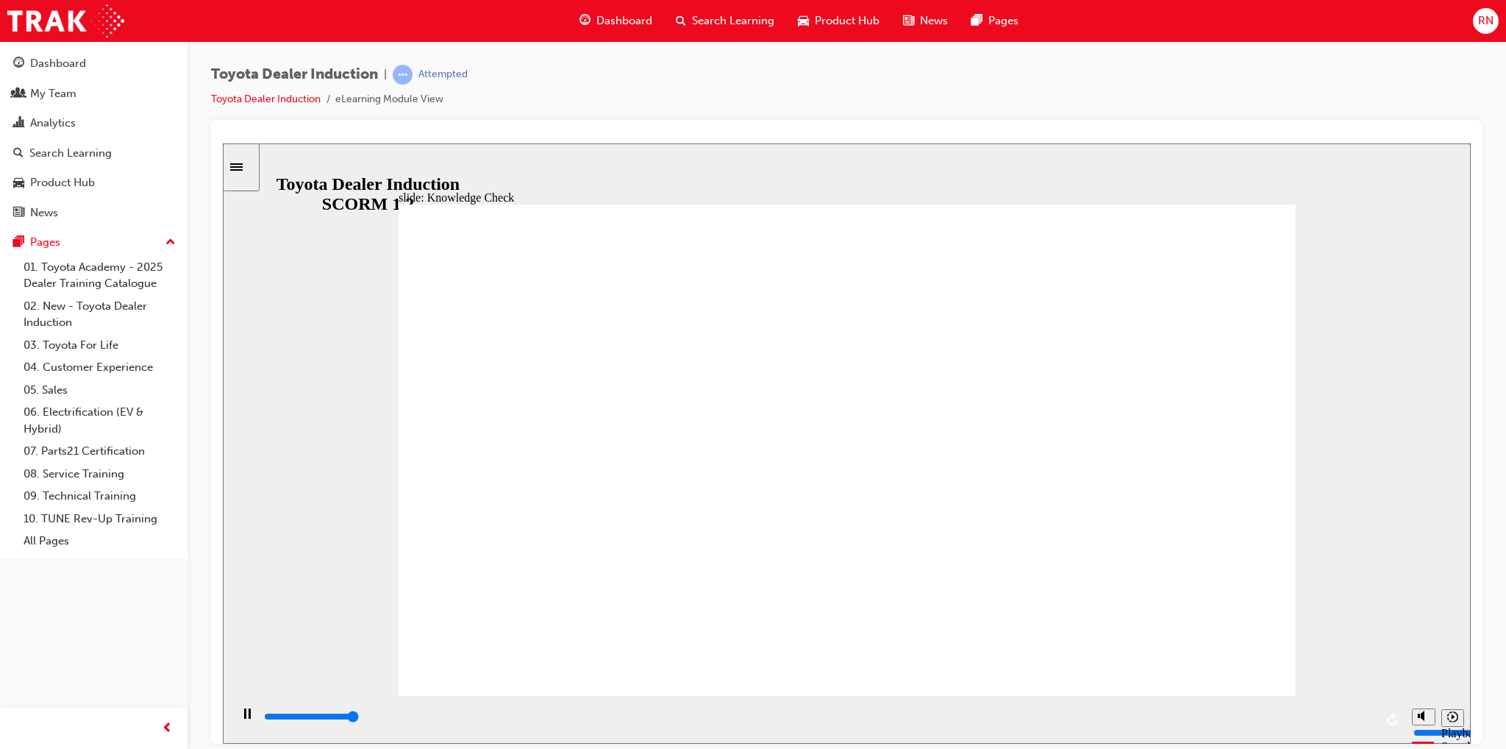
type input "5000"
radio input "true"
click at [1366, 720] on div "playback controls" at bounding box center [819, 716] width 1113 height 16
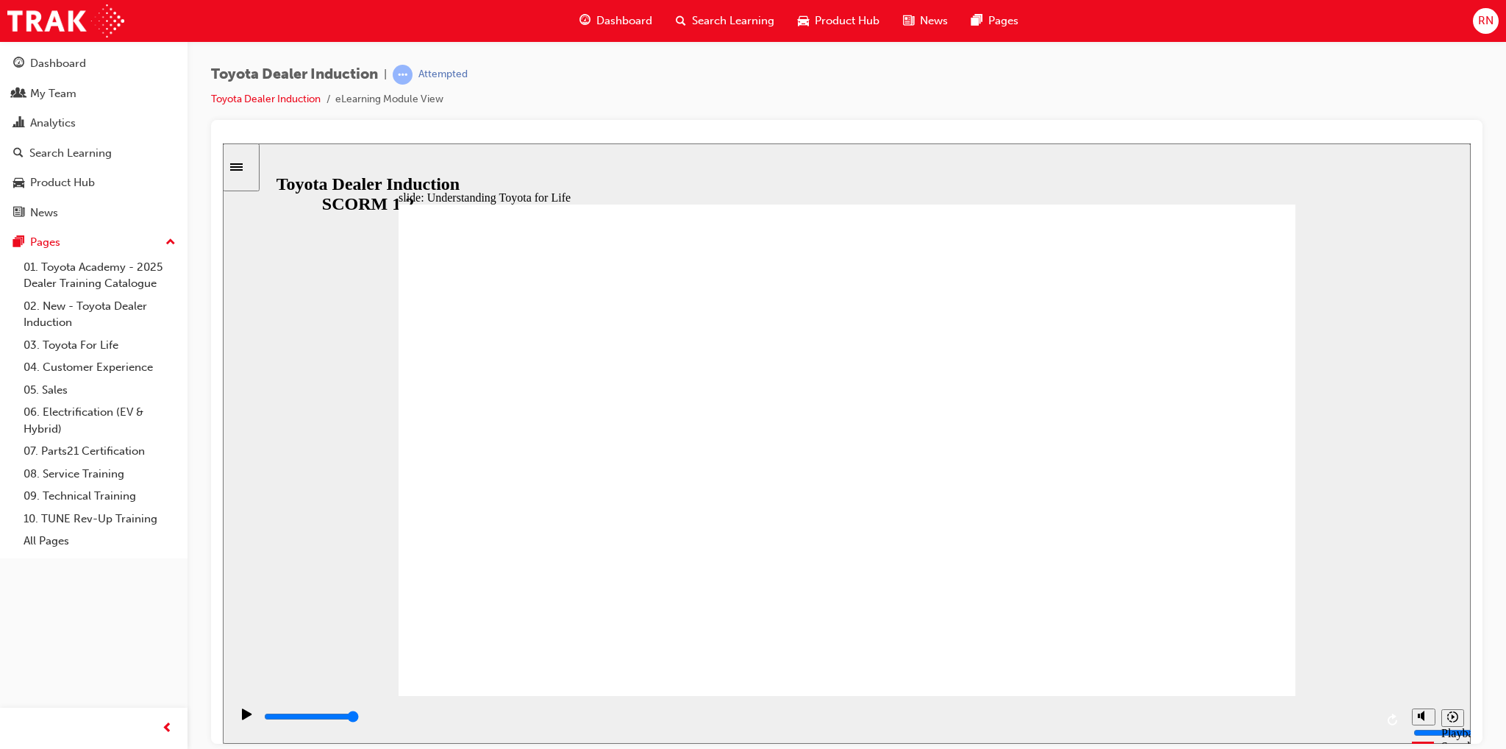
click at [1362, 716] on div "playback controls" at bounding box center [819, 716] width 1113 height 16
click at [1366, 716] on div "playback controls" at bounding box center [819, 716] width 1113 height 16
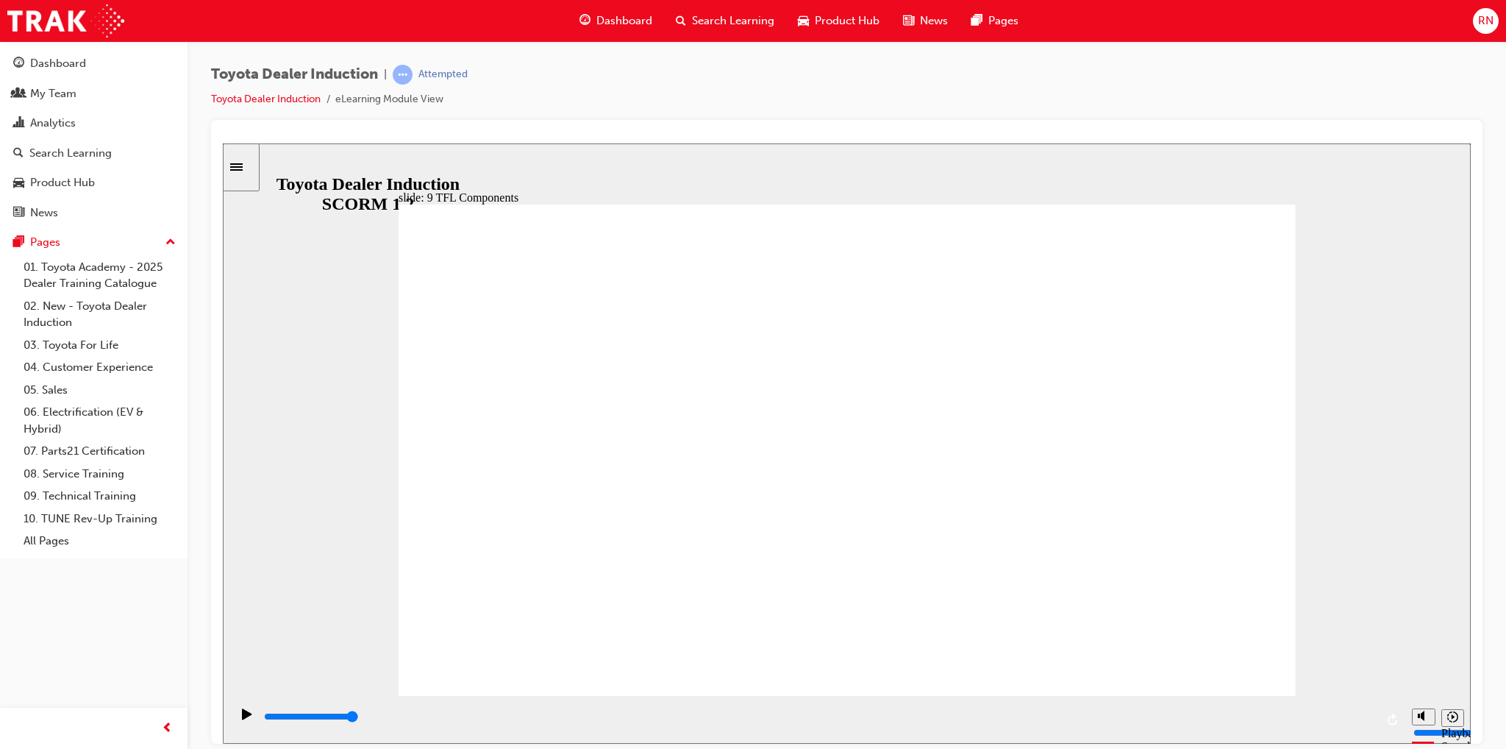
drag, startPoint x: 1347, startPoint y: 711, endPoint x: 1364, endPoint y: 714, distance: 17.9
click at [1364, 714] on div "playback controls" at bounding box center [819, 719] width 1113 height 22
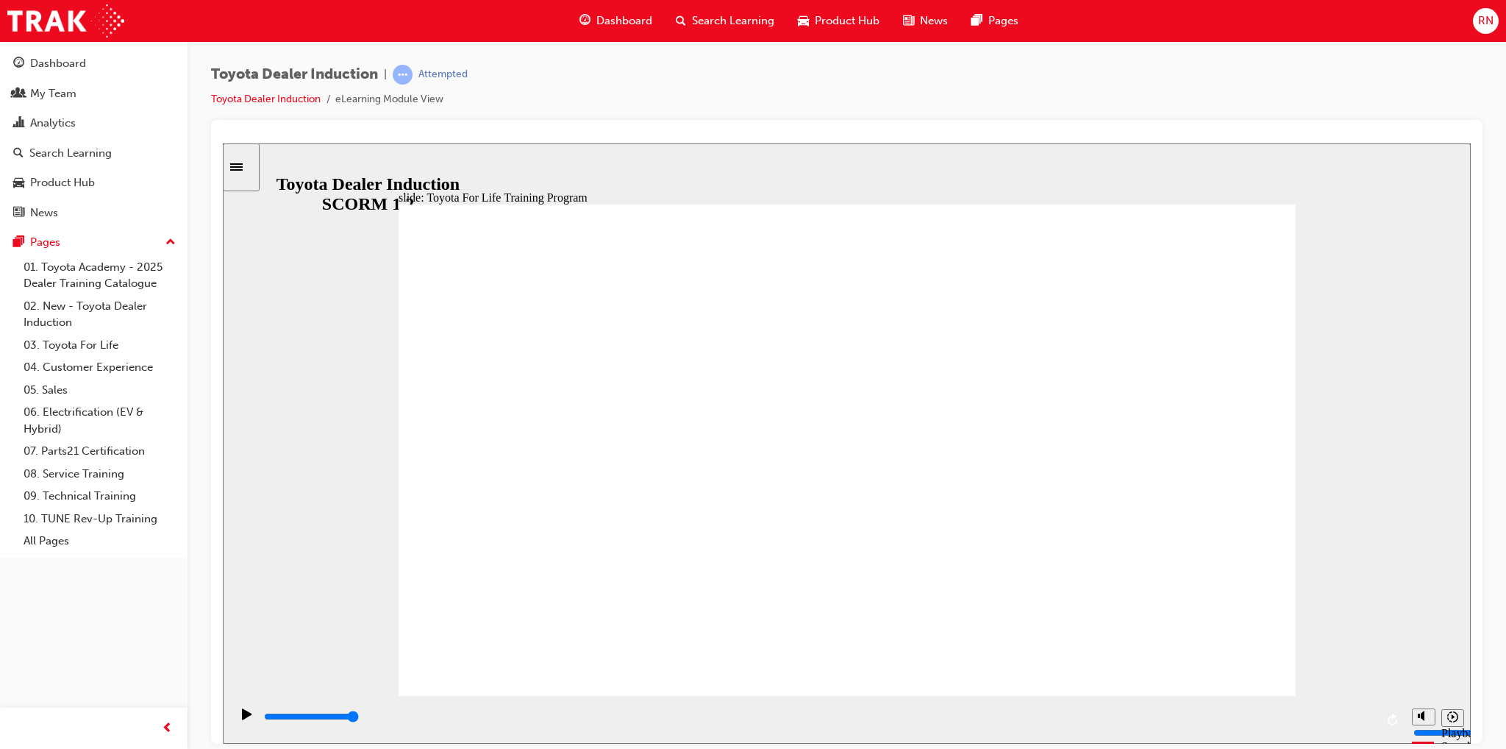
drag, startPoint x: 1318, startPoint y: 716, endPoint x: 1376, endPoint y: 708, distance: 58.6
click at [1373, 708] on div "playback controls" at bounding box center [819, 719] width 1113 height 22
drag, startPoint x: 1355, startPoint y: 713, endPoint x: 1375, endPoint y: 714, distance: 19.9
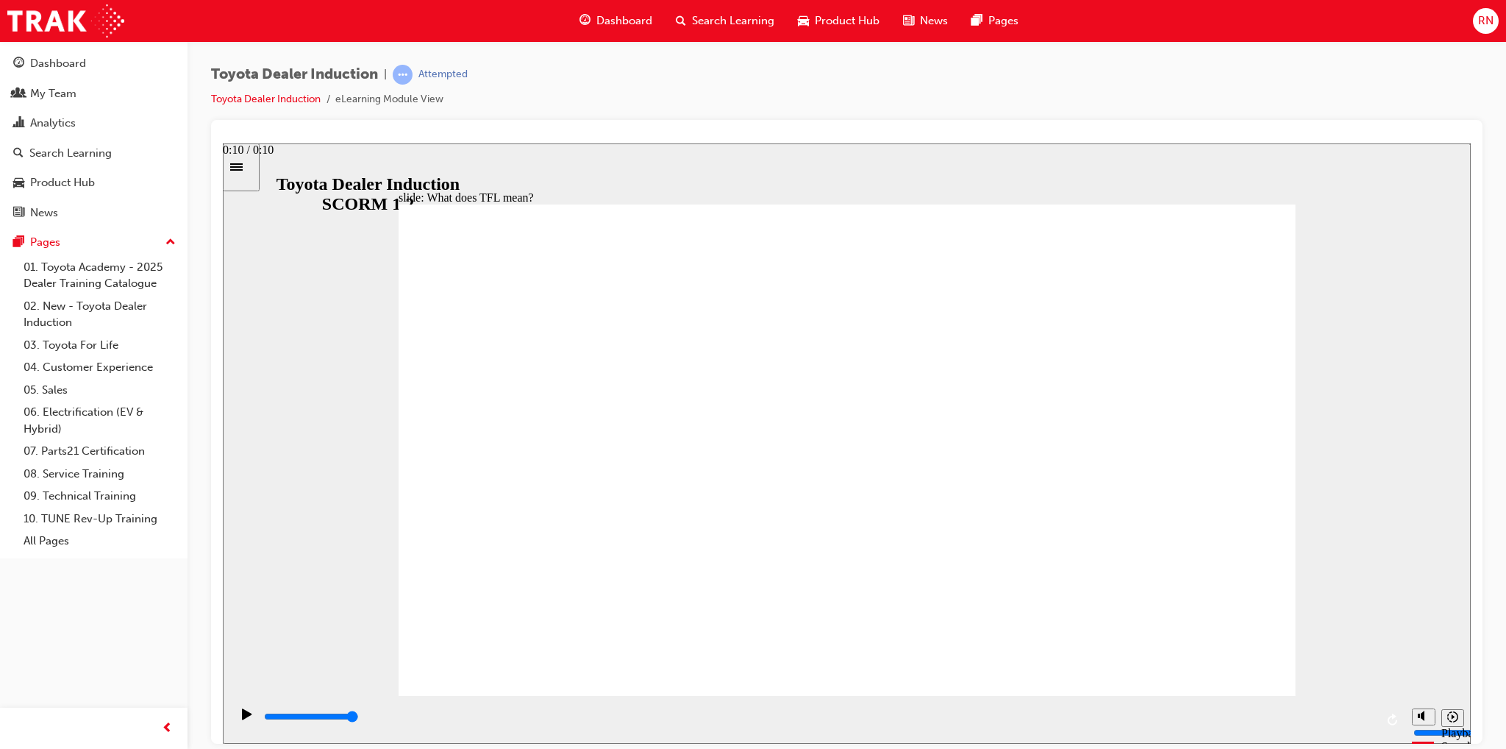
click at [1374, 715] on div "playback controls" at bounding box center [819, 716] width 1113 height 16
type input "10800"
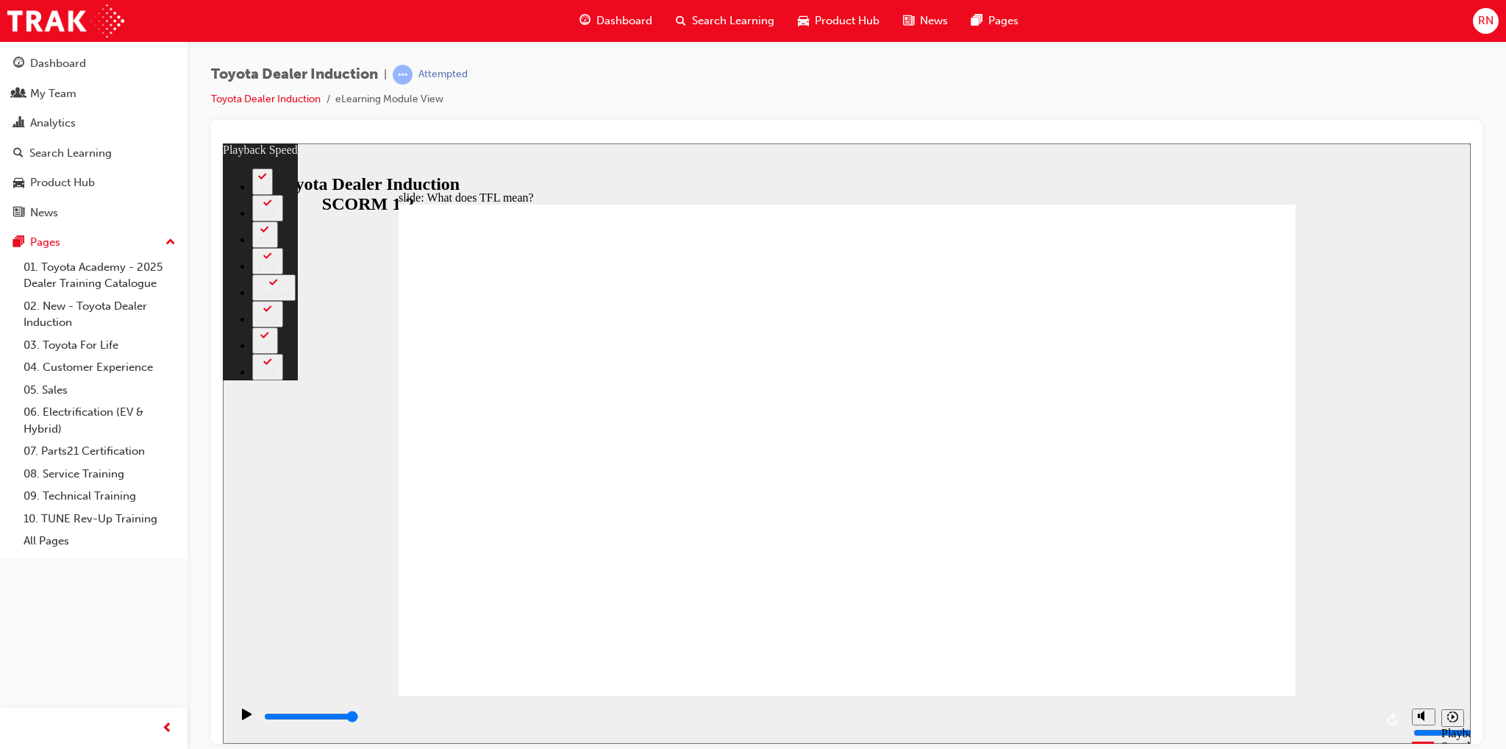
type input "139"
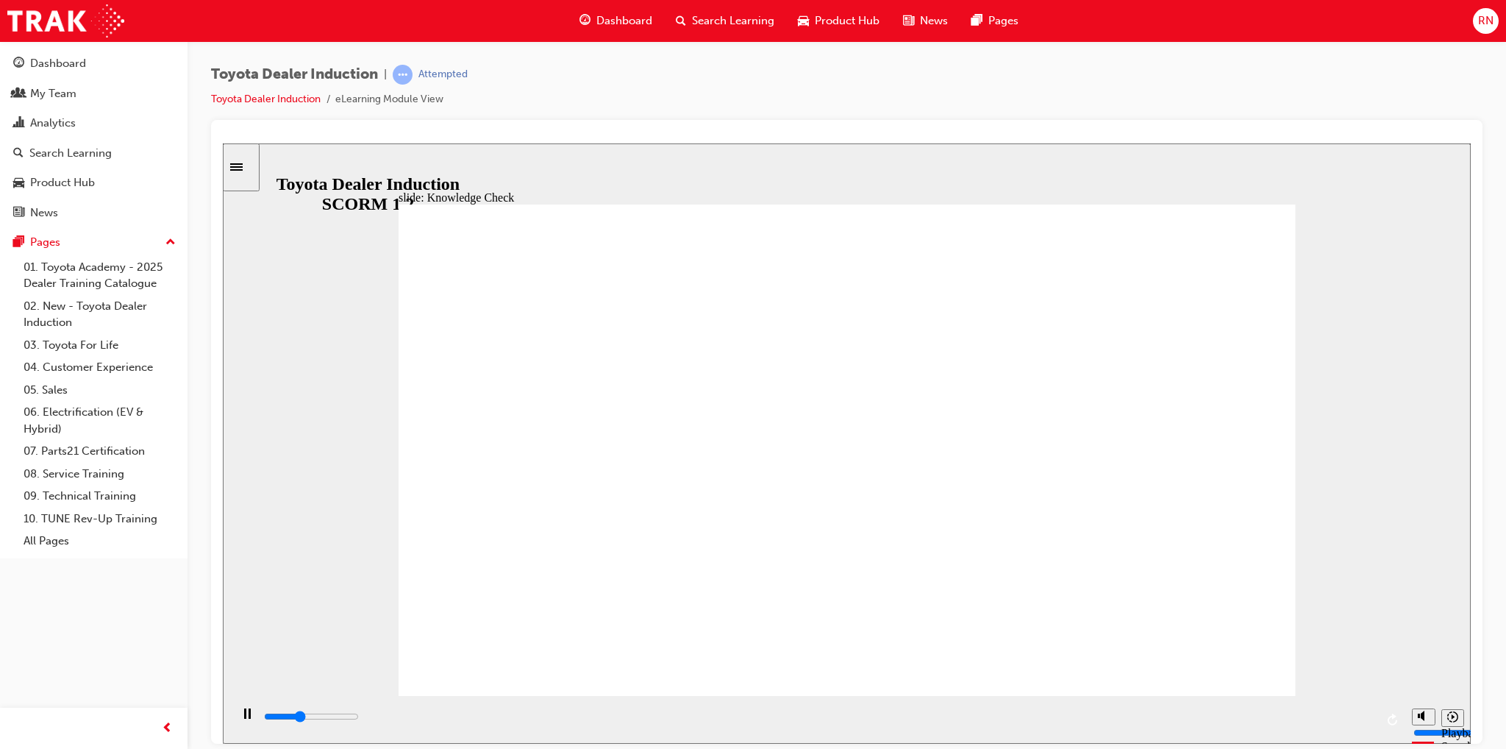
type input "1800"
type input "3600"
radio input "true"
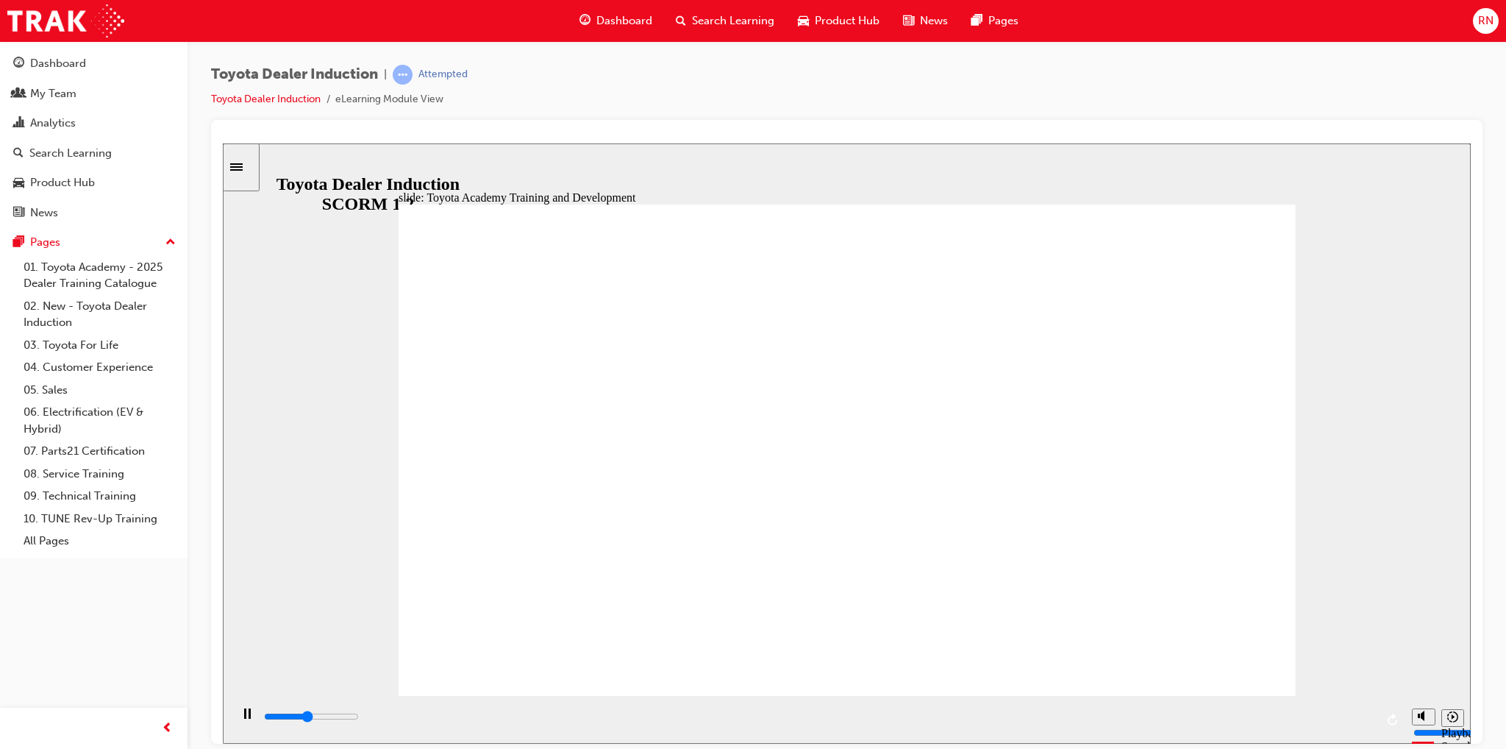
drag, startPoint x: 1347, startPoint y: 717, endPoint x: 1383, endPoint y: 714, distance: 36.2
click at [1381, 714] on div "playback controls" at bounding box center [817, 719] width 1175 height 48
click at [1337, 716] on div "playback controls" at bounding box center [819, 716] width 1113 height 16
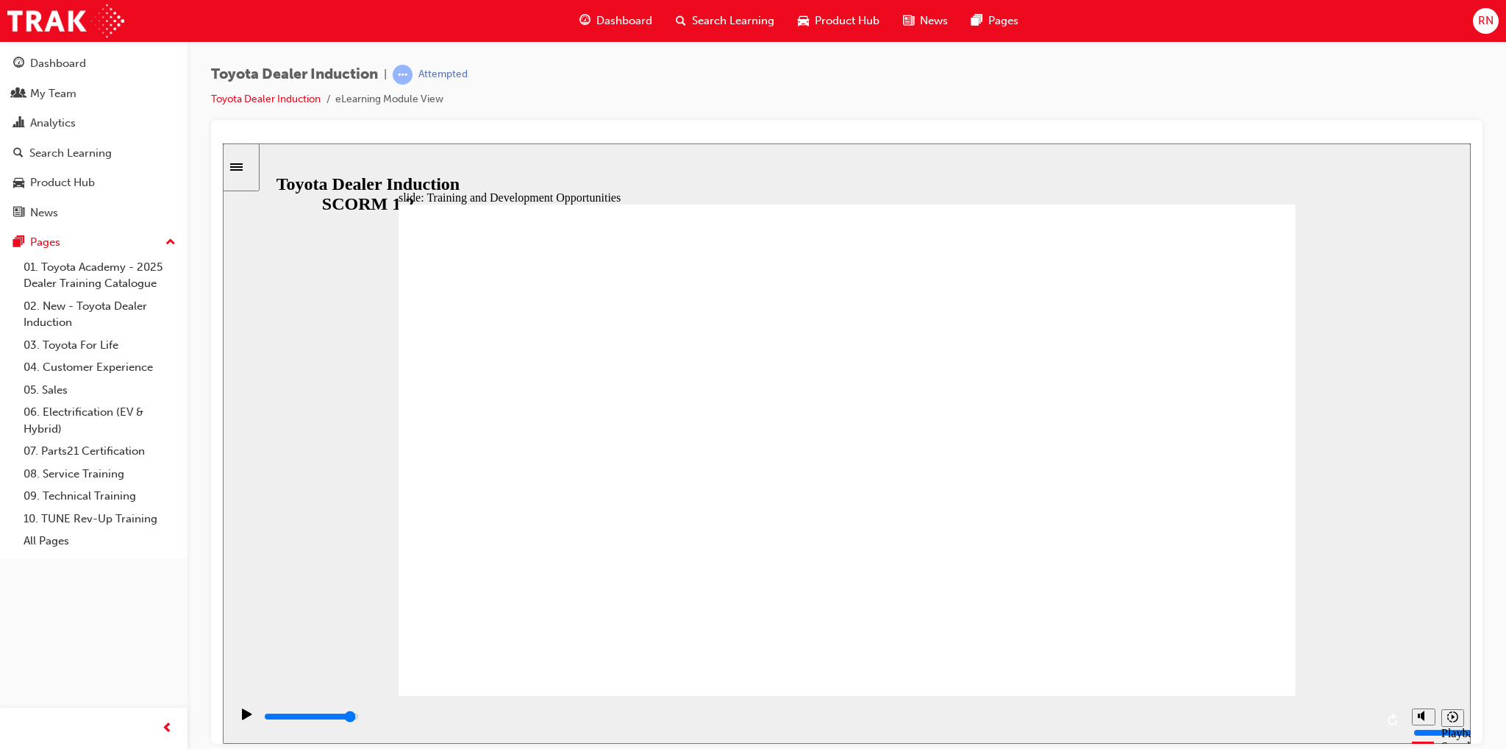
drag, startPoint x: 1346, startPoint y: 717, endPoint x: 1371, endPoint y: 716, distance: 25.0
click at [1369, 717] on div "playback controls" at bounding box center [819, 716] width 1113 height 16
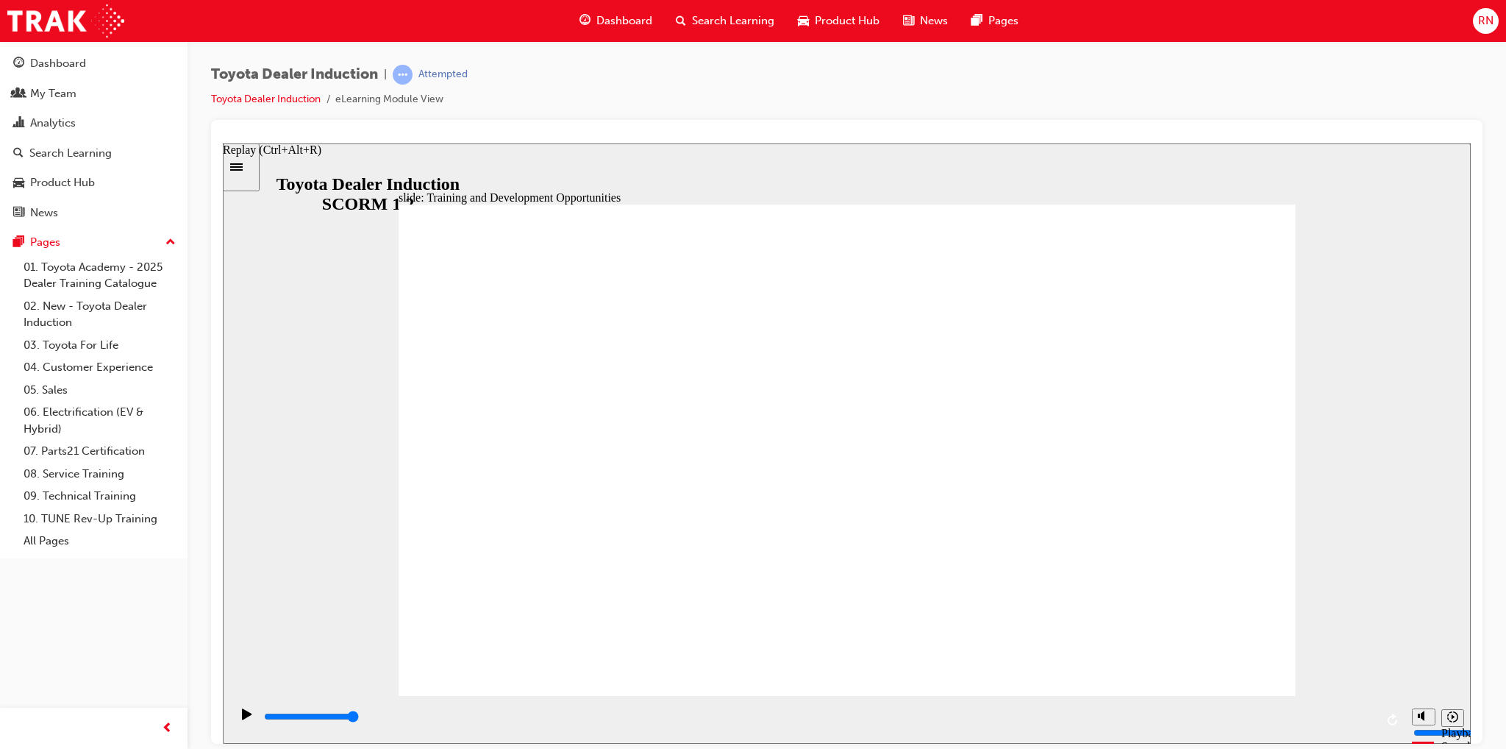
drag, startPoint x: 1320, startPoint y: 719, endPoint x: 1407, endPoint y: 719, distance: 86.8
click at [1400, 714] on div "playback controls" at bounding box center [817, 719] width 1175 height 48
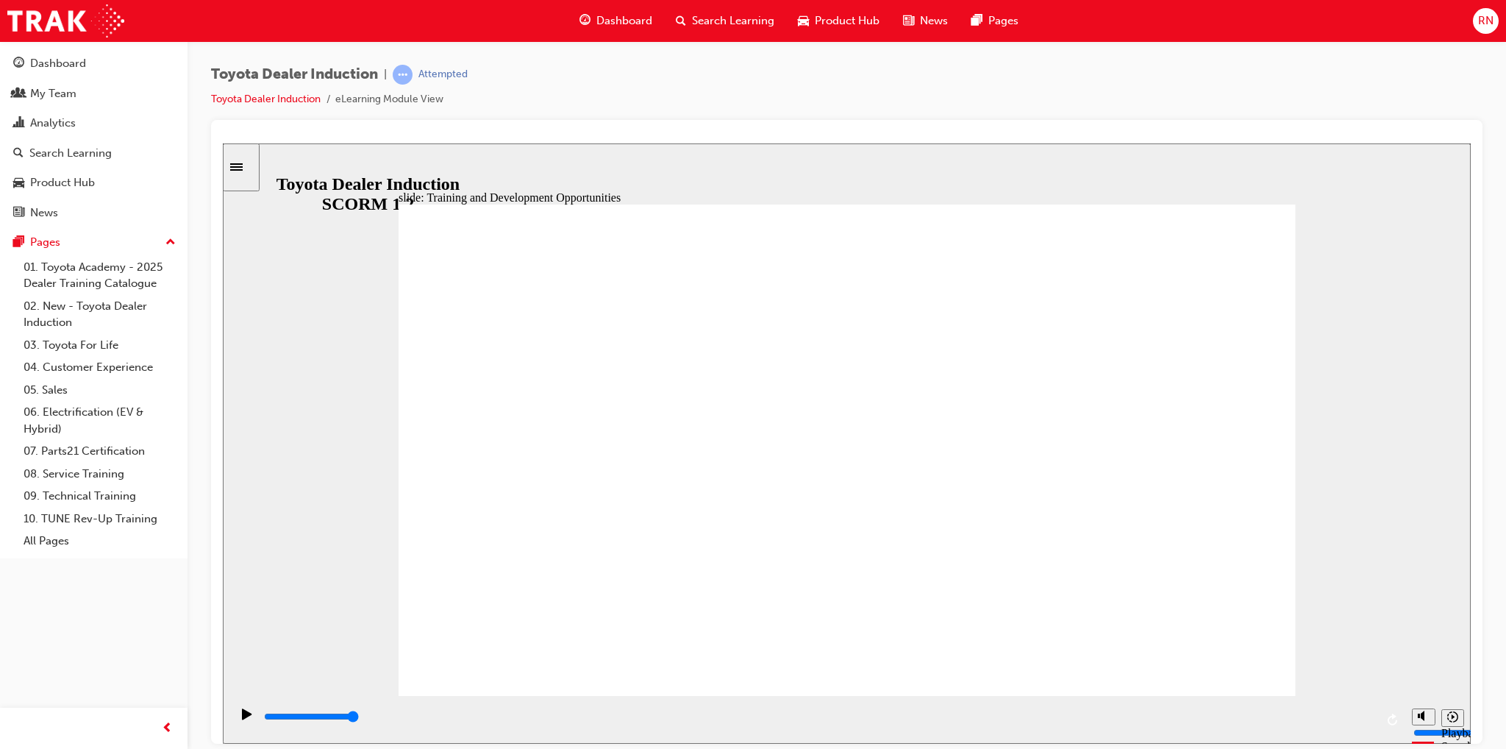
drag, startPoint x: 1356, startPoint y: 714, endPoint x: 1374, endPoint y: 714, distance: 17.7
click at [1374, 714] on div "playback controls" at bounding box center [819, 716] width 1113 height 16
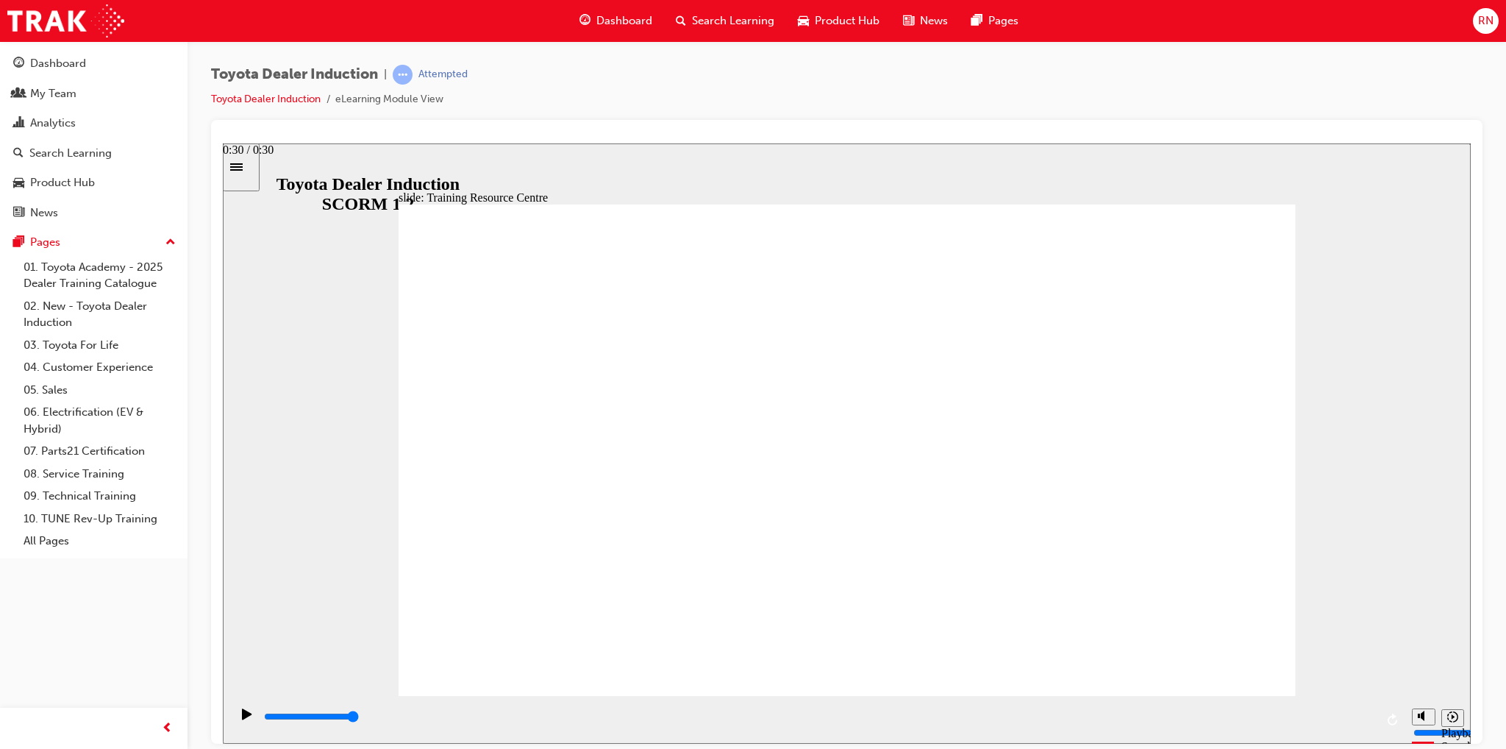
drag, startPoint x: 1336, startPoint y: 720, endPoint x: 1379, endPoint y: 711, distance: 44.3
click at [1376, 711] on div "playback controls" at bounding box center [817, 719] width 1175 height 48
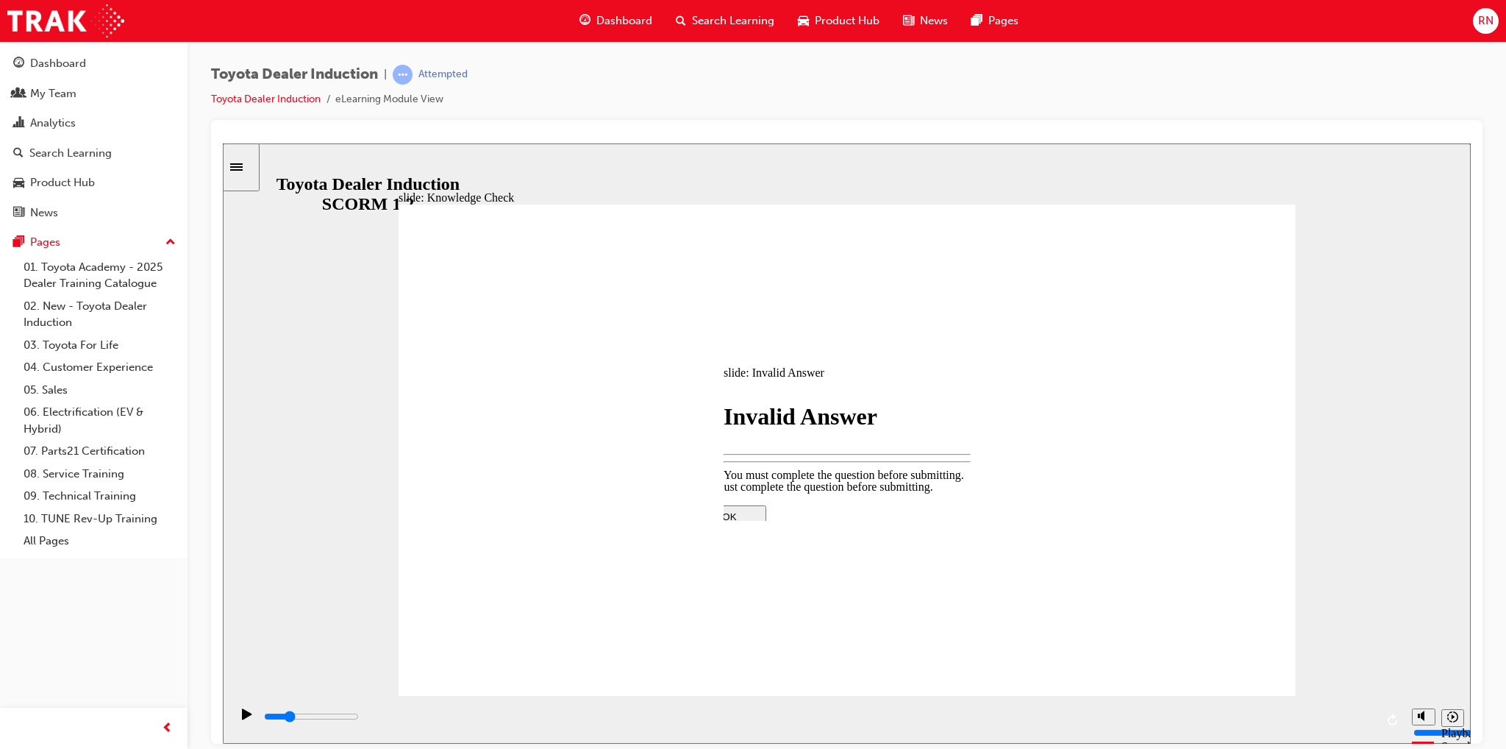
type input "1300"
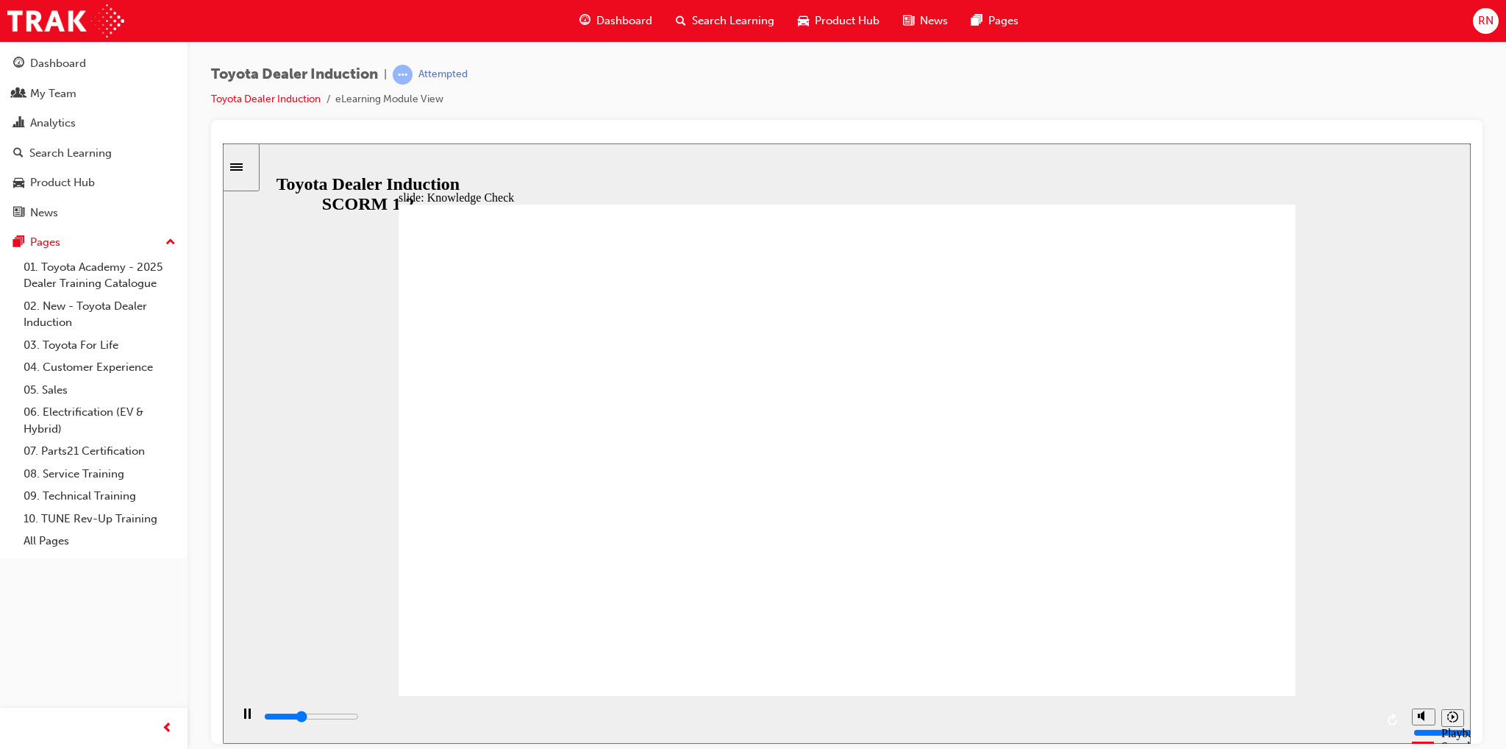
type input "1900"
radio input "true"
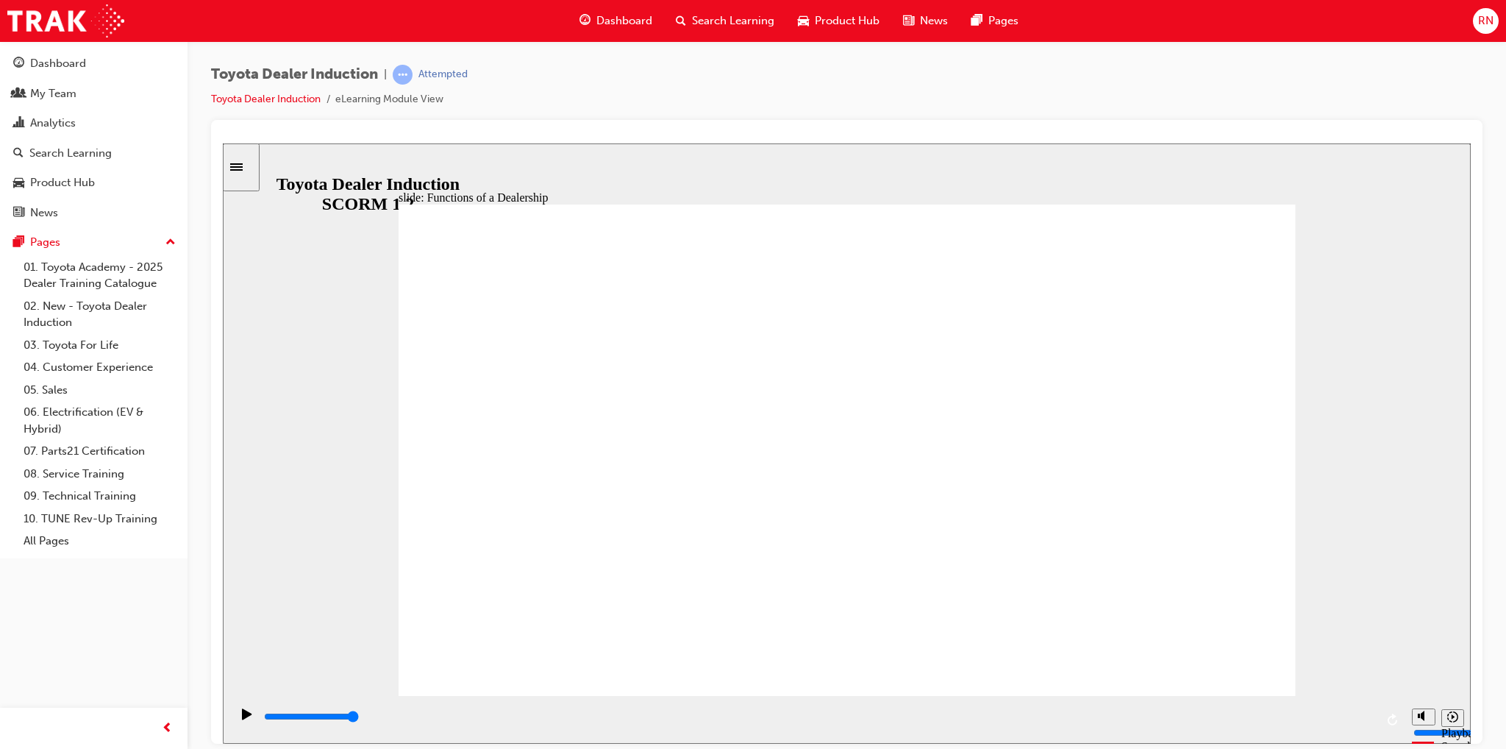
click at [359, 718] on input "slide progress" at bounding box center [311, 716] width 95 height 12
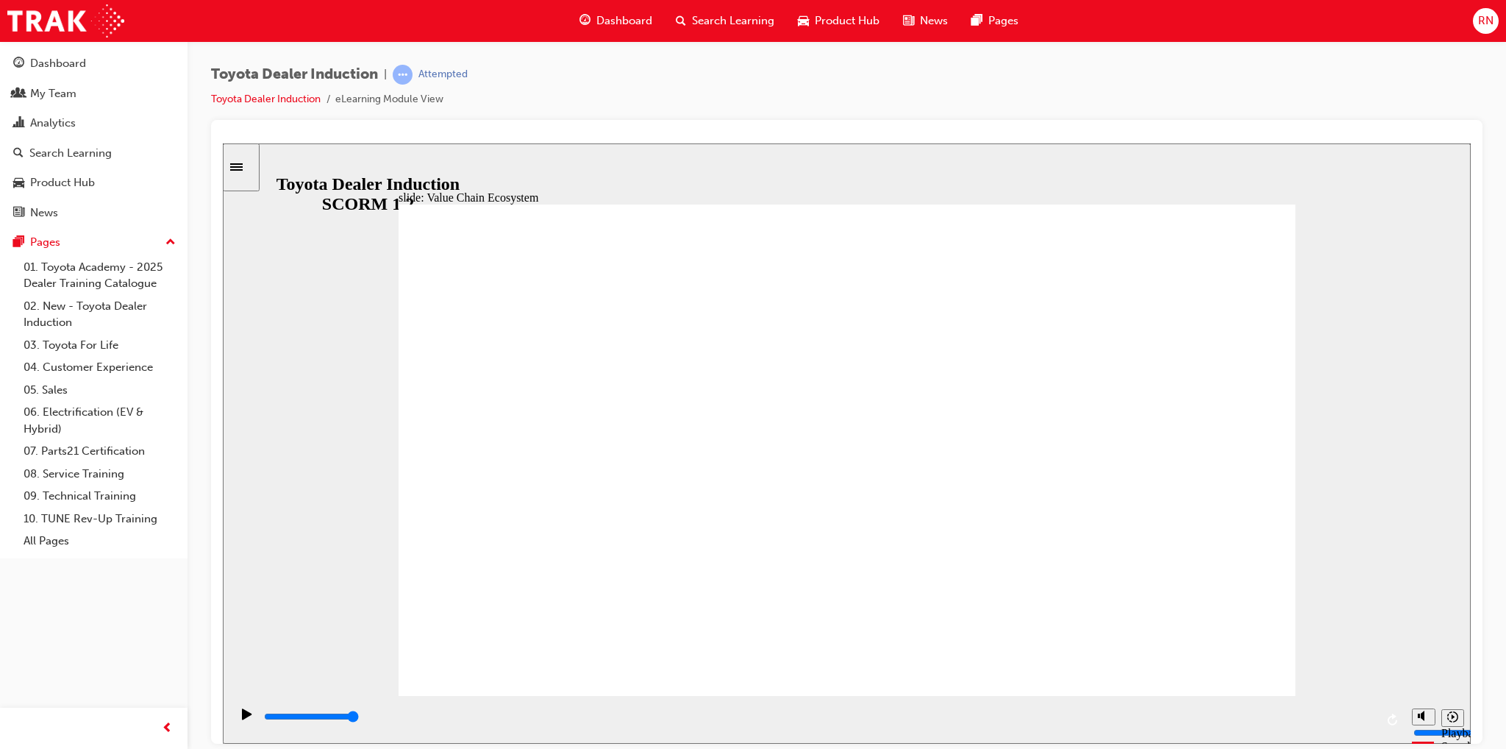
click at [1371, 717] on div "playback controls" at bounding box center [819, 716] width 1113 height 16
type input "11300"
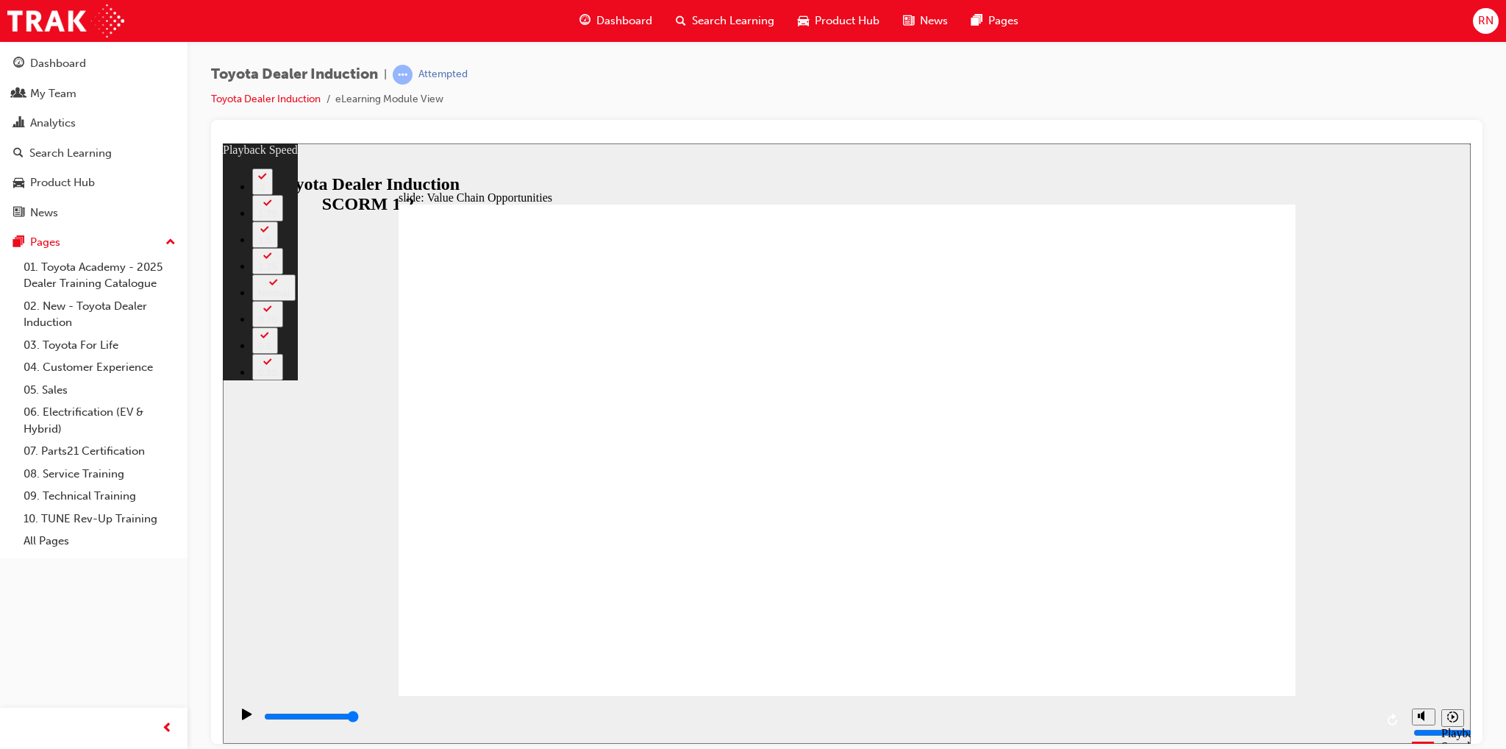
drag, startPoint x: 1274, startPoint y: 666, endPoint x: 1288, endPoint y: 667, distance: 14.8
type input "64"
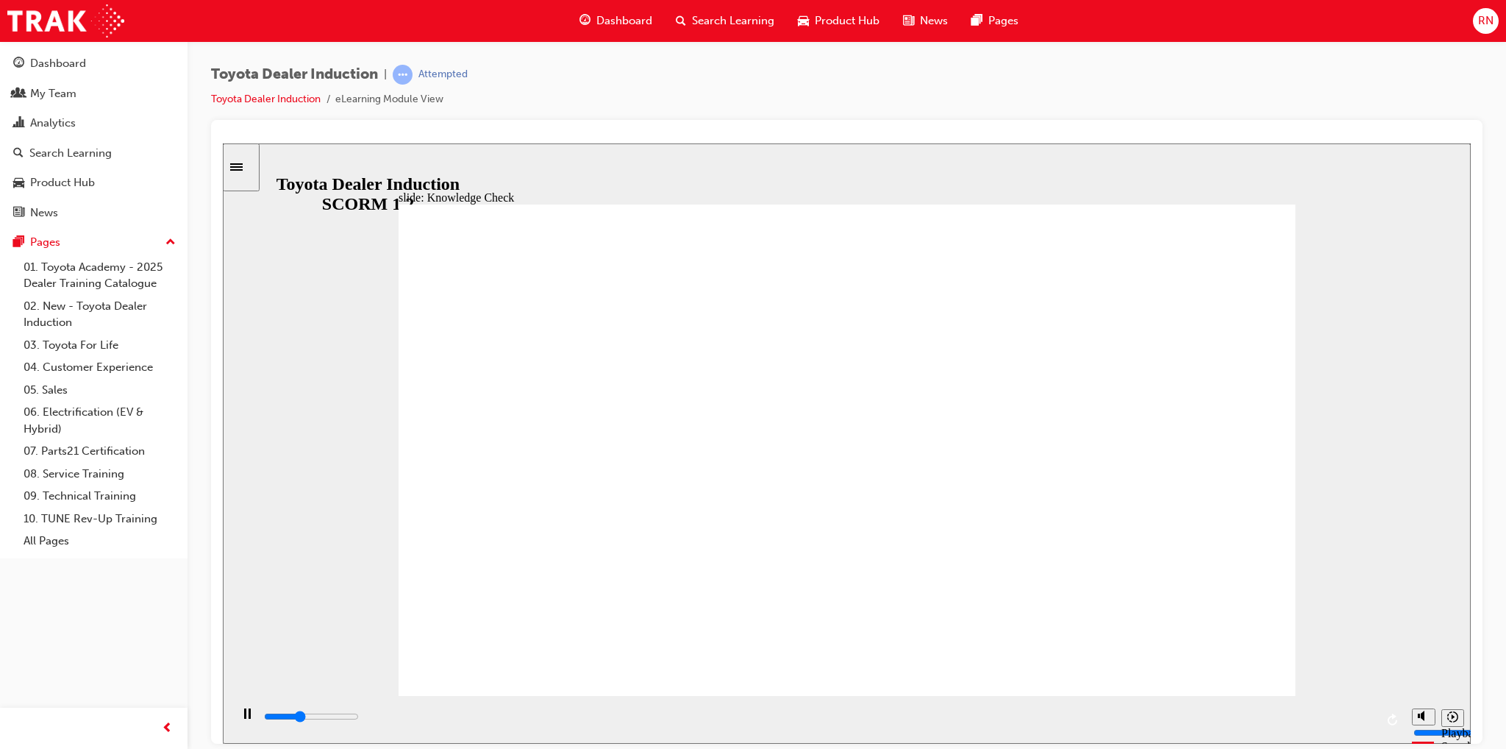
type input "1800"
radio input "true"
drag, startPoint x: 1347, startPoint y: 718, endPoint x: 1368, endPoint y: 719, distance: 20.6
click at [359, 719] on input "slide progress" at bounding box center [311, 716] width 95 height 12
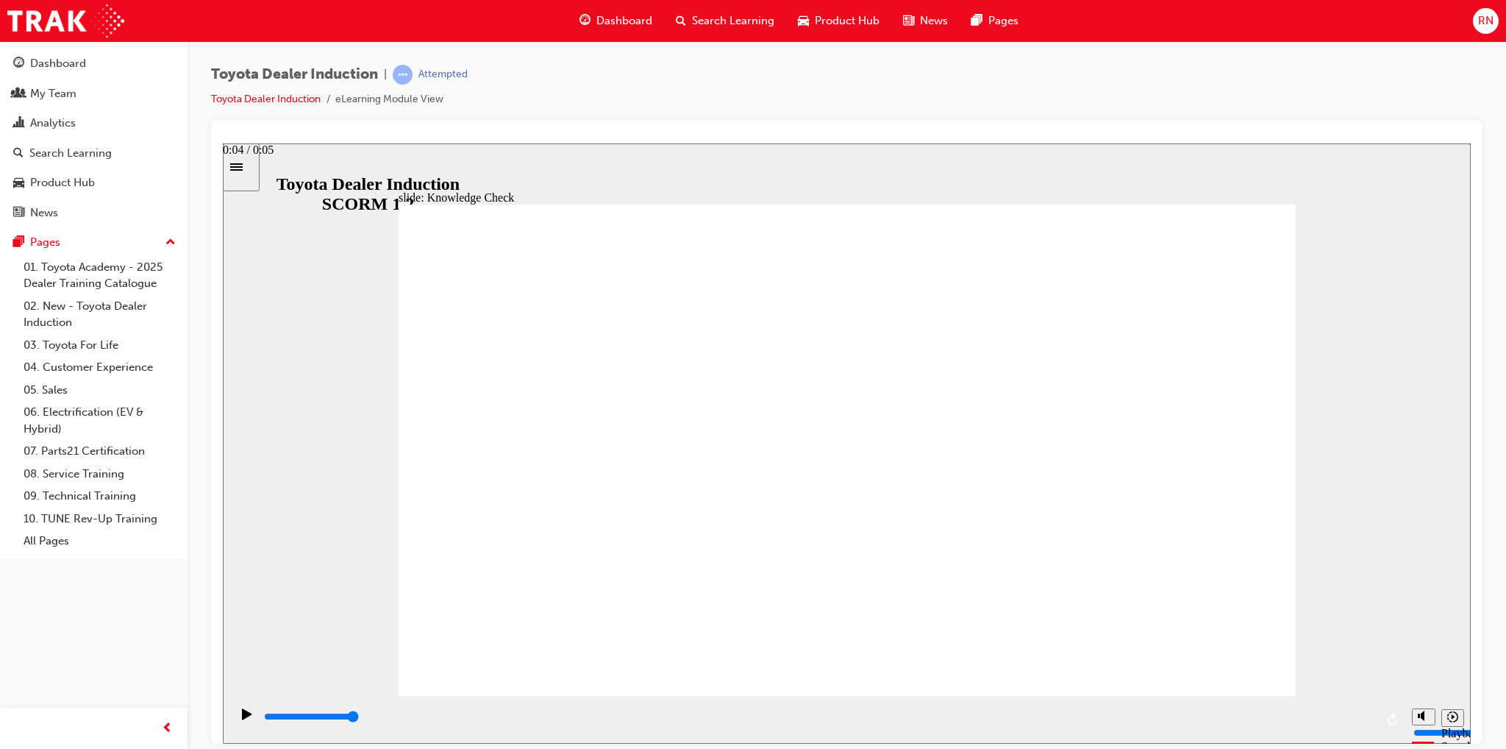
type input "5000"
radio input "true"
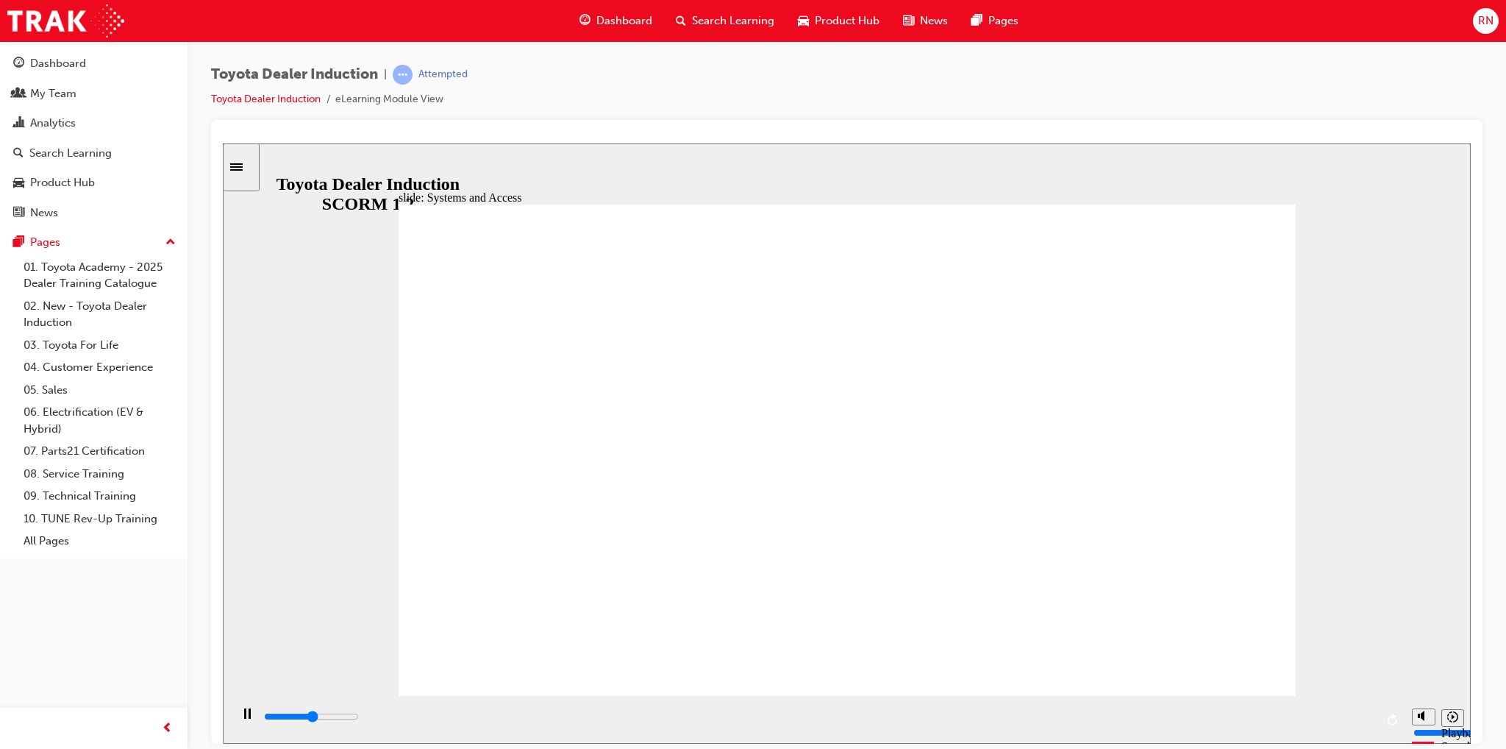
click at [1368, 716] on div "playback controls" at bounding box center [819, 716] width 1113 height 16
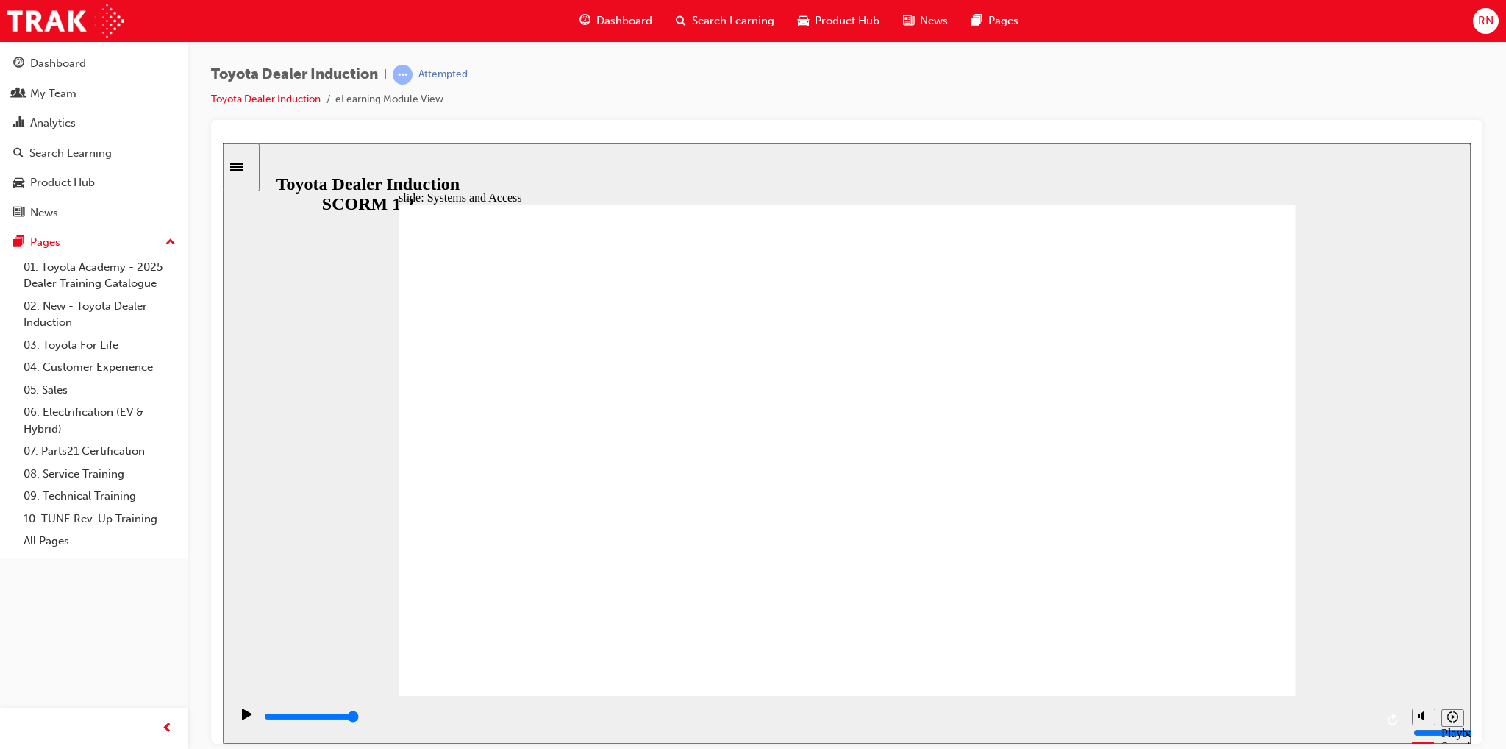
click at [1274, 186] on div "slide: Systems and Access Multiply 1 Rectangle 3 Group 1 Rectangle 1 Network Ce…" at bounding box center [847, 443] width 1248 height 600
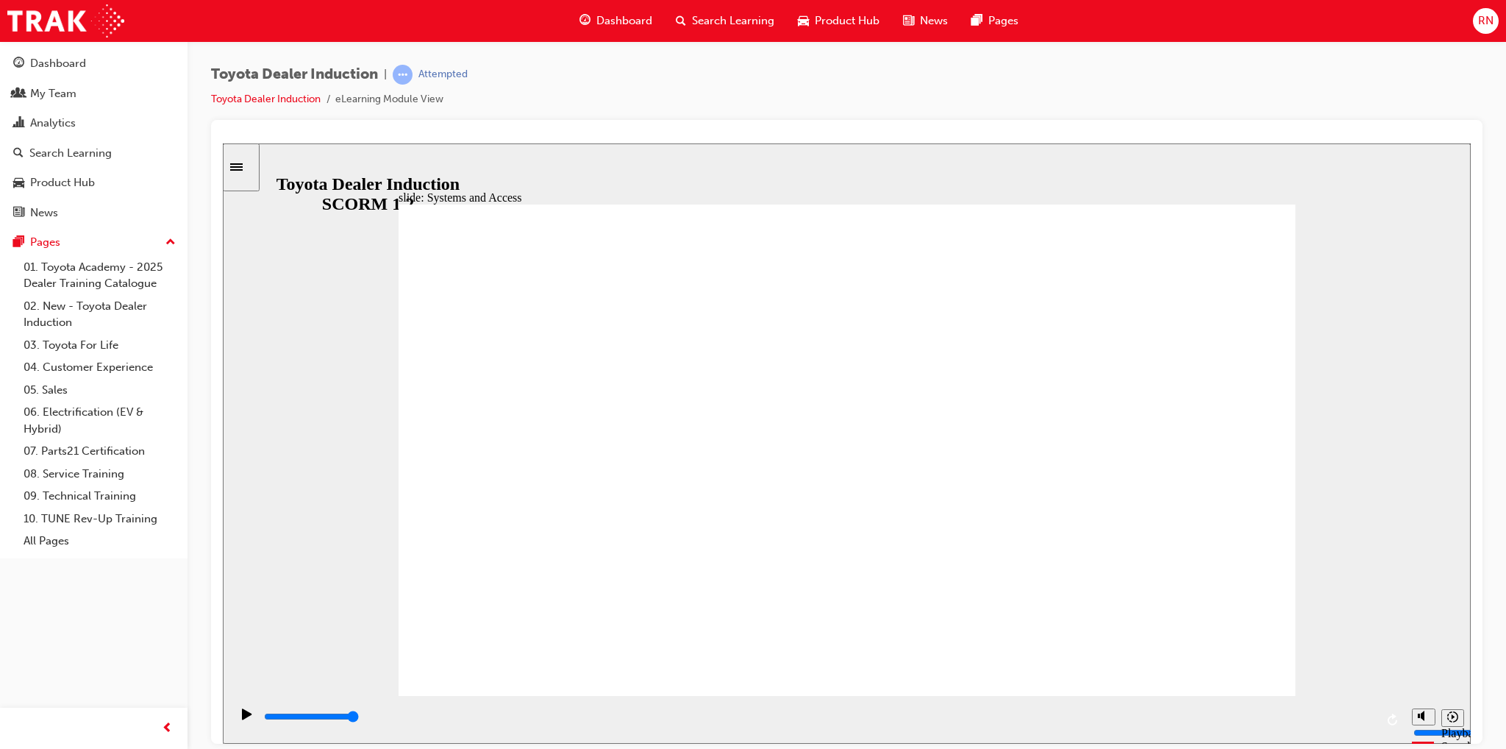
click at [359, 718] on input "slide progress" at bounding box center [311, 716] width 95 height 12
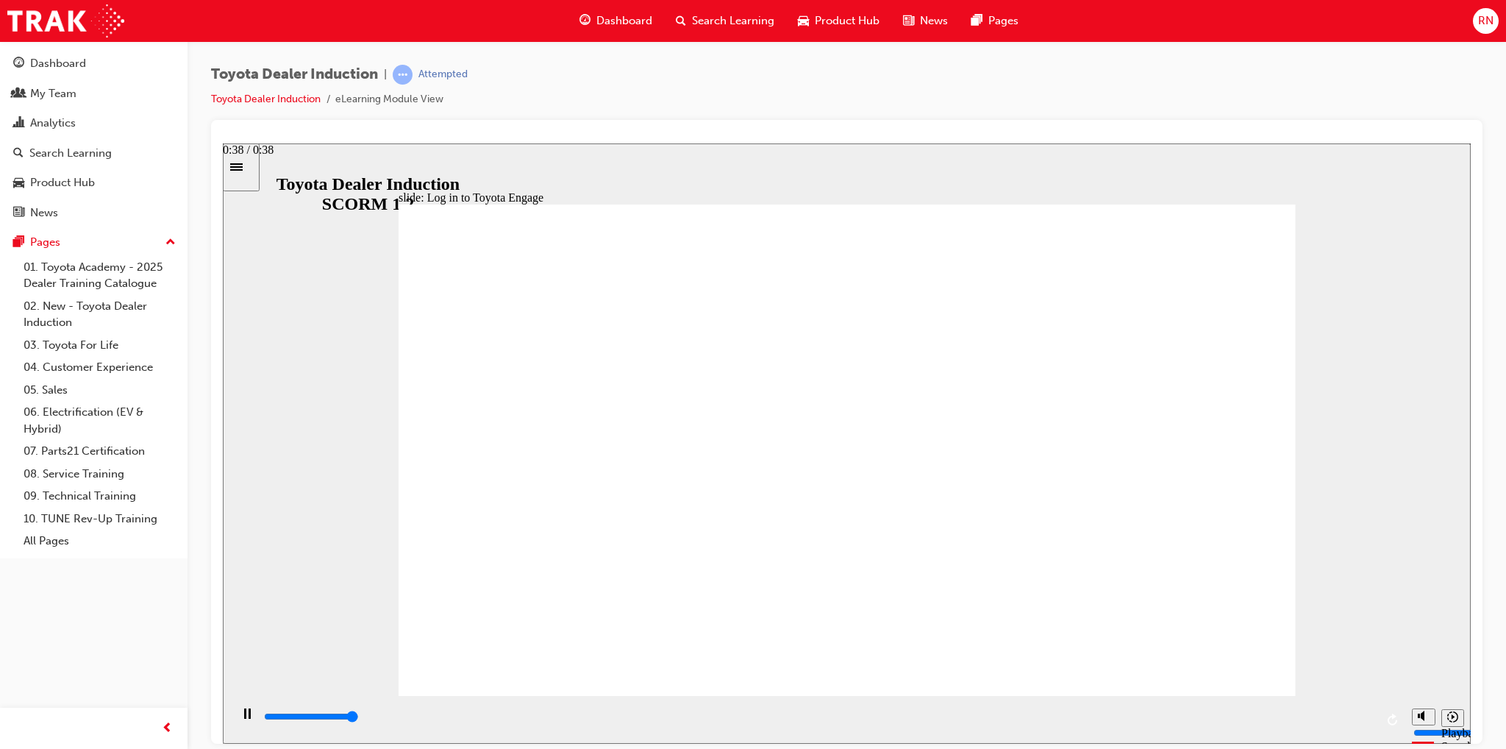
click at [1367, 713] on div "playback controls" at bounding box center [819, 716] width 1113 height 16
drag, startPoint x: 1330, startPoint y: 710, endPoint x: 1383, endPoint y: 712, distance: 52.3
click at [1378, 712] on div "playback controls" at bounding box center [817, 719] width 1175 height 48
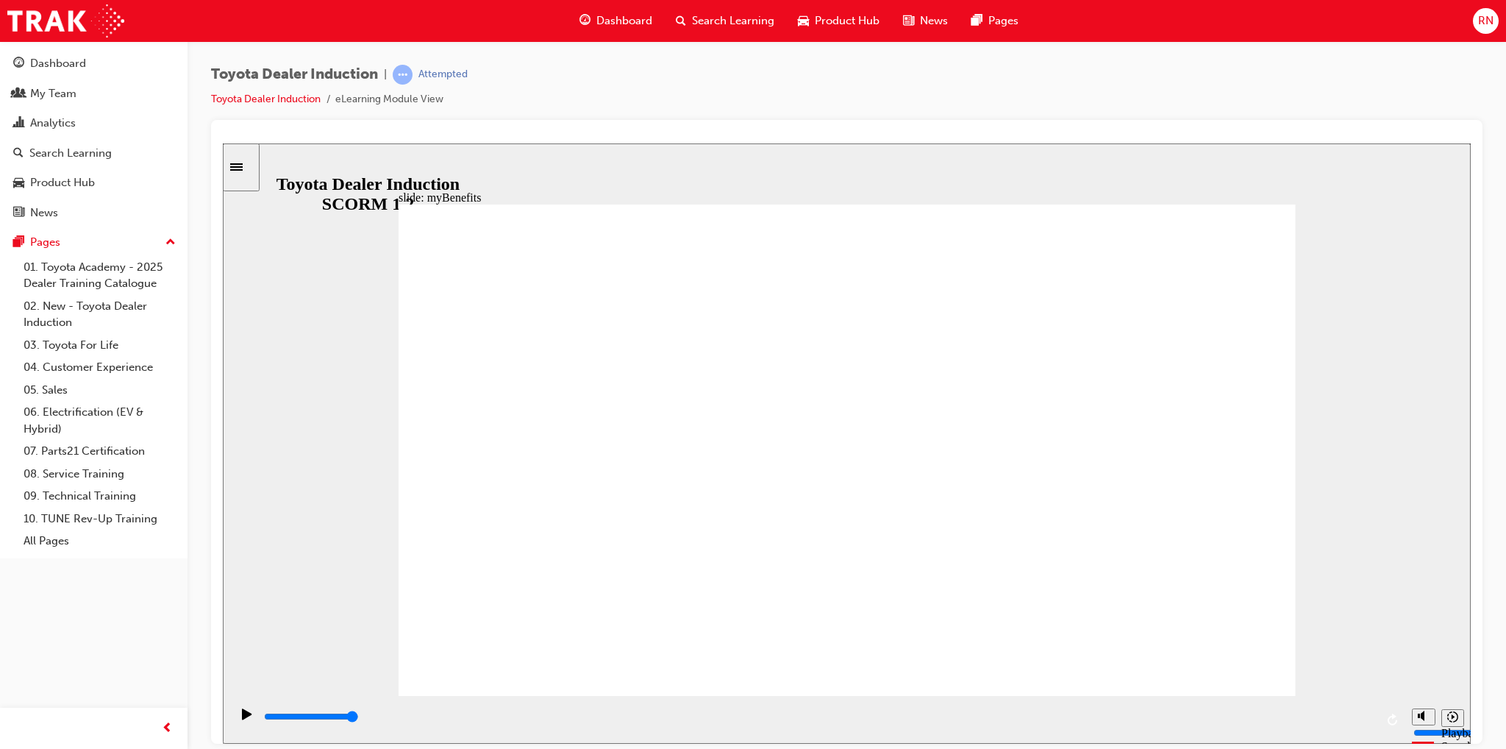
click at [359, 719] on input "slide progress" at bounding box center [311, 716] width 95 height 12
drag, startPoint x: 1229, startPoint y: 632, endPoint x: 1230, endPoint y: 644, distance: 11.1
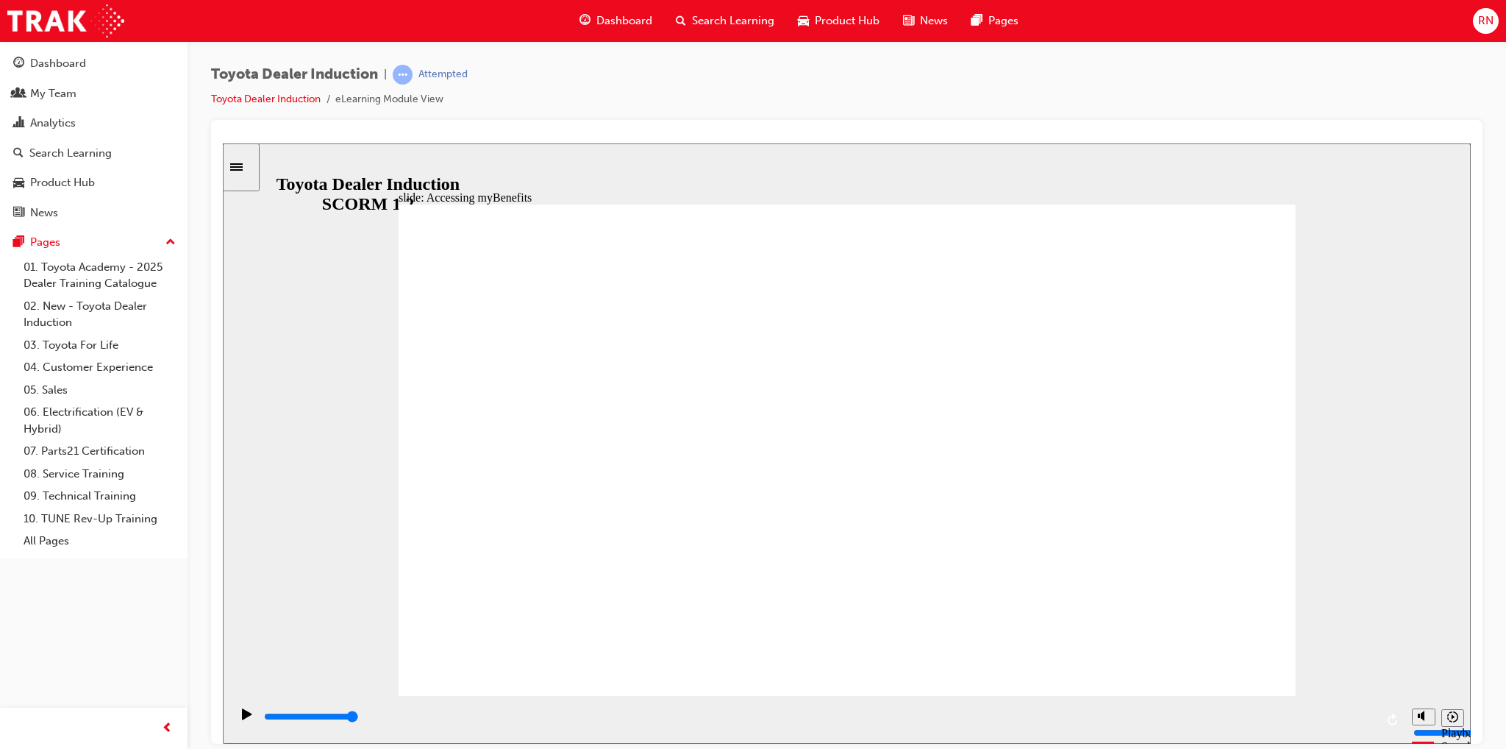
type input "4500"
type input "t"
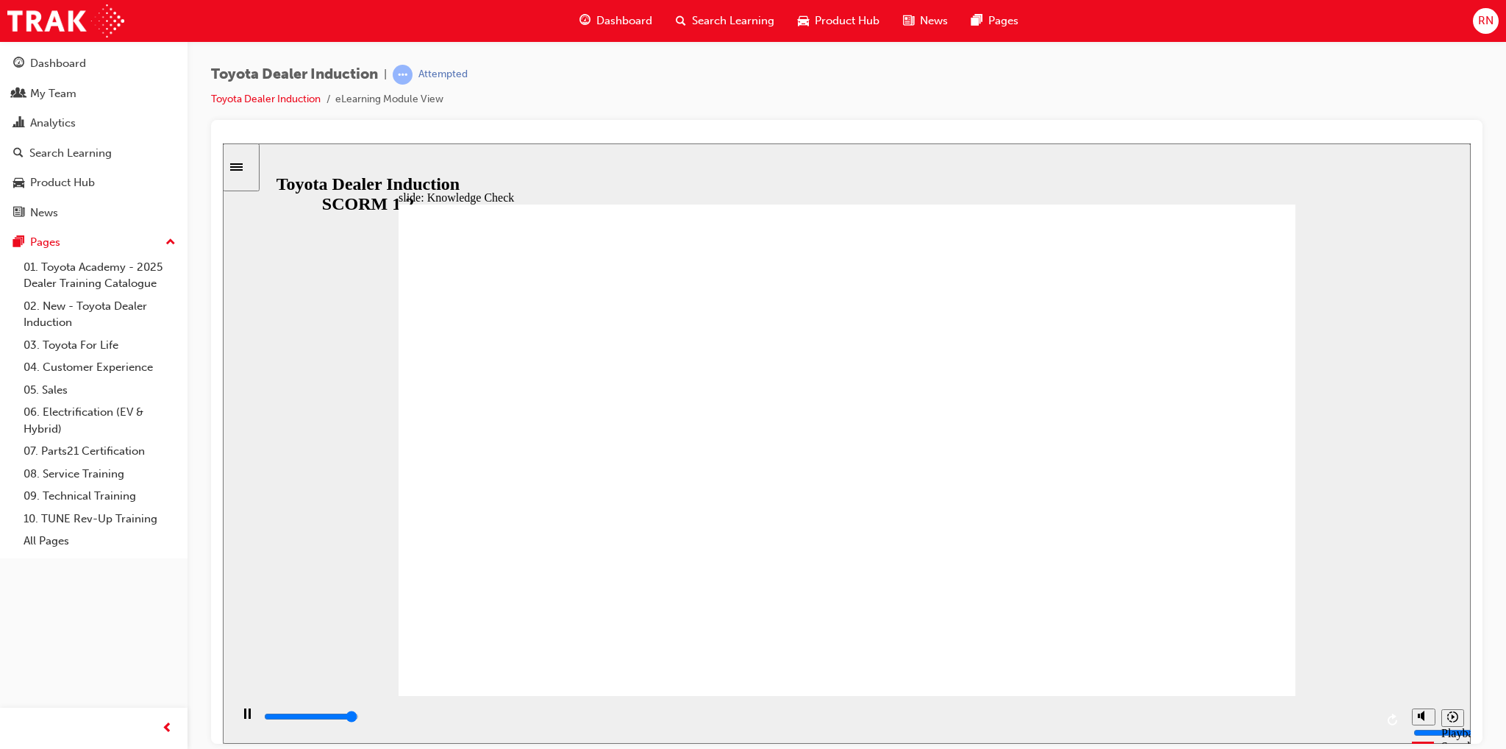
type input "5000"
type input "t"
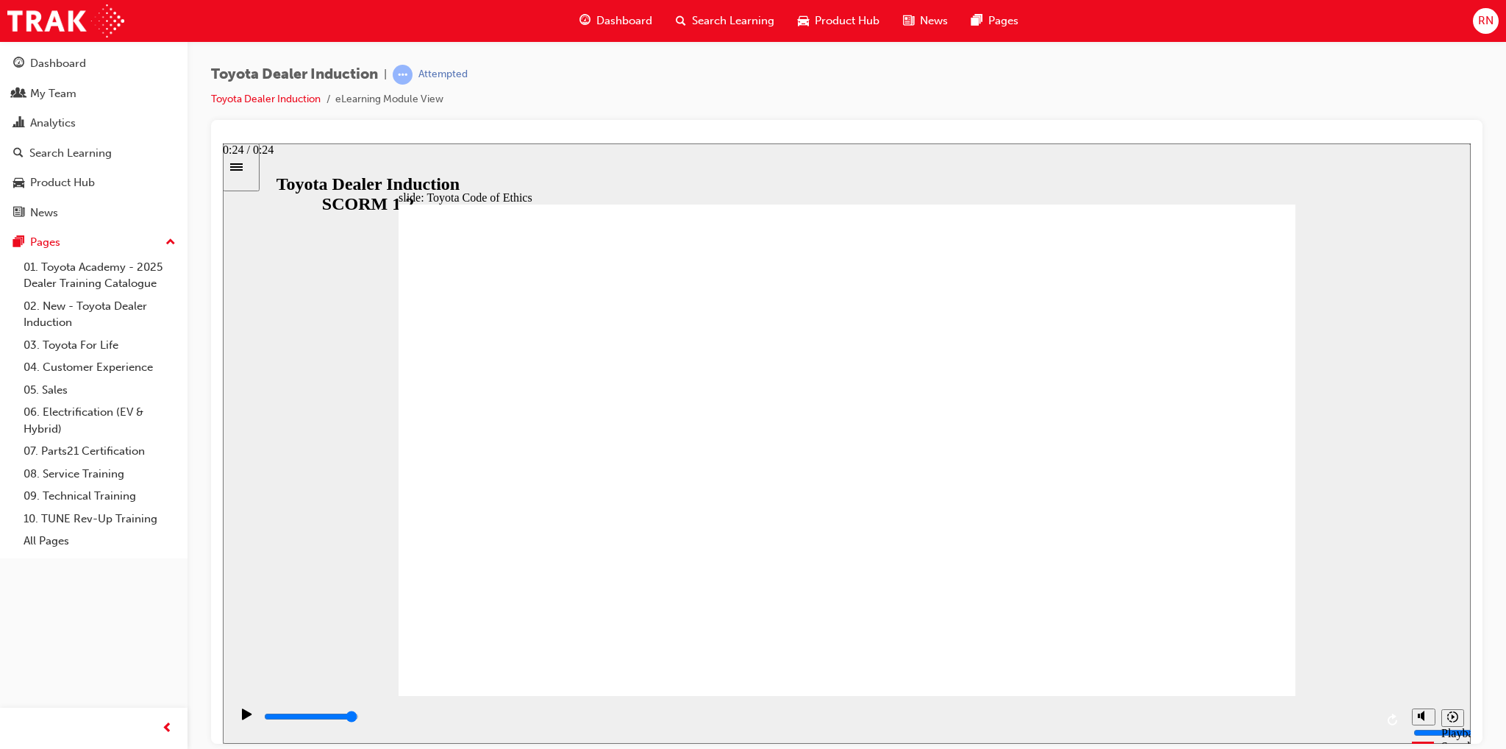
click at [1359, 721] on div "playback controls" at bounding box center [819, 716] width 1113 height 16
click at [359, 718] on input "slide progress" at bounding box center [311, 716] width 95 height 12
drag, startPoint x: 526, startPoint y: 513, endPoint x: 538, endPoint y: 490, distance: 26.0
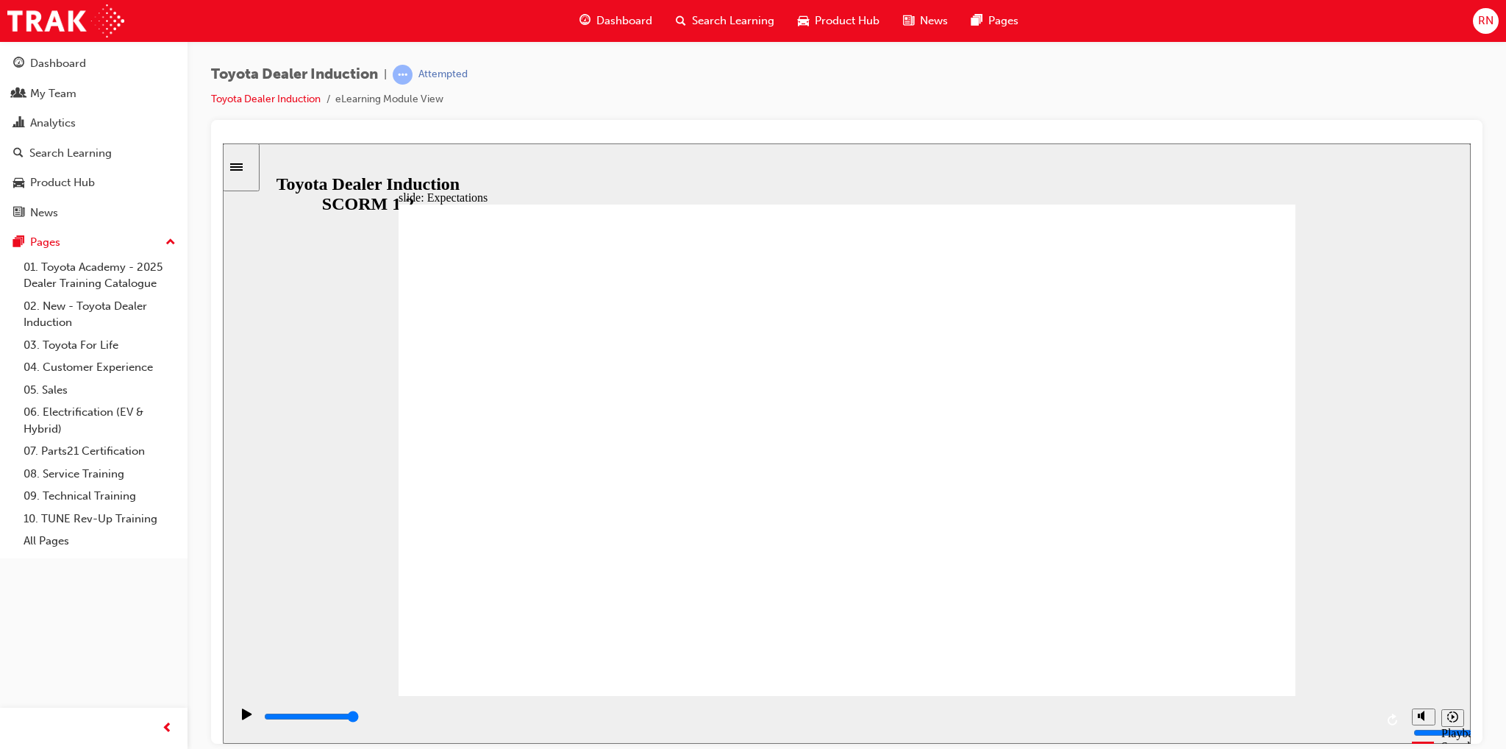
click at [977, 721] on div "playback controls" at bounding box center [819, 716] width 1113 height 16
drag, startPoint x: 987, startPoint y: 715, endPoint x: 1047, endPoint y: 719, distance: 60.5
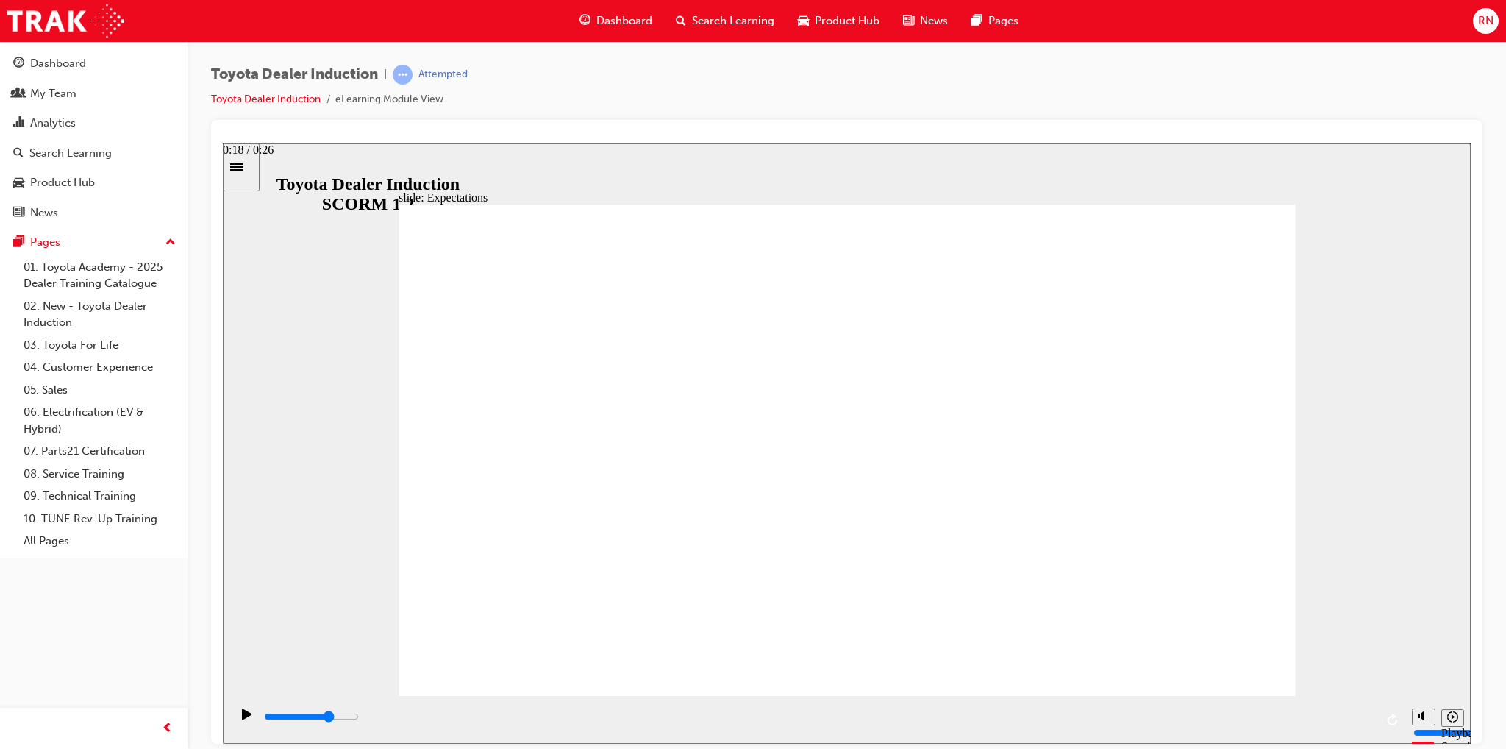
click at [1046, 719] on div "playback controls" at bounding box center [819, 716] width 1113 height 16
drag, startPoint x: 1059, startPoint y: 718, endPoint x: 1049, endPoint y: 713, distance: 11.2
click at [359, 718] on input "slide progress" at bounding box center [311, 716] width 95 height 12
click at [243, 718] on icon "Play (Ctrl+Alt+P)" at bounding box center [247, 712] width 10 height 11
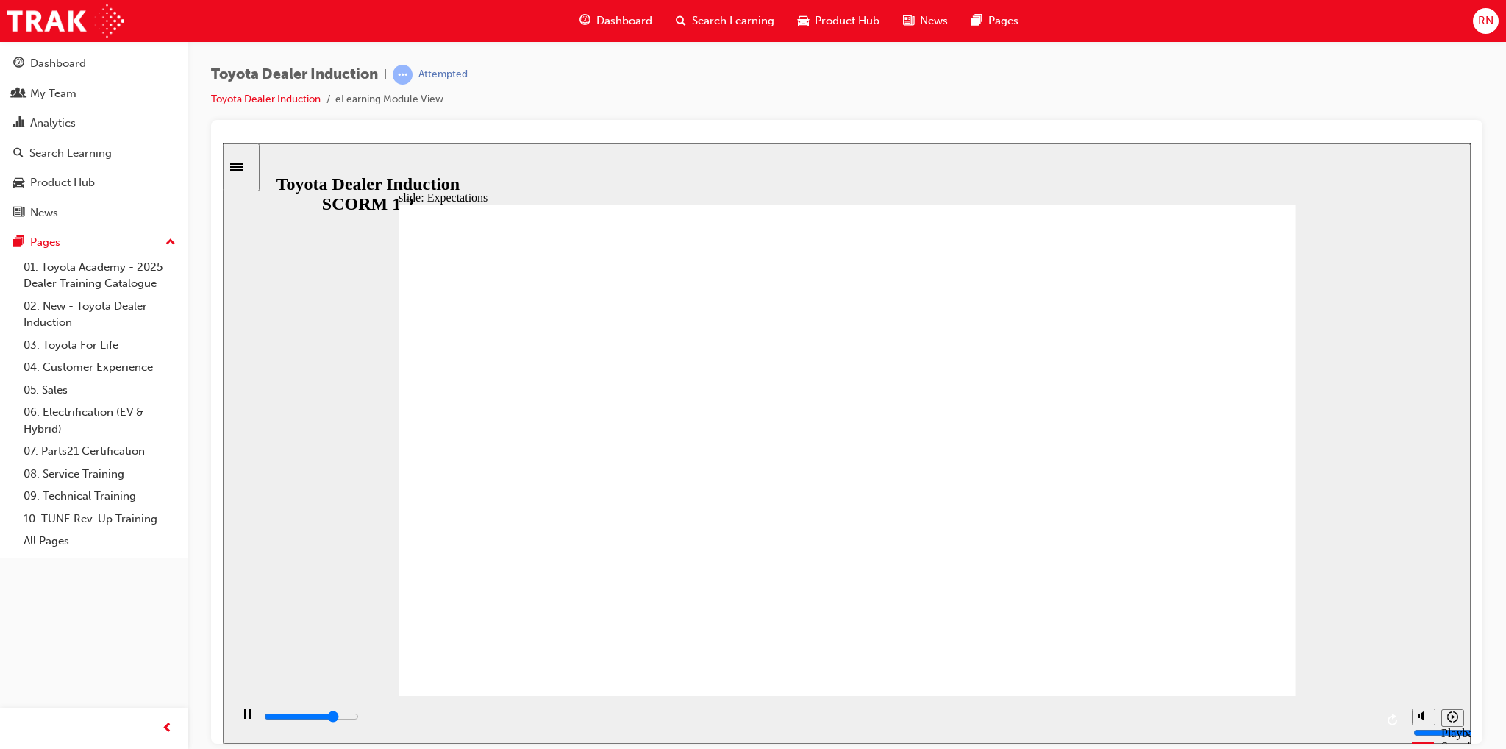
drag, startPoint x: 457, startPoint y: 376, endPoint x: 517, endPoint y: 369, distance: 60.7
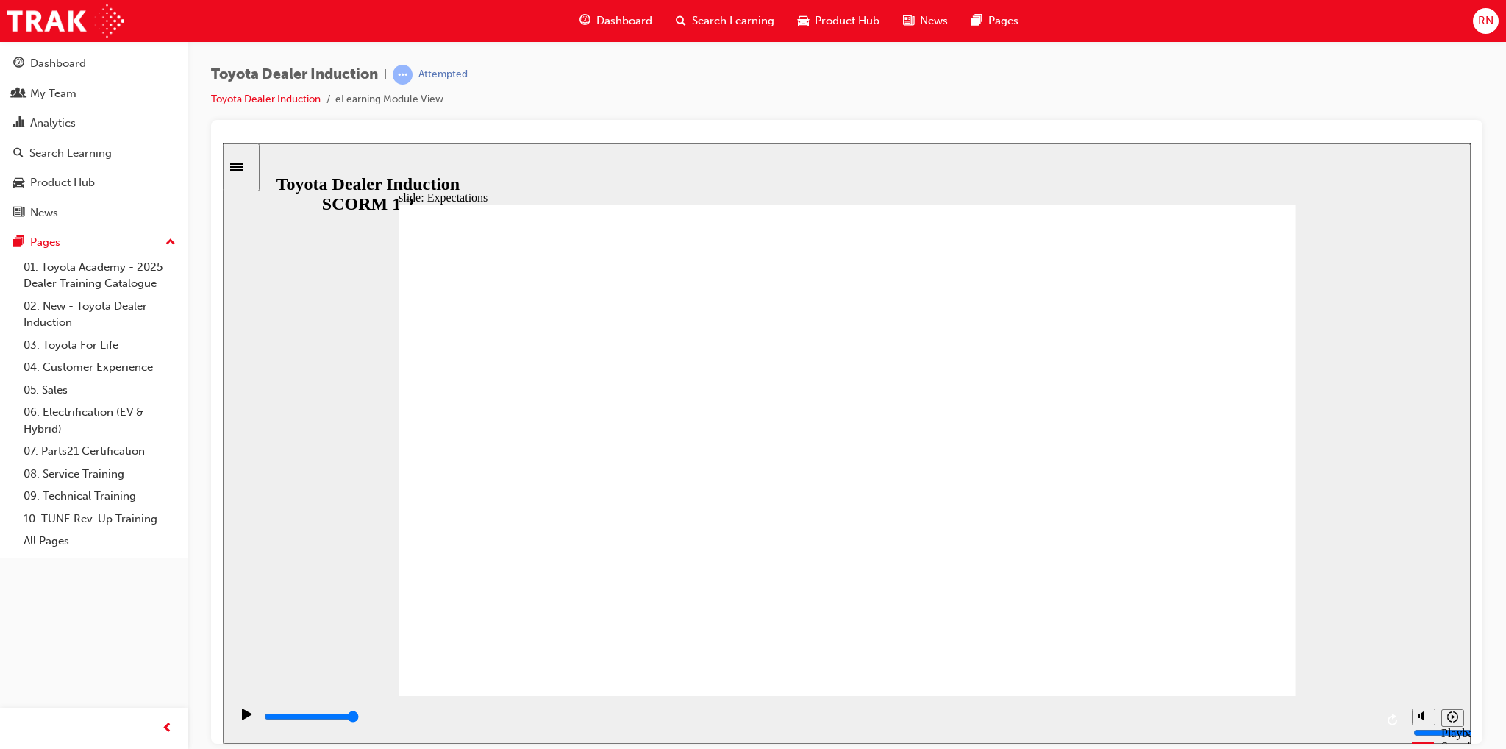
drag, startPoint x: 1364, startPoint y: 716, endPoint x: 1375, endPoint y: 716, distance: 10.3
click at [1375, 716] on div "playback controls" at bounding box center [819, 716] width 1113 height 16
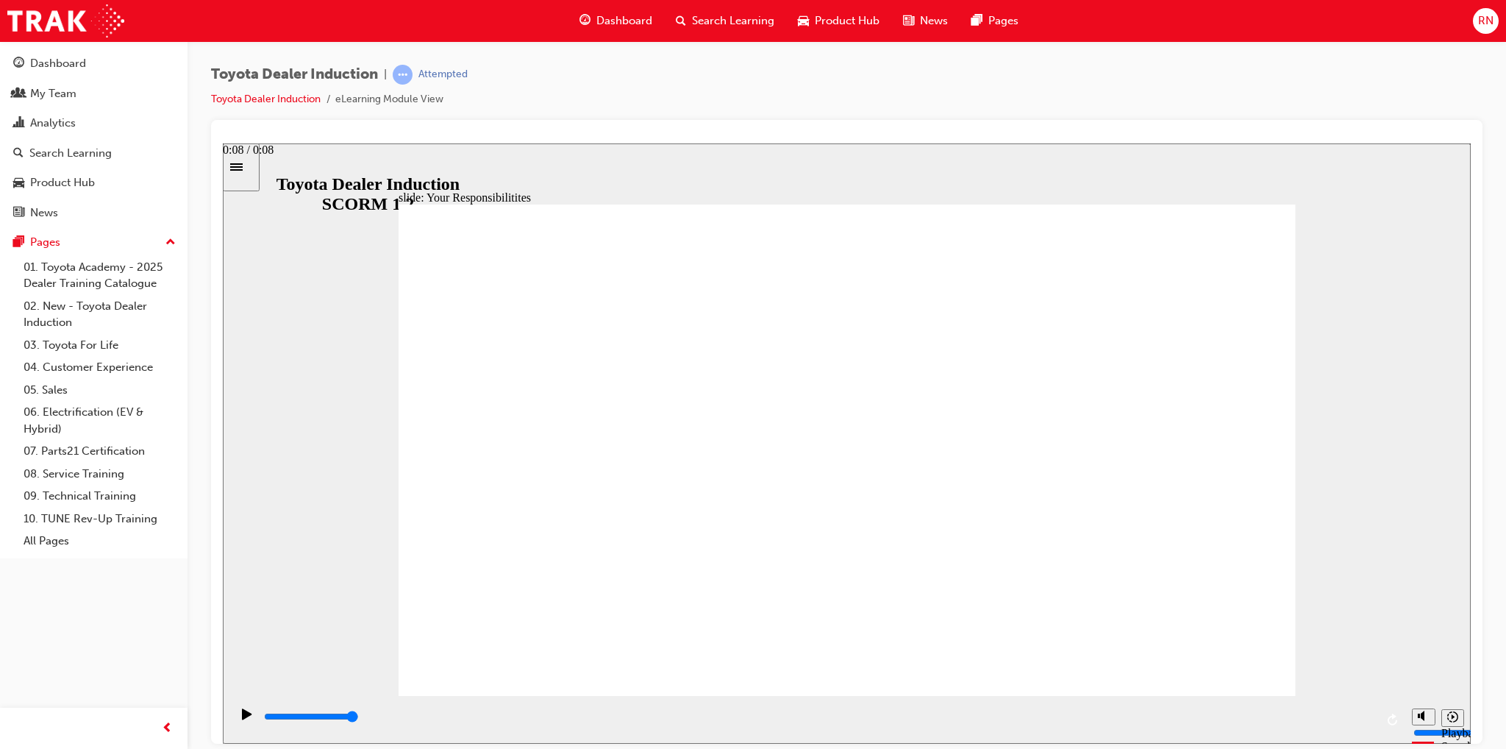
type input "8400"
checkbox input "true"
drag, startPoint x: 496, startPoint y: 314, endPoint x: 461, endPoint y: 549, distance: 237.2
checkbox input "true"
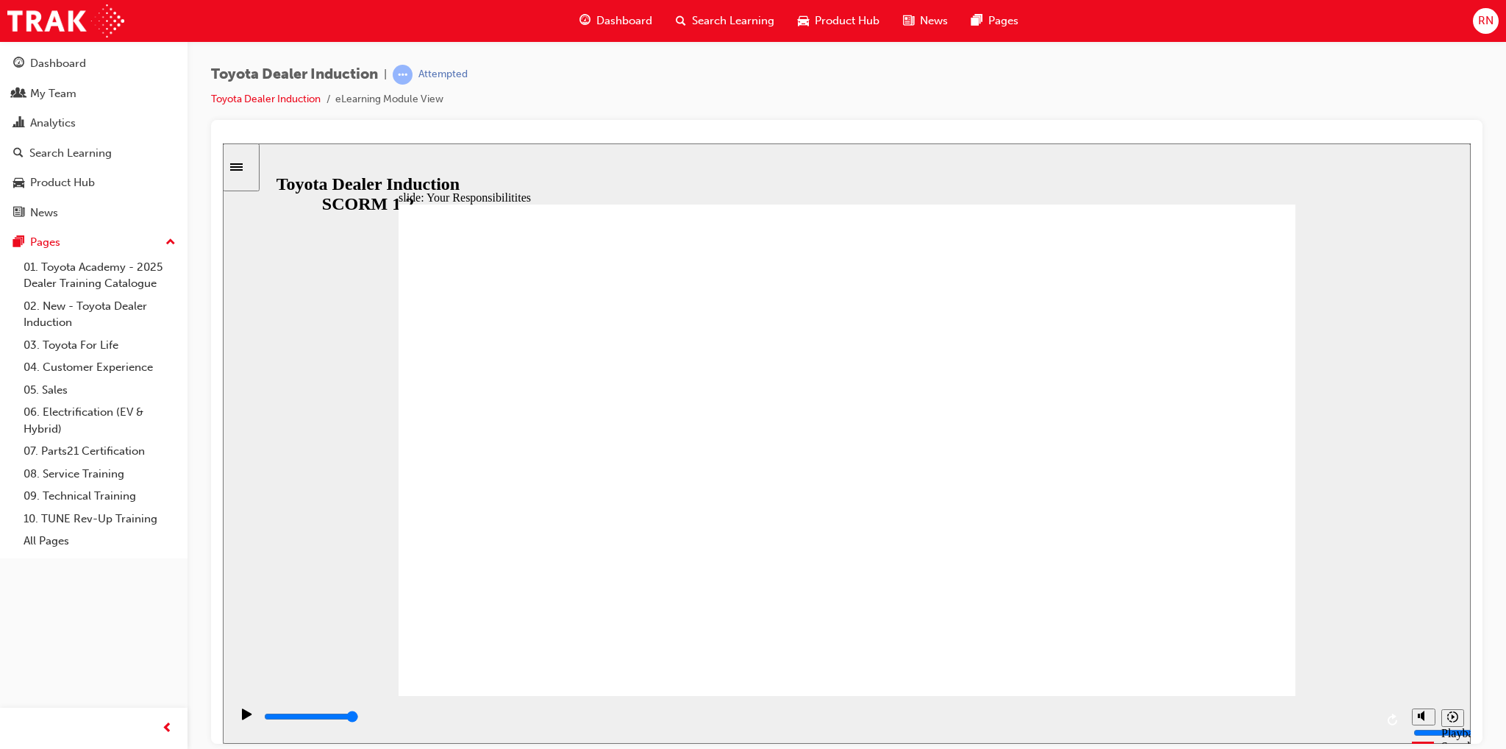
checkbox input "true"
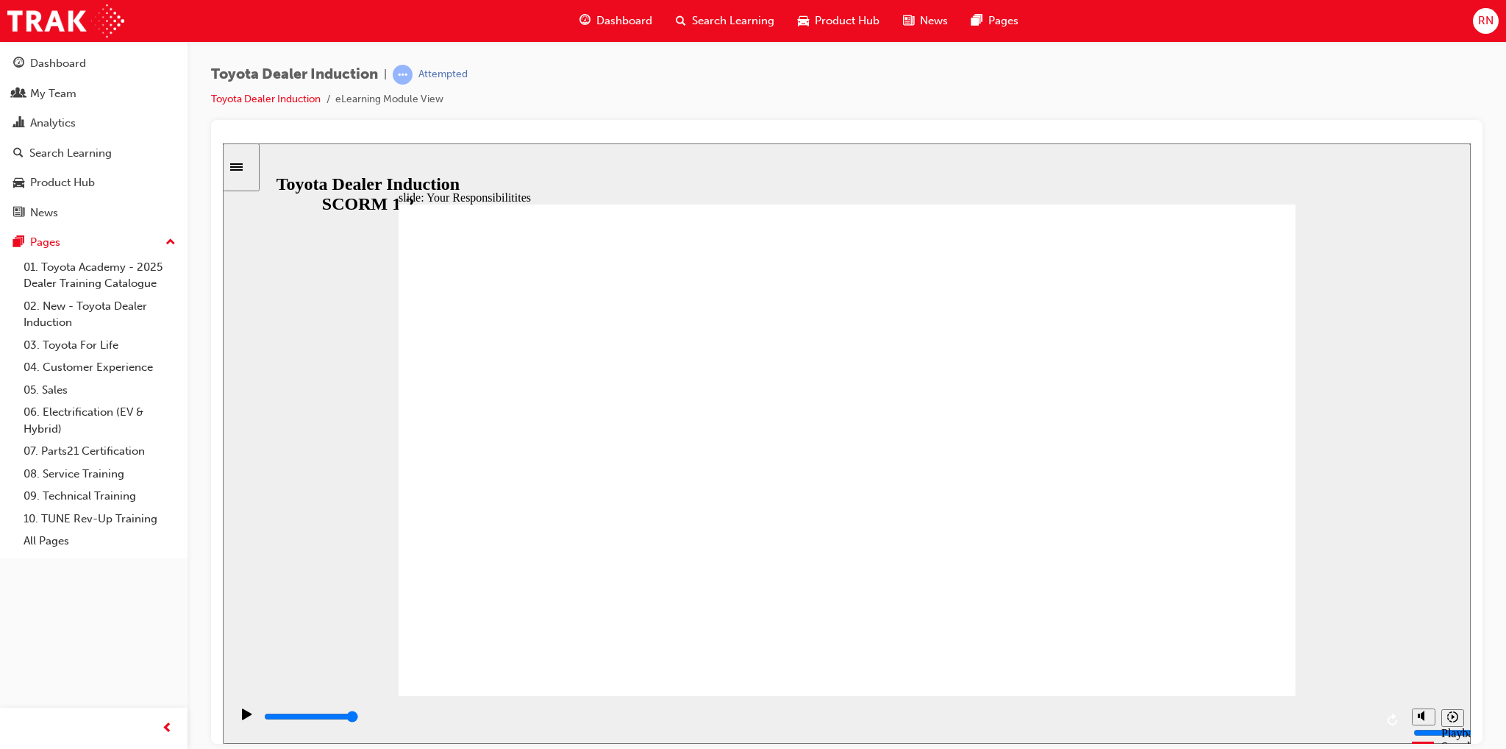
drag, startPoint x: 1349, startPoint y: 717, endPoint x: 1380, endPoint y: 717, distance: 30.9
click at [1380, 717] on div "playback controls" at bounding box center [817, 719] width 1175 height 48
drag, startPoint x: 1341, startPoint y: 716, endPoint x: 1373, endPoint y: 716, distance: 31.6
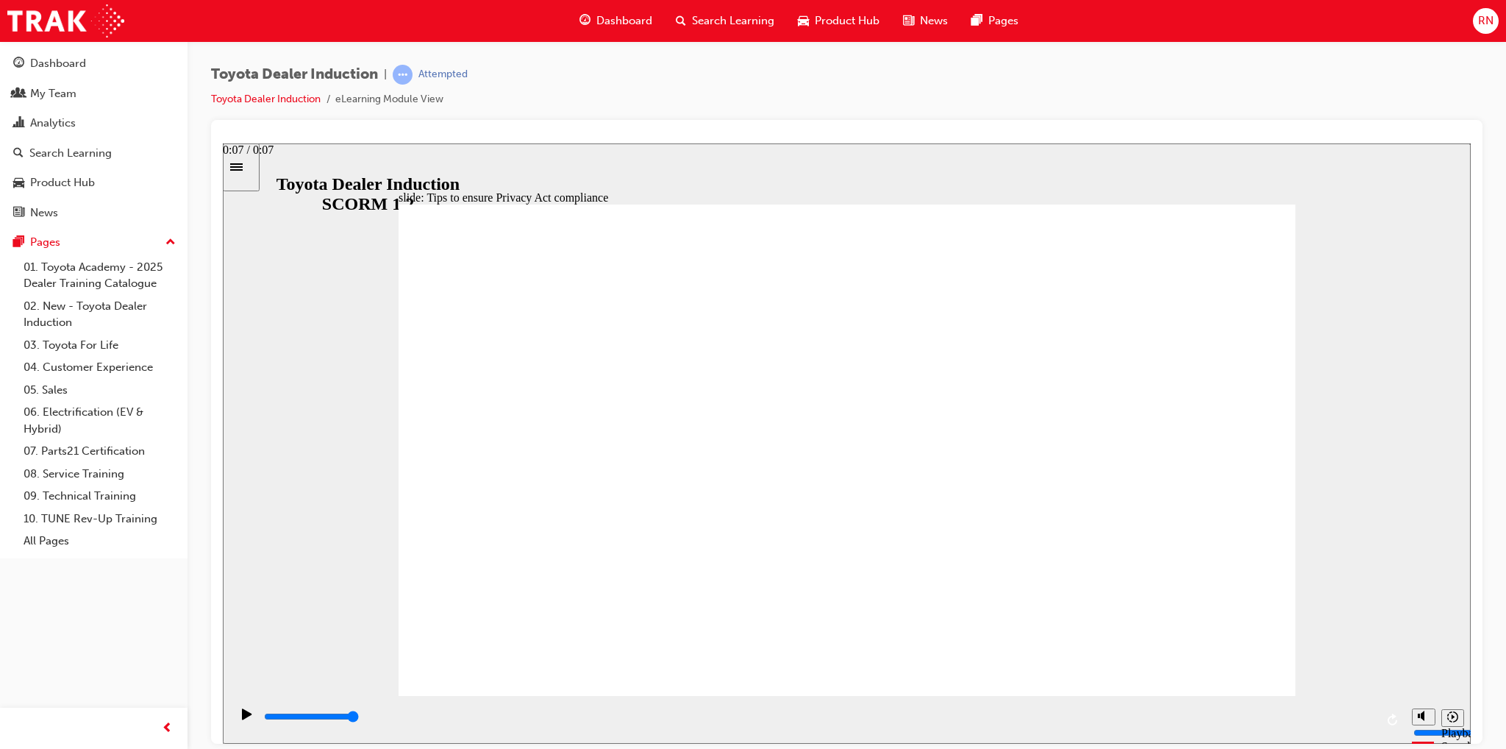
click at [1372, 716] on div "playback controls" at bounding box center [819, 716] width 1113 height 16
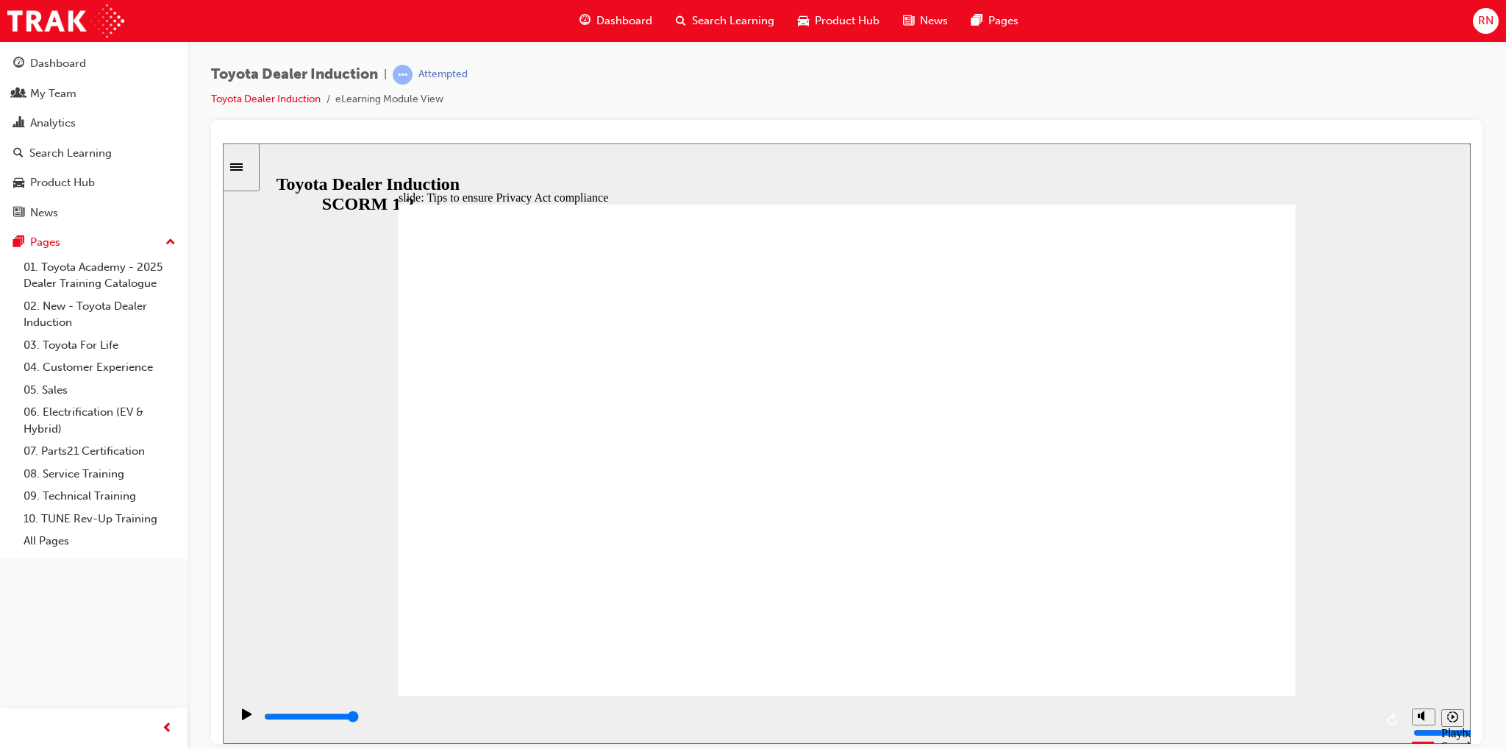
click at [359, 718] on input "slide progress" at bounding box center [311, 716] width 95 height 12
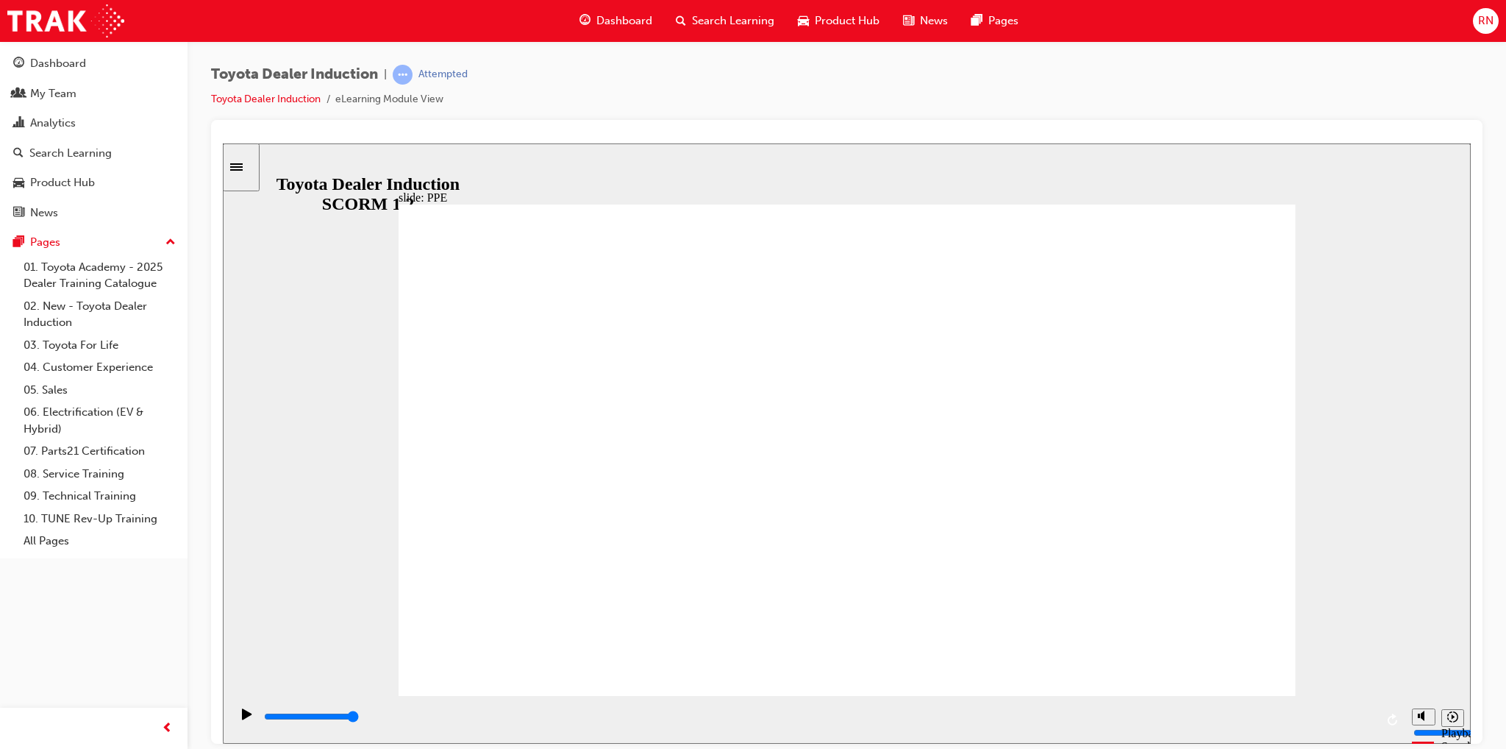
click at [1364, 713] on div "playback controls" at bounding box center [819, 716] width 1113 height 16
click at [1296, 724] on div "playback controls" at bounding box center [819, 716] width 1113 height 16
click at [242, 717] on icon "Play (Ctrl+Alt+P)" at bounding box center [247, 712] width 10 height 11
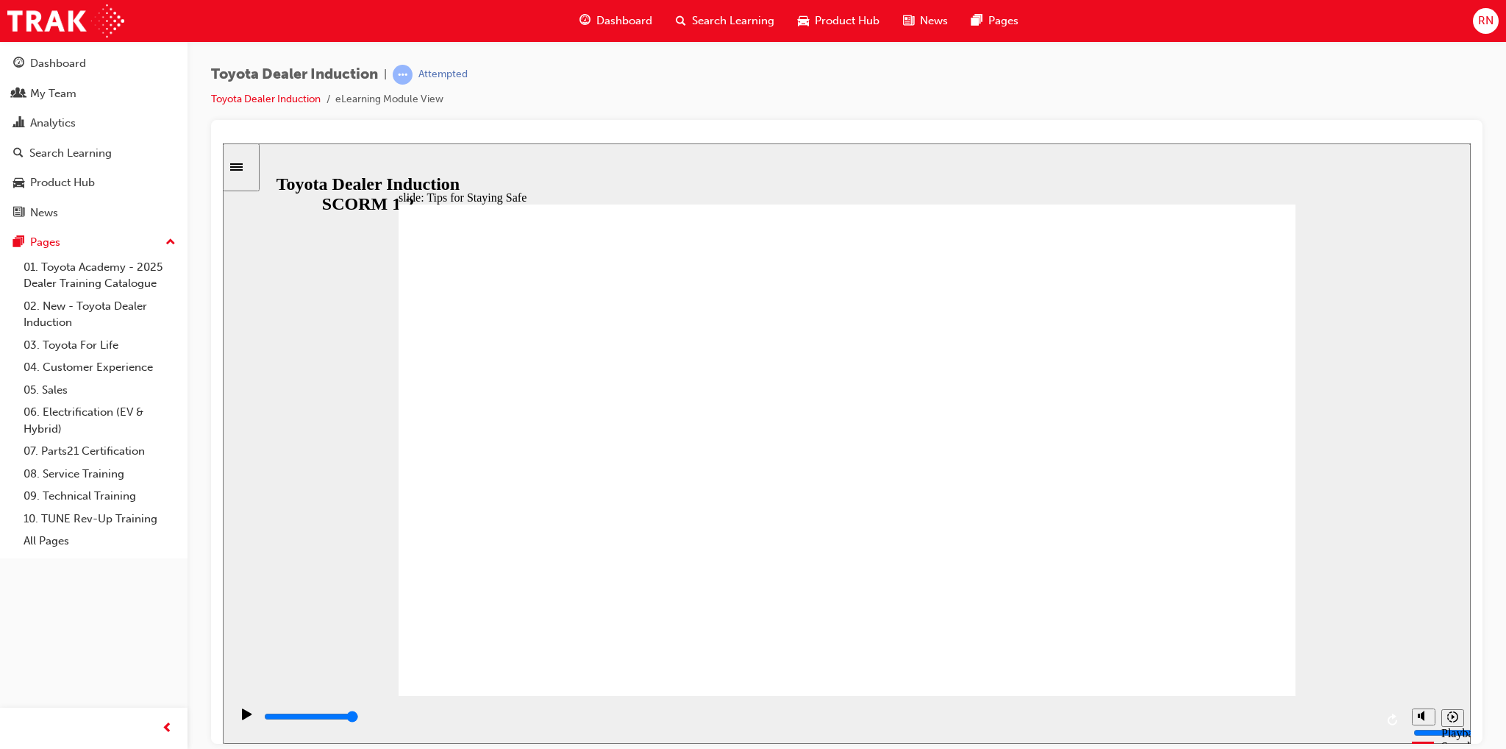
type input "5000"
checkbox input "true"
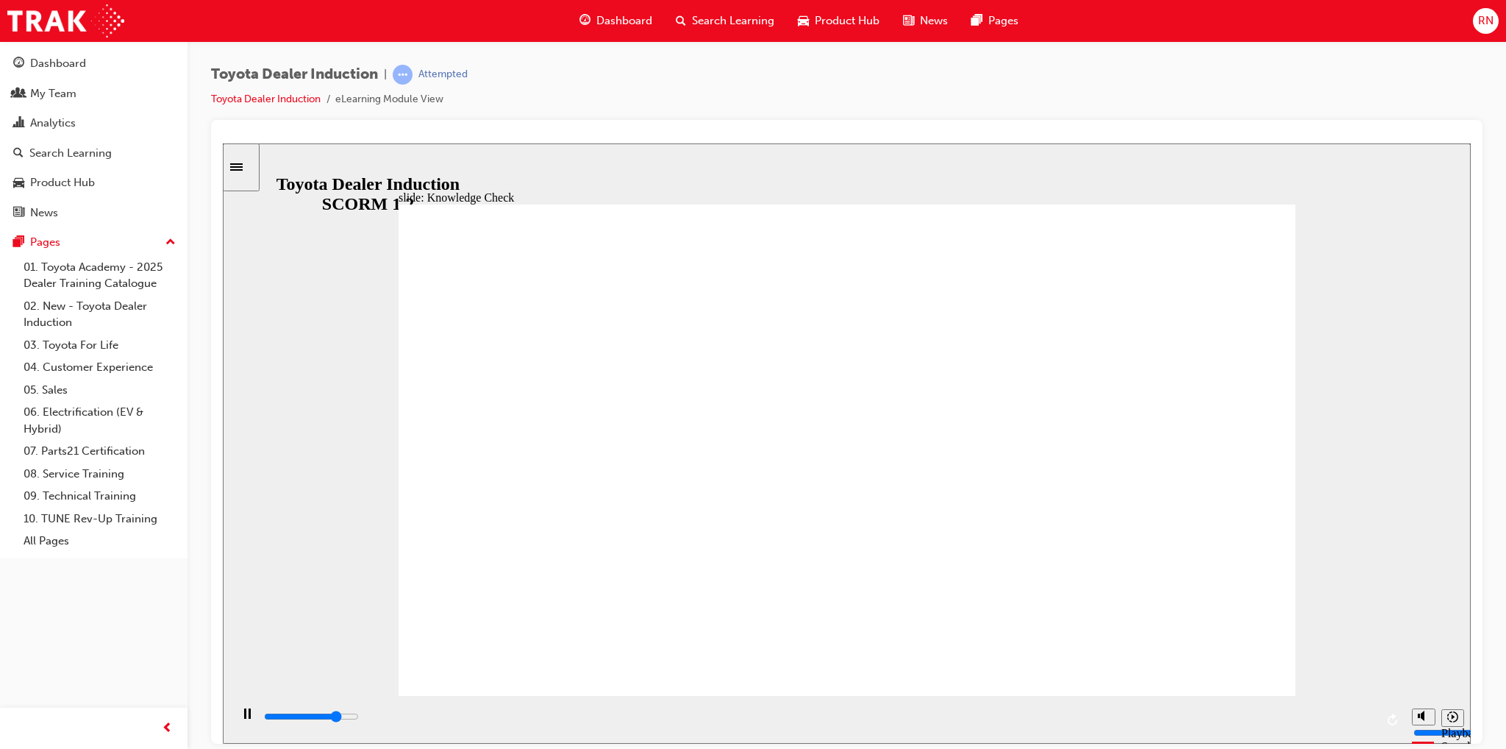
type input "4000"
radio input "true"
type input "1400"
checkbox input "true"
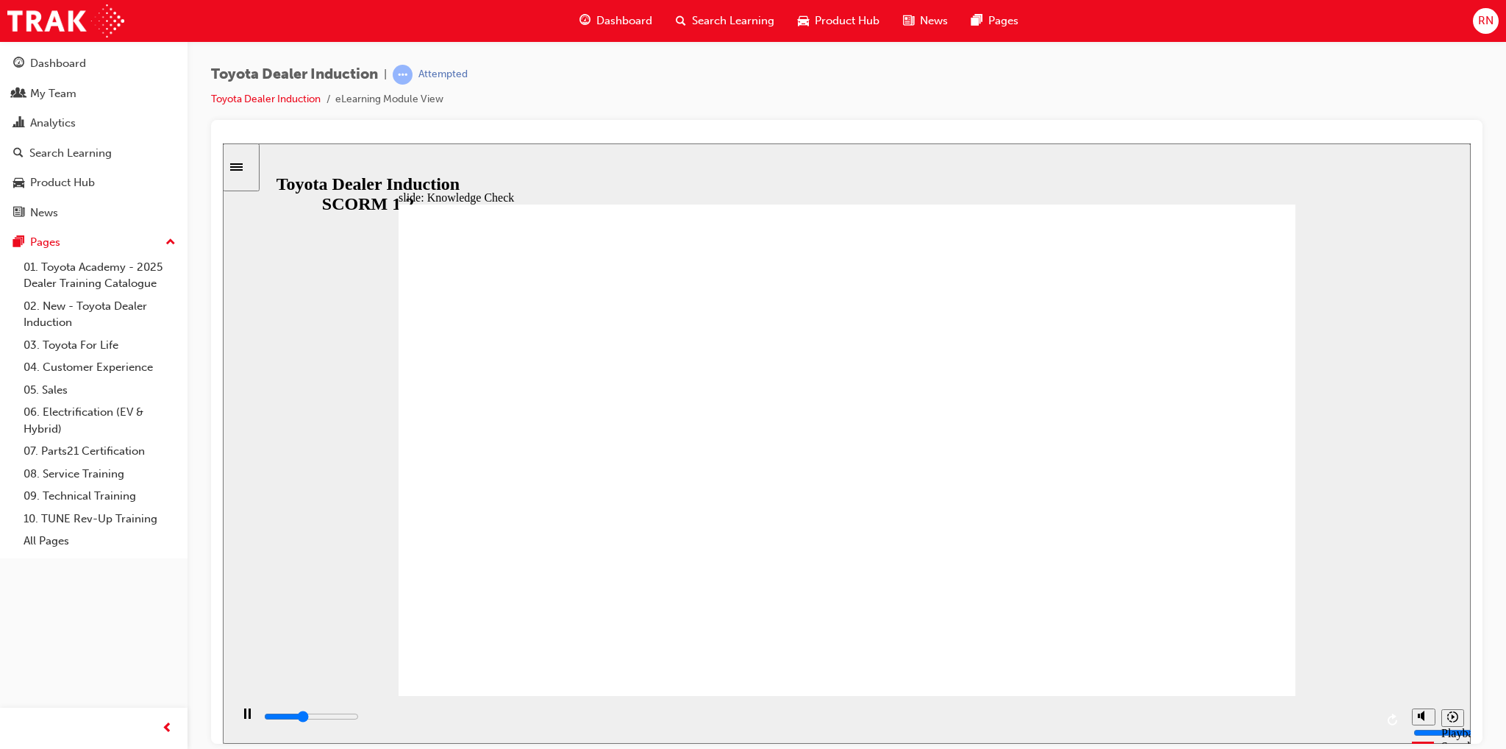
type input "1300"
checkbox input "true"
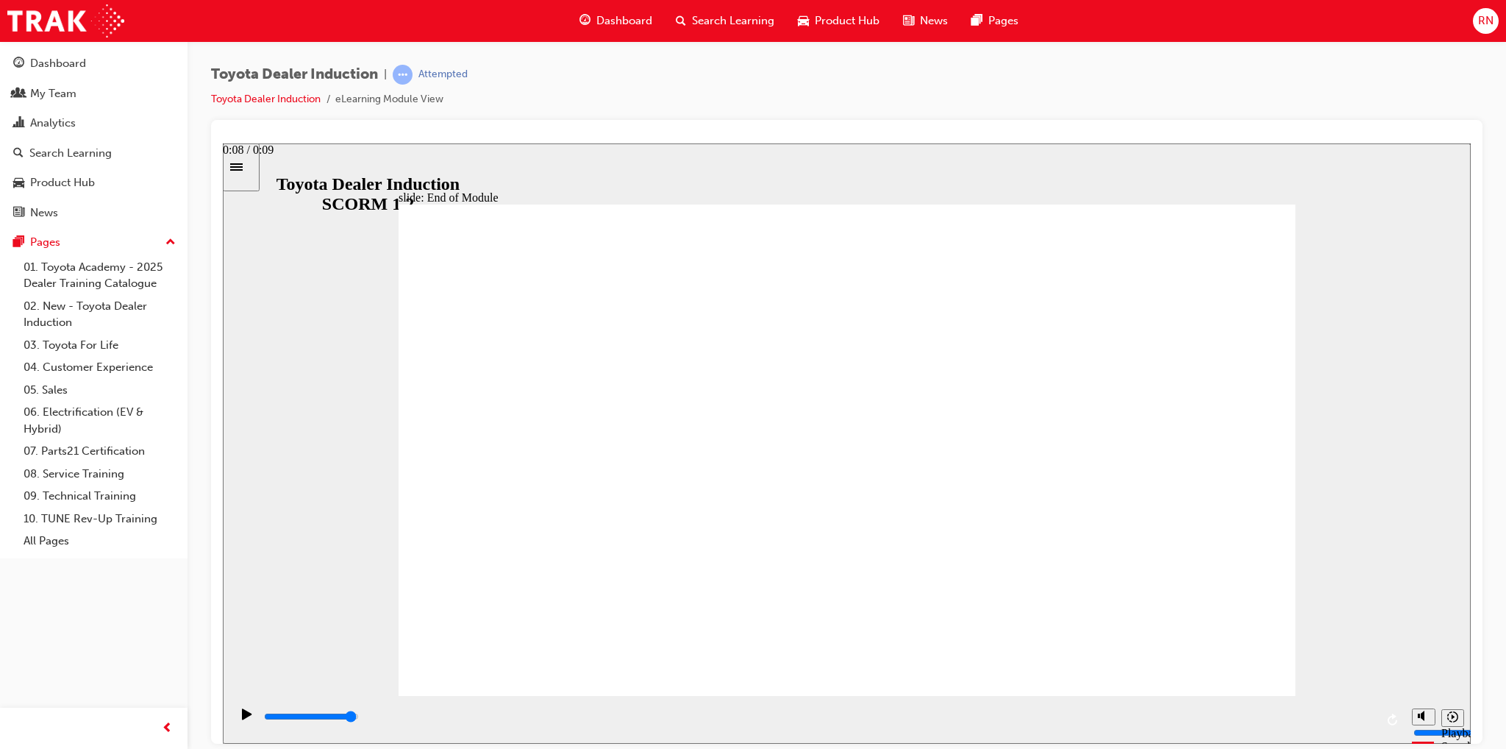
click at [1348, 715] on div "playback controls" at bounding box center [819, 716] width 1113 height 16
click at [359, 718] on input "slide progress" at bounding box center [311, 716] width 95 height 12
click at [359, 719] on input "slide progress" at bounding box center [311, 716] width 95 height 12
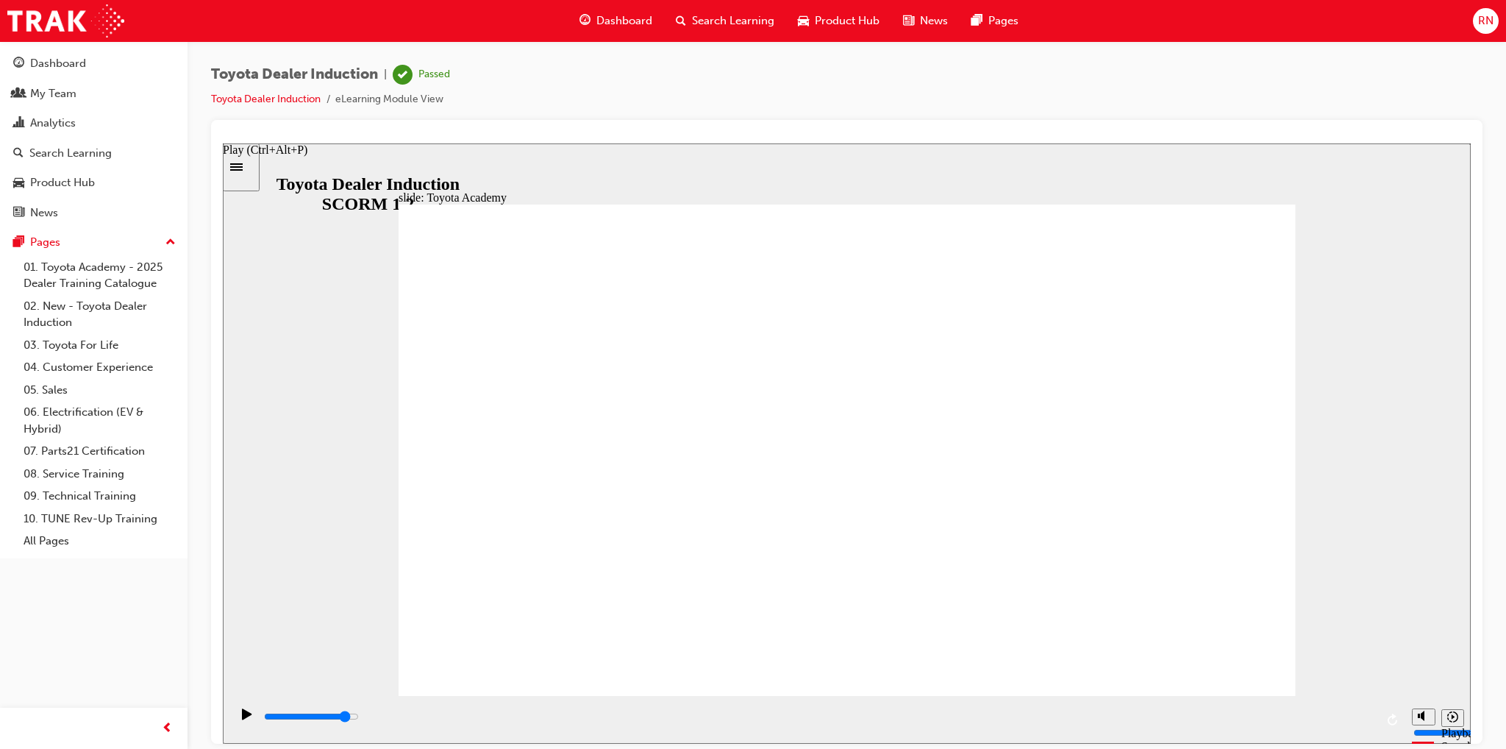
click at [237, 716] on div "Play (Ctrl+Alt+P)" at bounding box center [247, 719] width 25 height 25
drag, startPoint x: 291, startPoint y: 724, endPoint x: 231, endPoint y: 720, distance: 60.4
click at [231, 720] on div "playback controls" at bounding box center [817, 719] width 1175 height 48
type input "9900"
click at [246, 106] on li "Toyota Dealer Induction" at bounding box center [273, 99] width 124 height 17
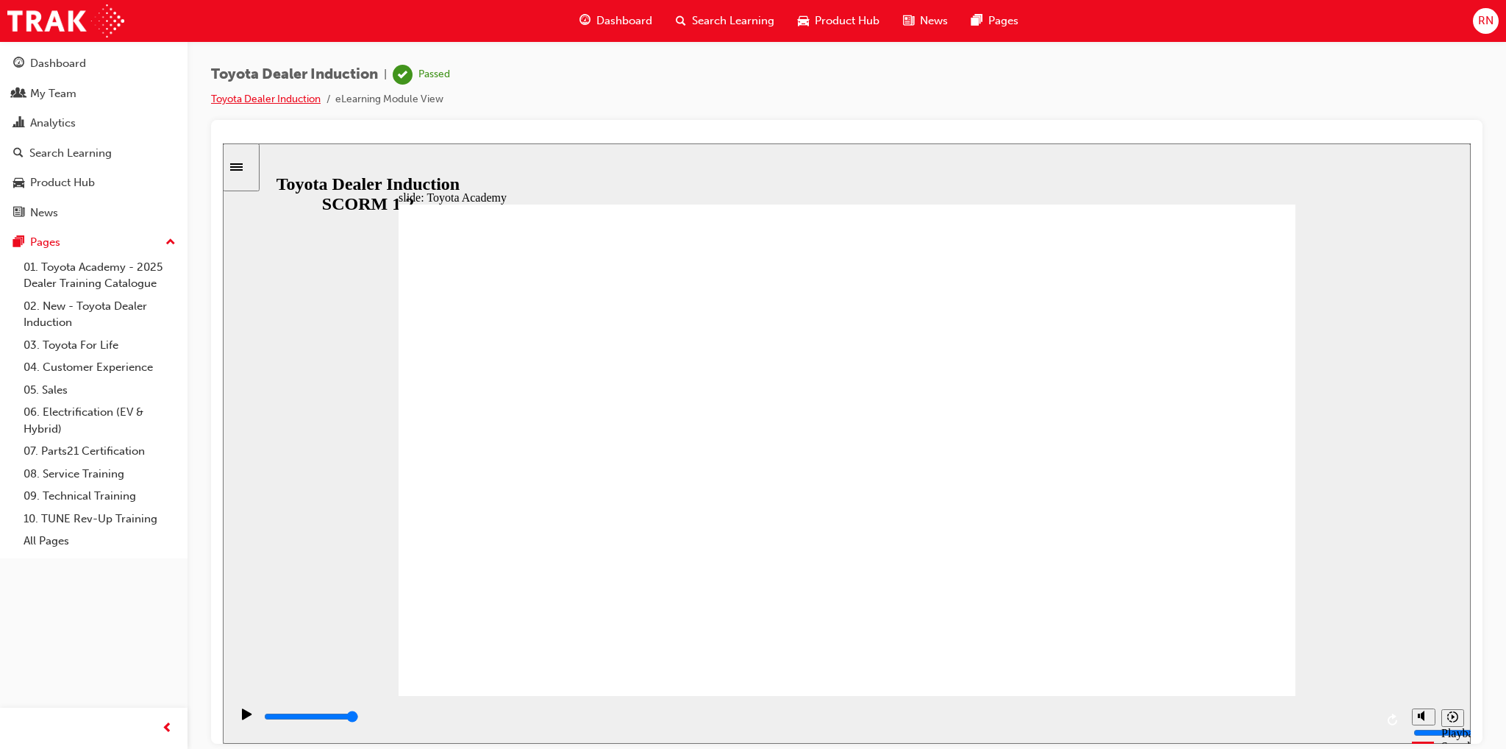
click at [254, 99] on link "Toyota Dealer Induction" at bounding box center [266, 99] width 110 height 13
